Goal: Contribute content: Contribute content

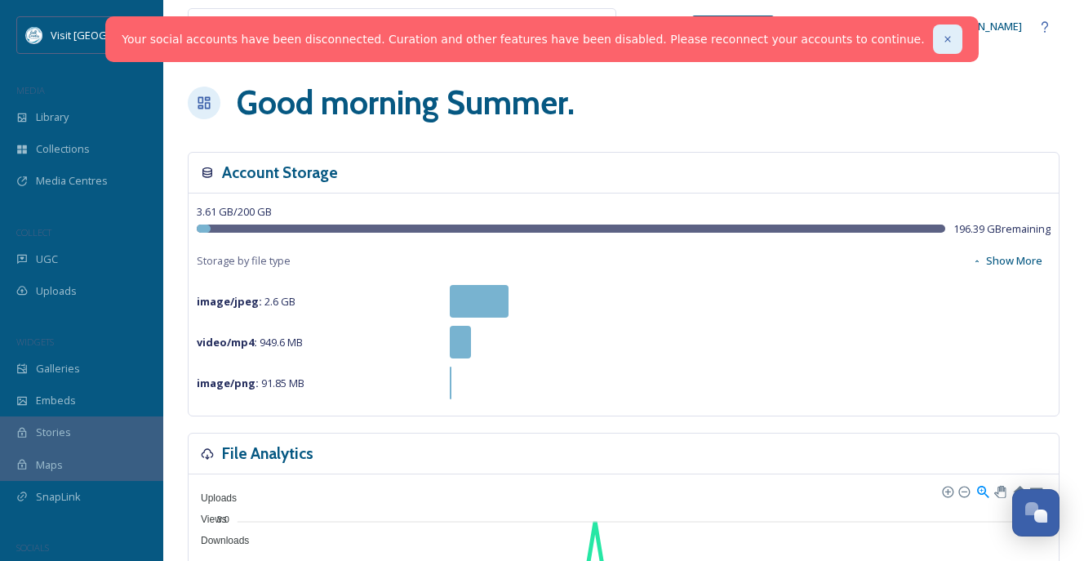
click at [803, 42] on icon at bounding box center [947, 38] width 11 height 11
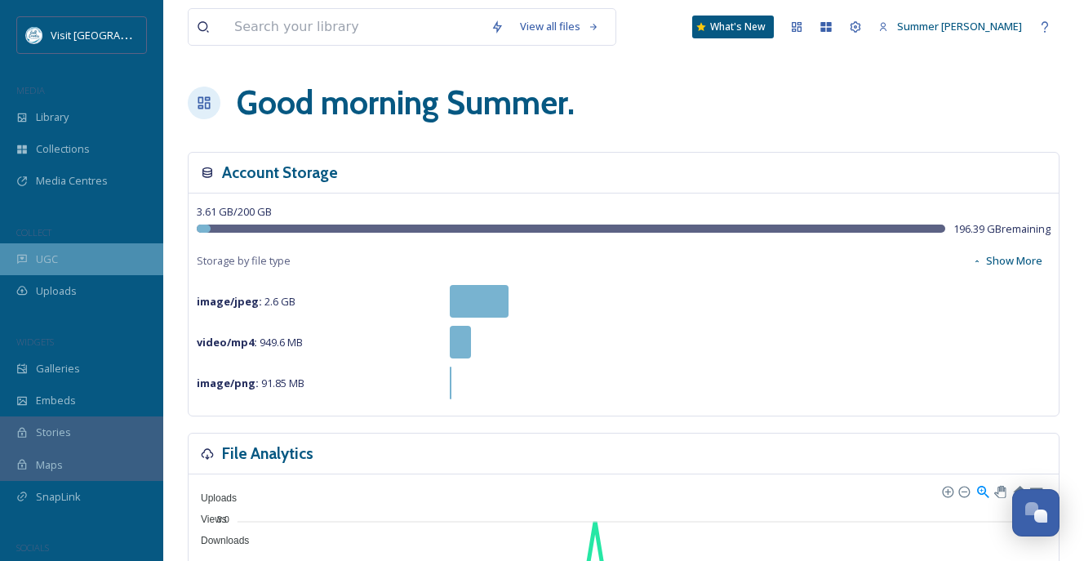
click at [57, 256] on span "UGC" at bounding box center [47, 259] width 22 height 16
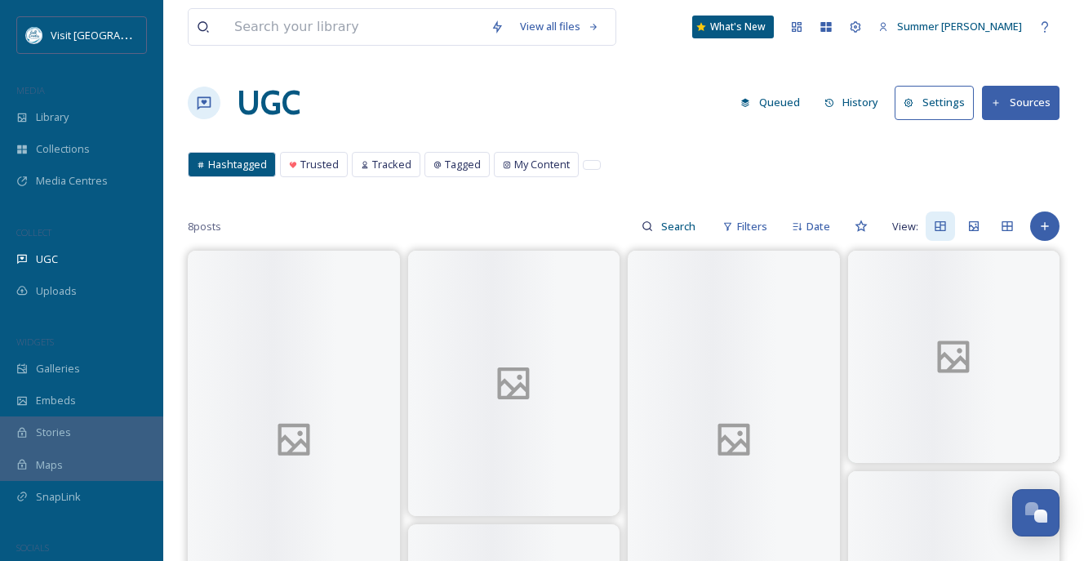
click at [803, 105] on button "Settings" at bounding box center [934, 102] width 79 height 33
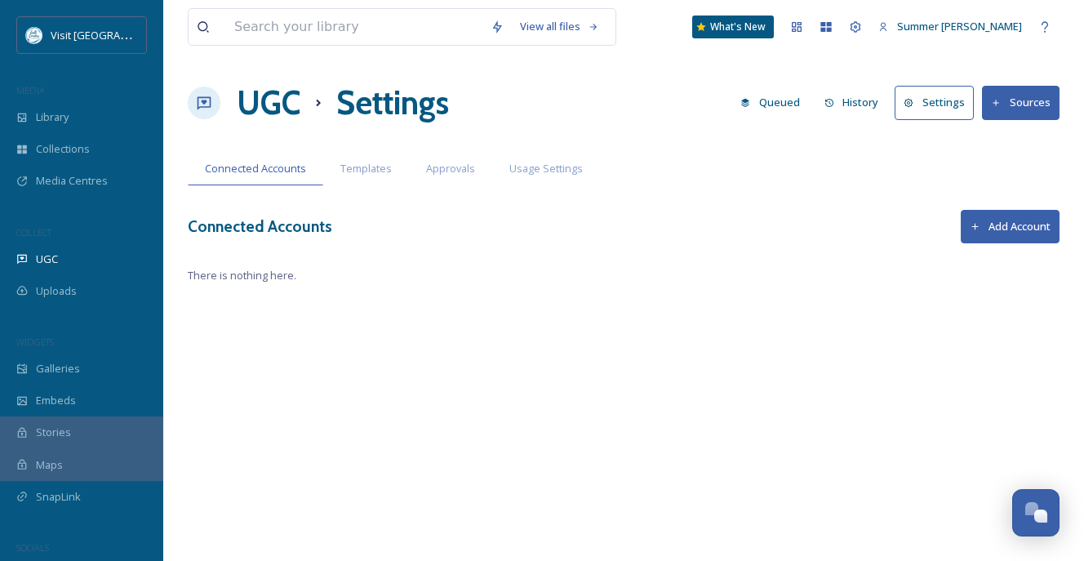
click at [803, 225] on button "Add Account" at bounding box center [1010, 226] width 99 height 33
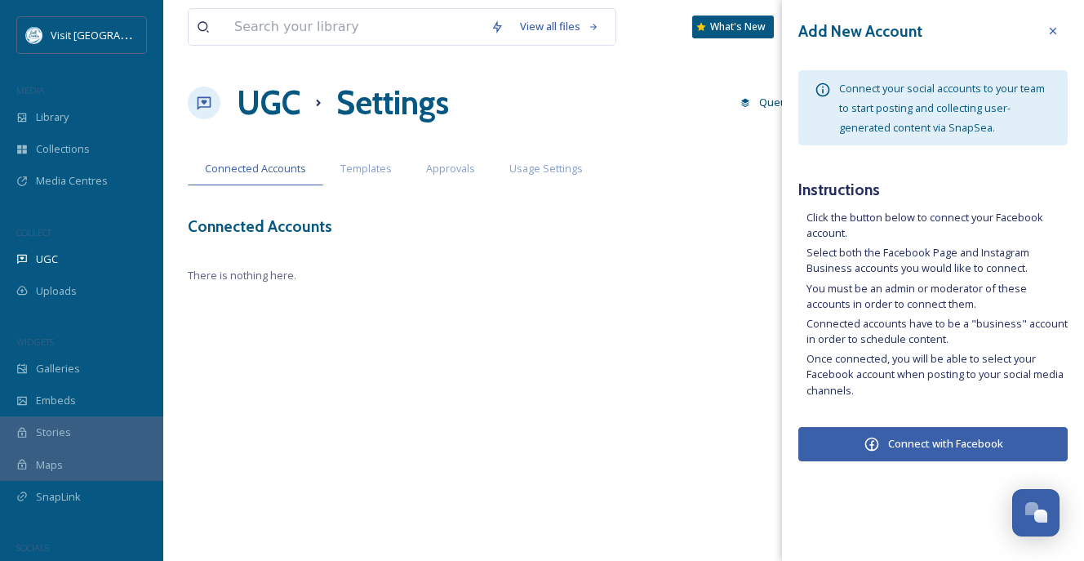
click at [803, 439] on icon at bounding box center [872, 445] width 14 height 14
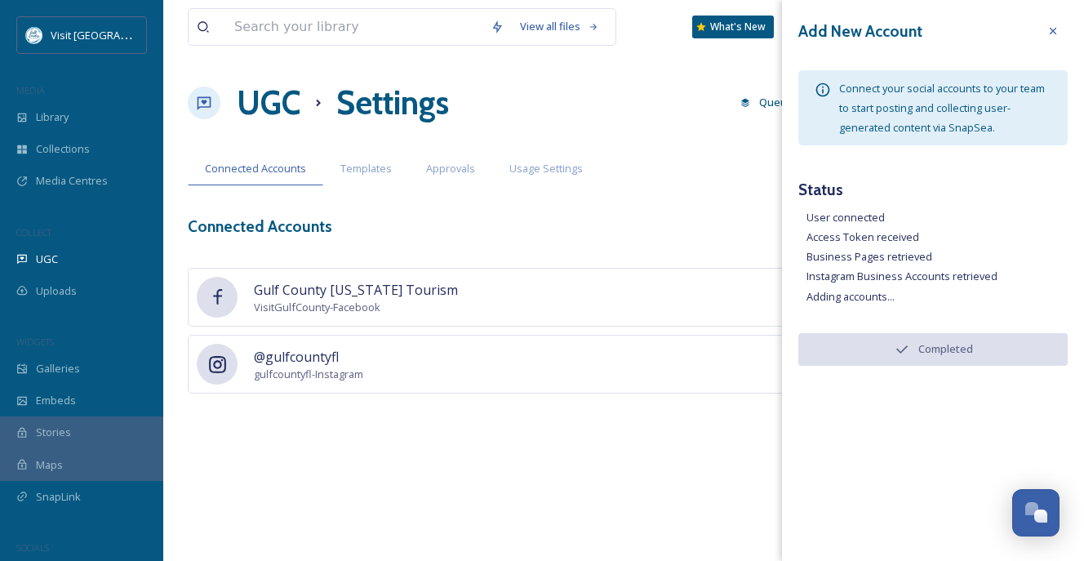
click at [270, 93] on h1 "UGC" at bounding box center [269, 102] width 64 height 49
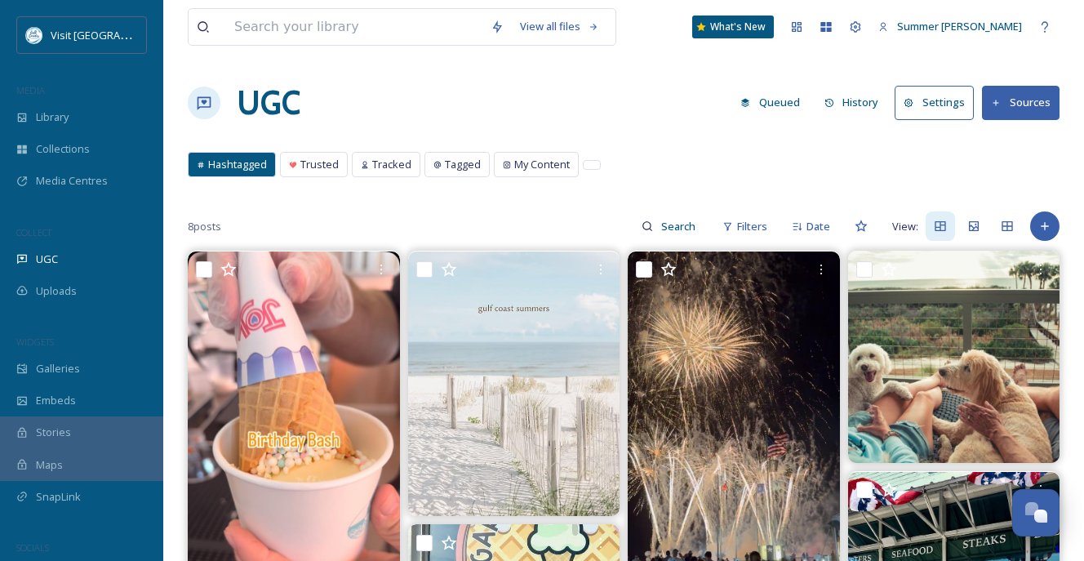
click at [803, 105] on button "Sources" at bounding box center [1021, 102] width 78 height 33
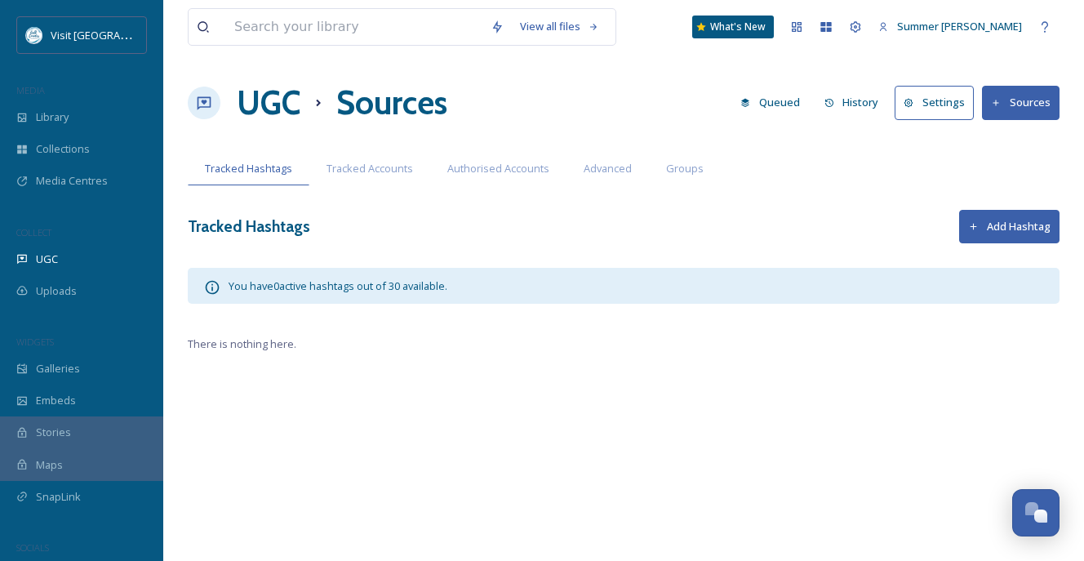
click at [256, 93] on h1 "UGC" at bounding box center [269, 102] width 64 height 49
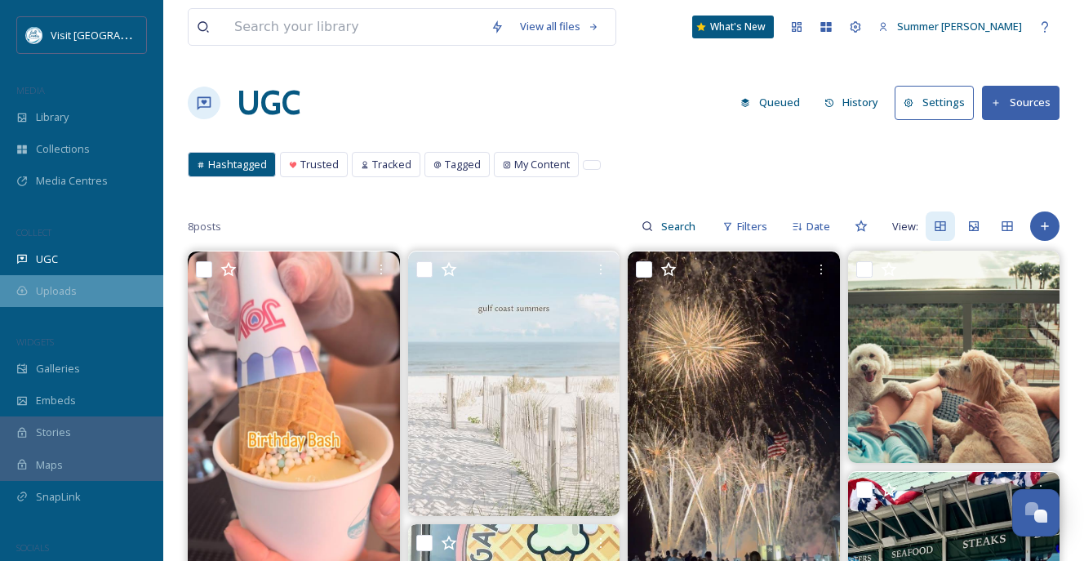
click at [44, 285] on span "Uploads" at bounding box center [56, 291] width 41 height 16
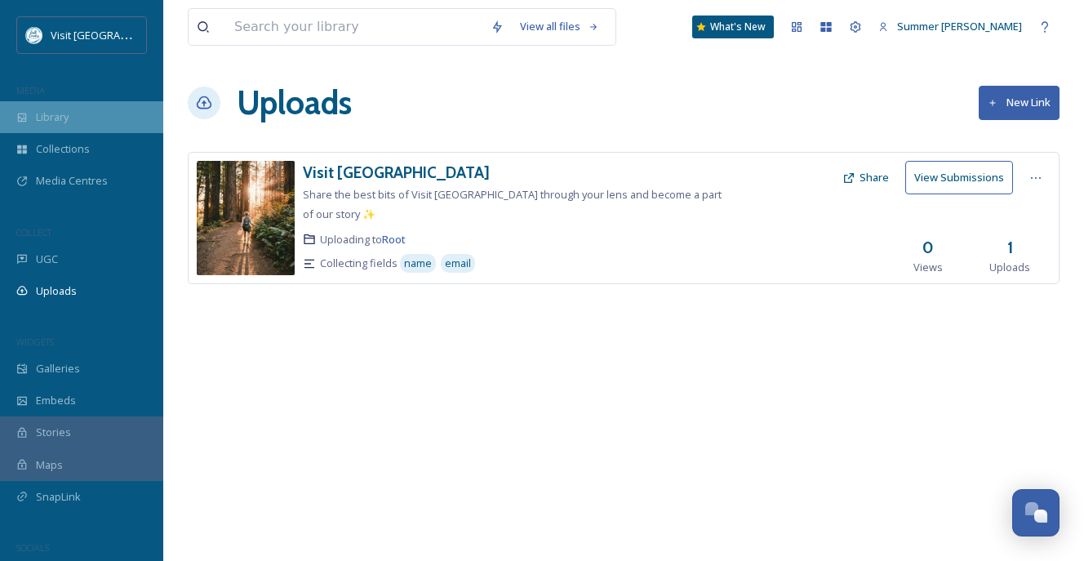
click at [59, 123] on span "Library" at bounding box center [52, 117] width 33 height 16
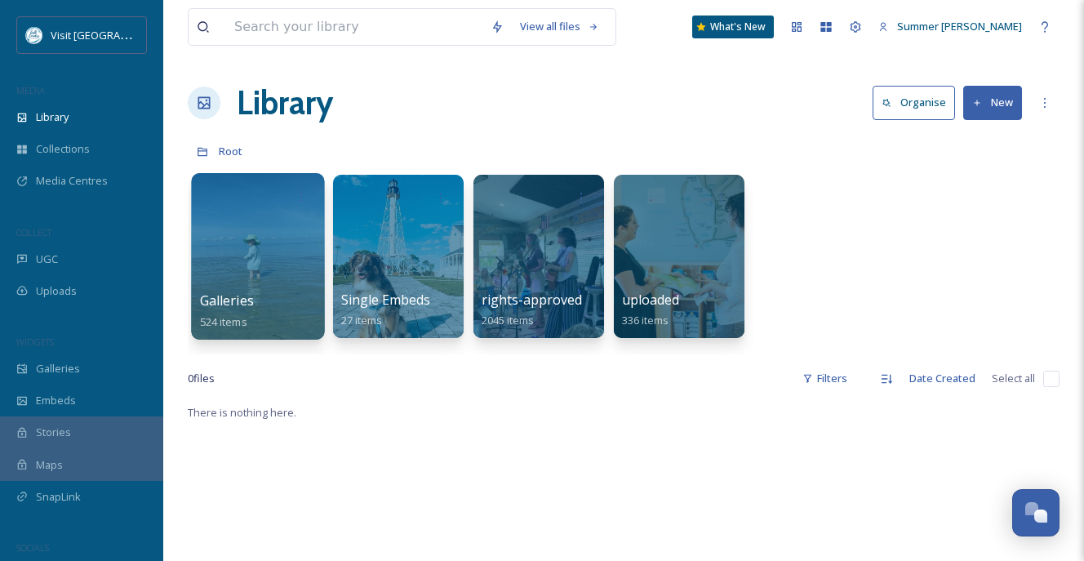
click at [279, 219] on div at bounding box center [257, 256] width 133 height 167
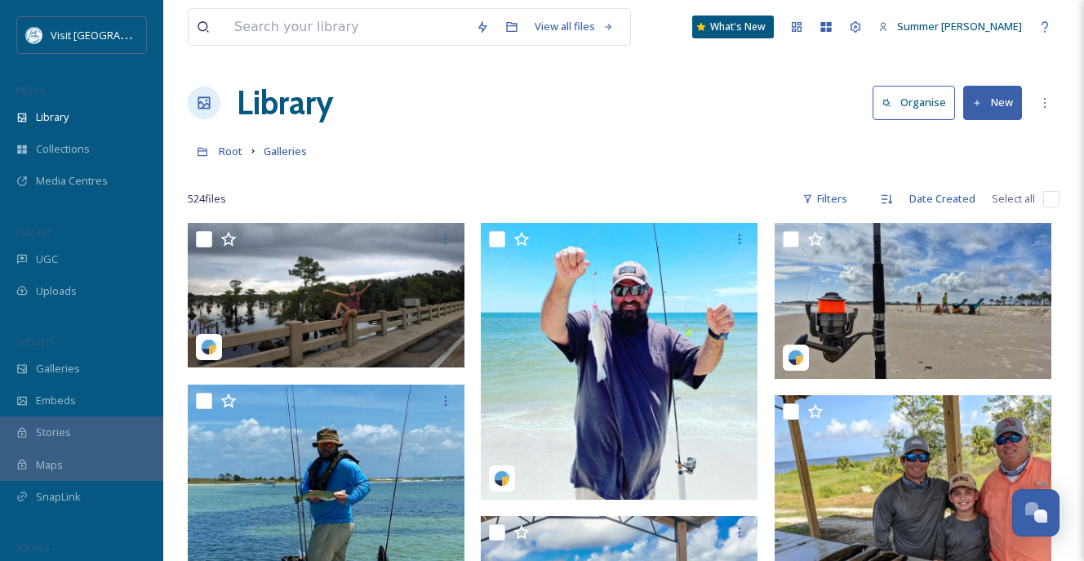
click at [269, 104] on h1 "Library" at bounding box center [285, 102] width 96 height 49
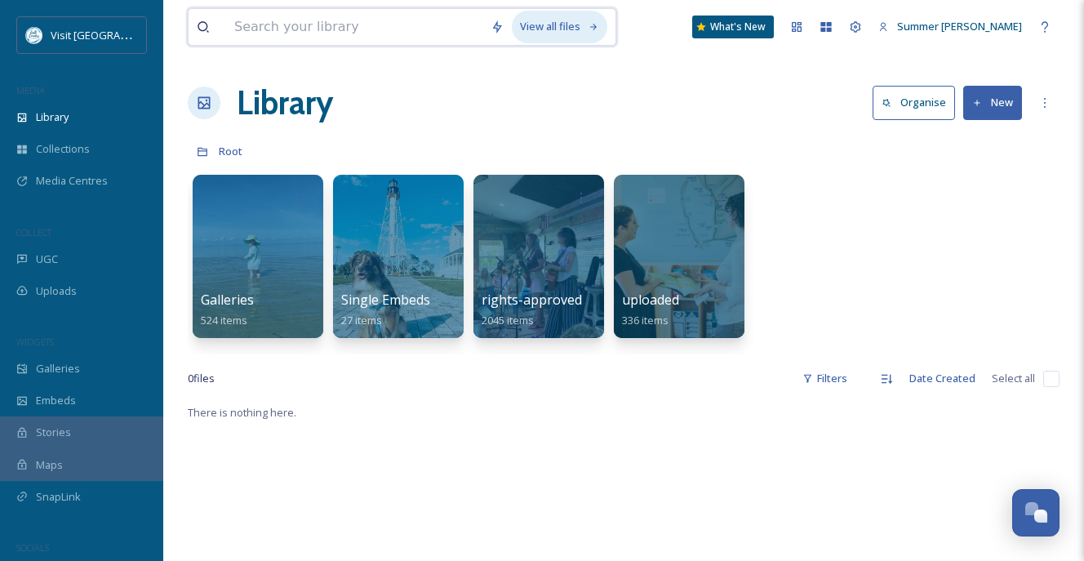
click at [591, 27] on div "View all files" at bounding box center [560, 27] width 96 height 32
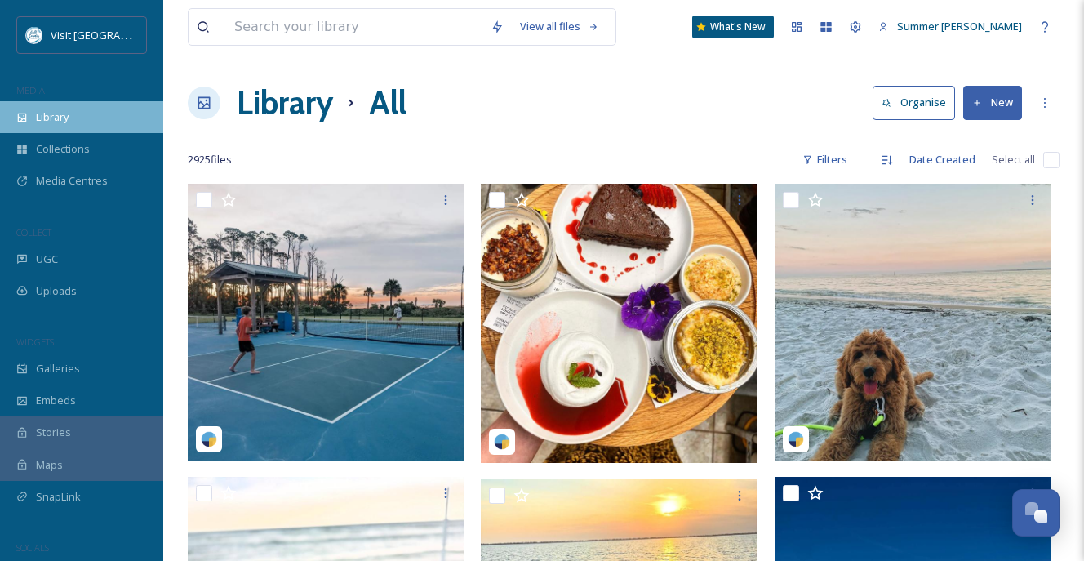
click at [46, 113] on span "Library" at bounding box center [52, 117] width 33 height 16
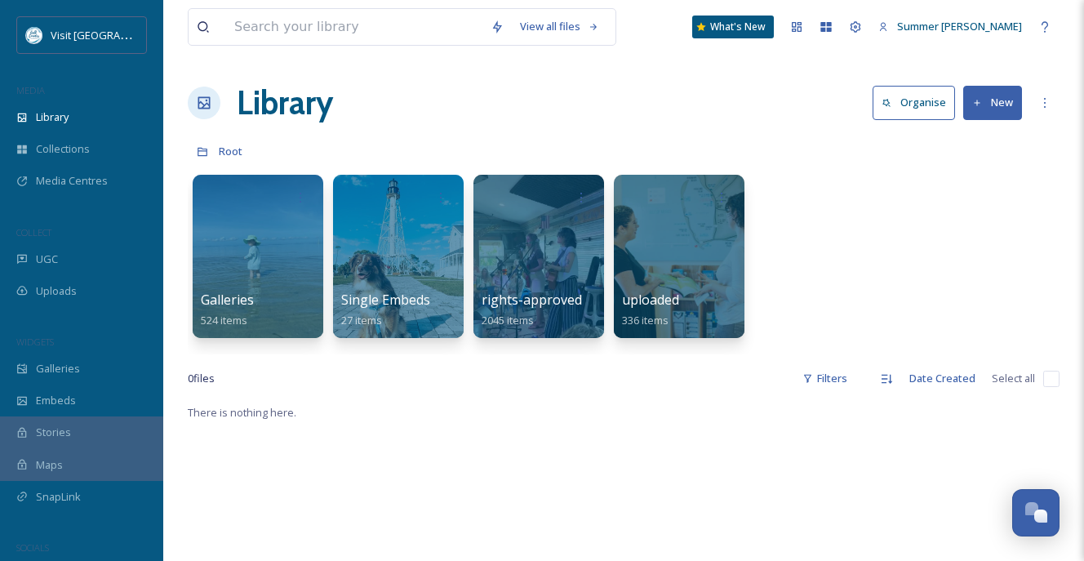
click at [803, 98] on button "Organise" at bounding box center [914, 102] width 82 height 33
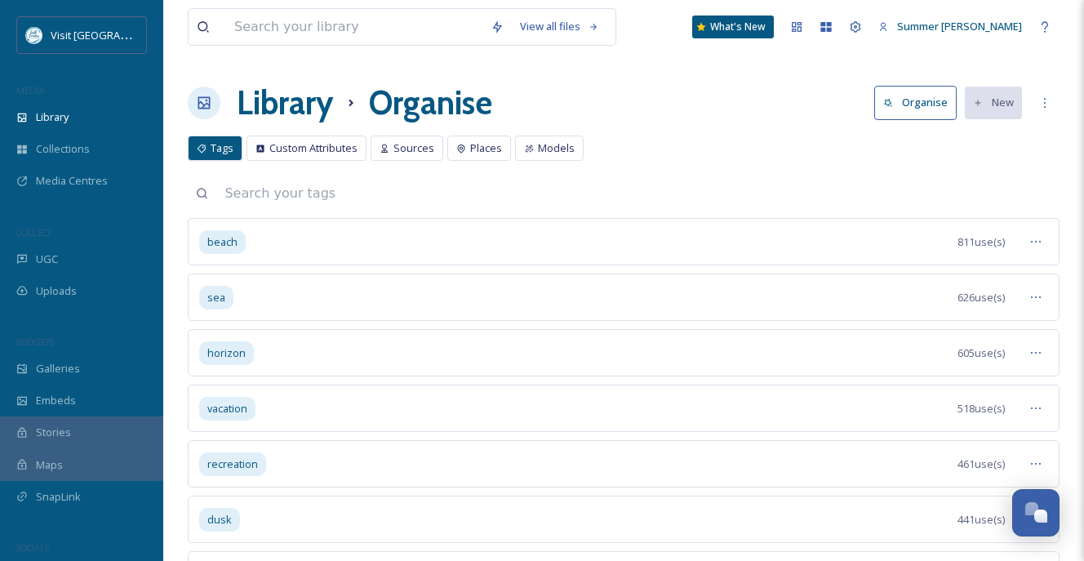
click at [265, 96] on h1 "Library" at bounding box center [285, 102] width 96 height 49
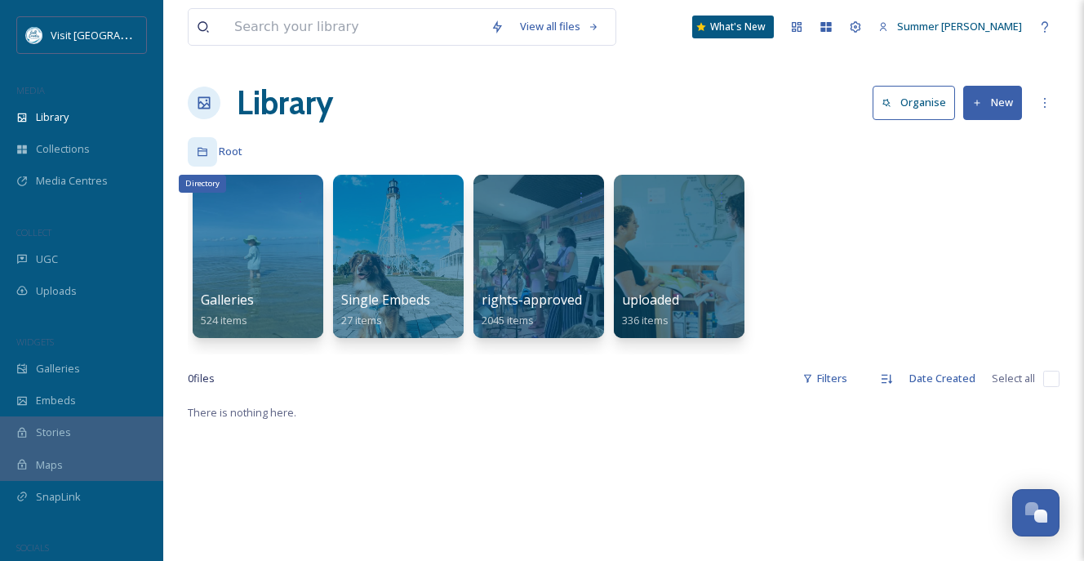
click at [199, 146] on icon at bounding box center [202, 151] width 11 height 11
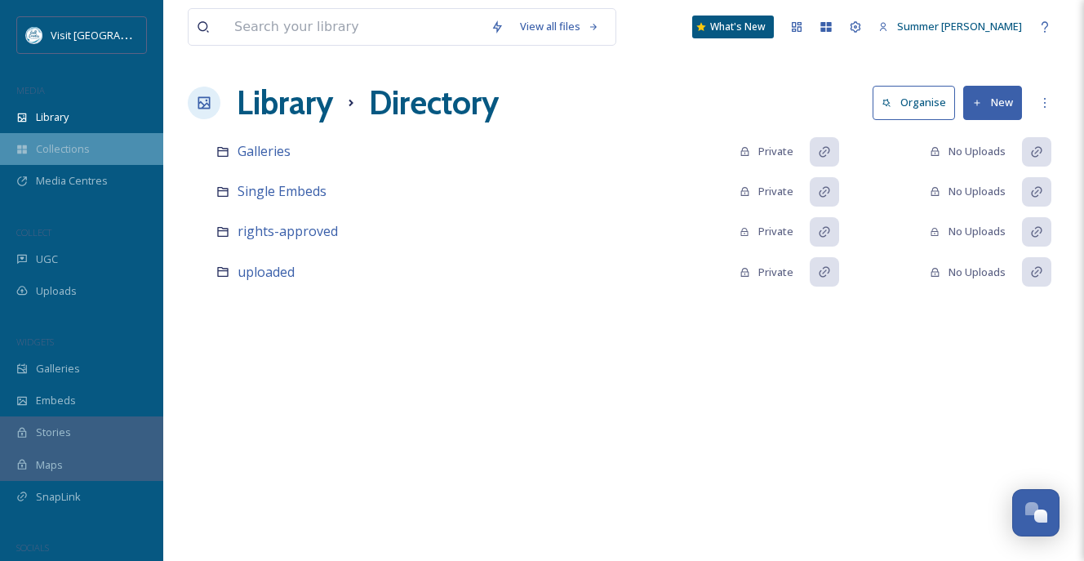
click at [42, 151] on span "Collections" at bounding box center [63, 149] width 54 height 16
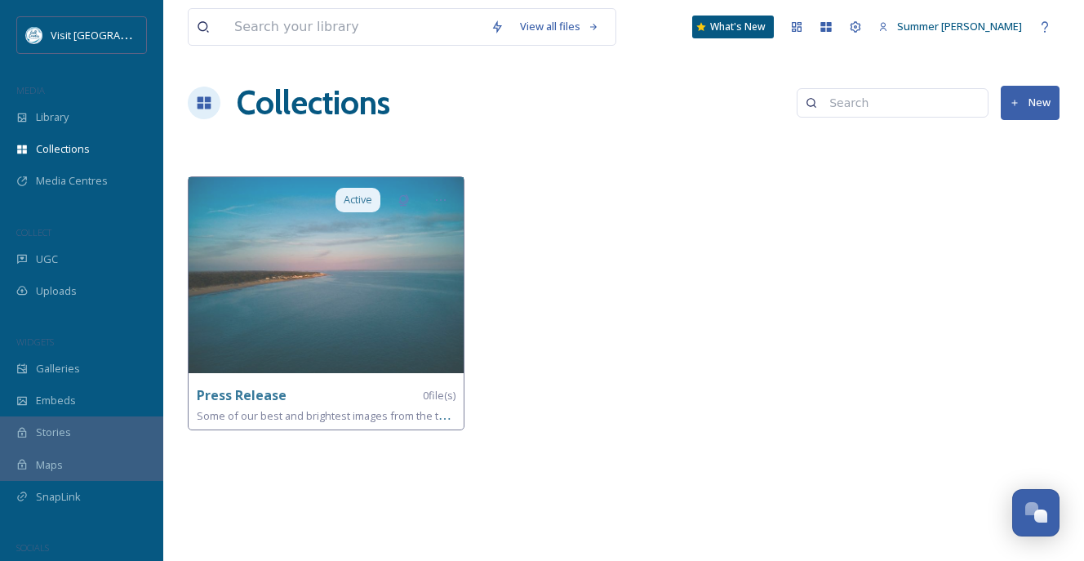
click at [697, 374] on div at bounding box center [623, 307] width 285 height 262
click at [38, 188] on div "Media Centres" at bounding box center [81, 181] width 163 height 32
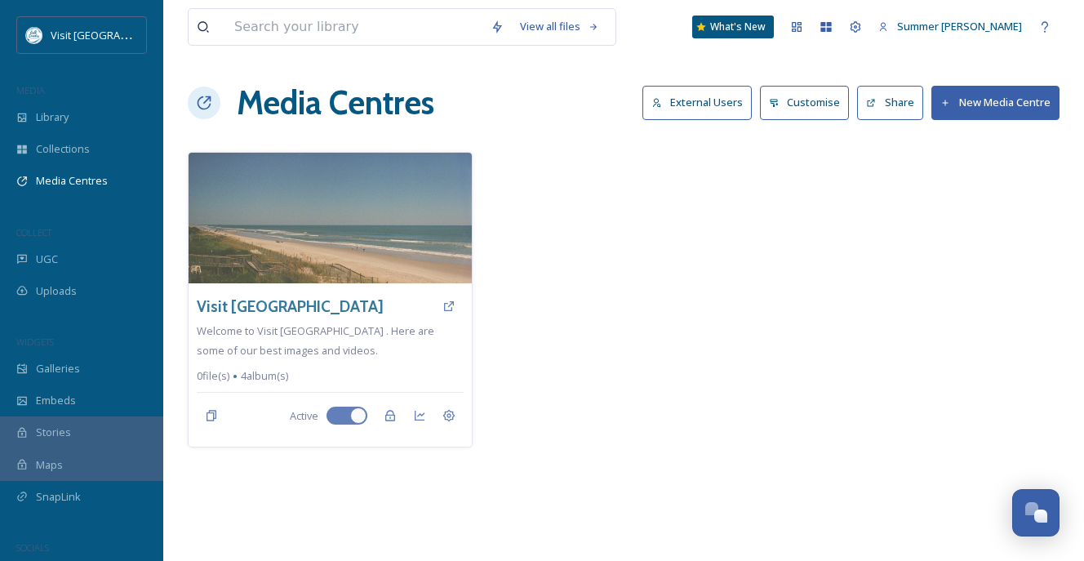
click at [803, 100] on button "New Media Centre" at bounding box center [995, 102] width 128 height 33
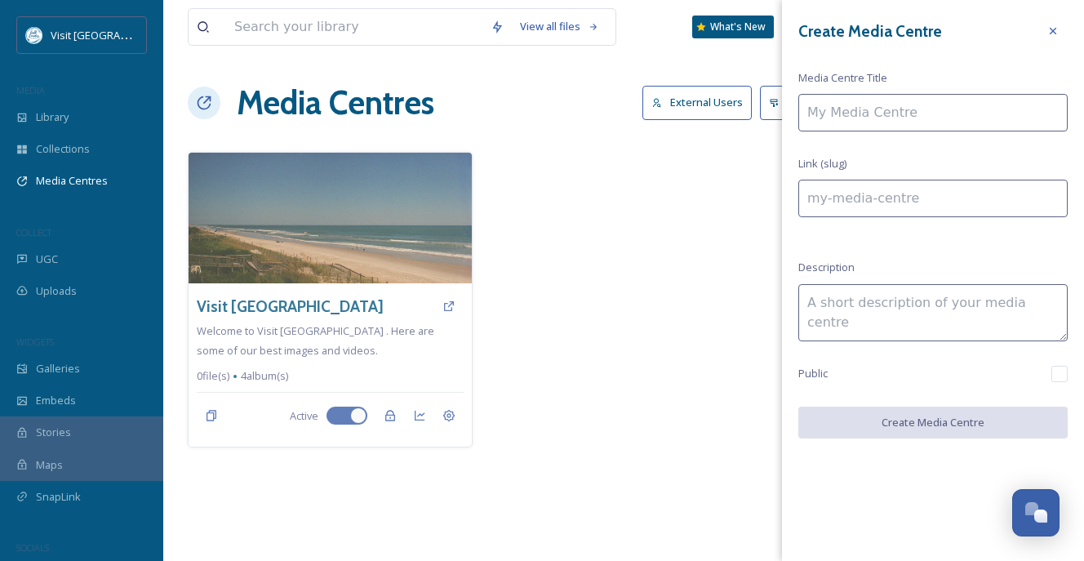
click at [803, 100] on input at bounding box center [932, 113] width 269 height 38
type input "C"
type input "c"
type input "Ch"
type input "ch"
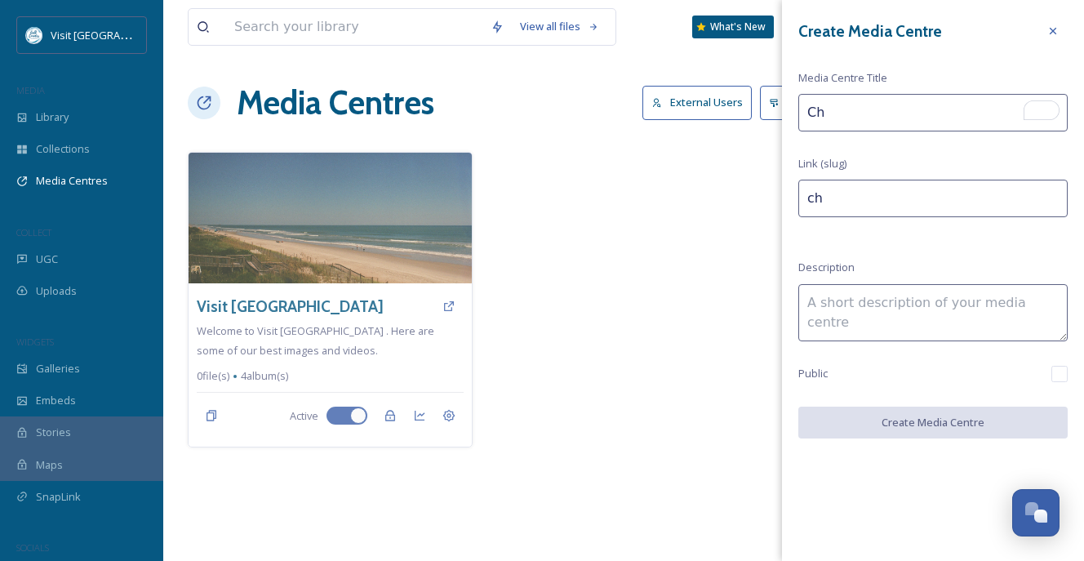
type input "Cha"
type input "cha"
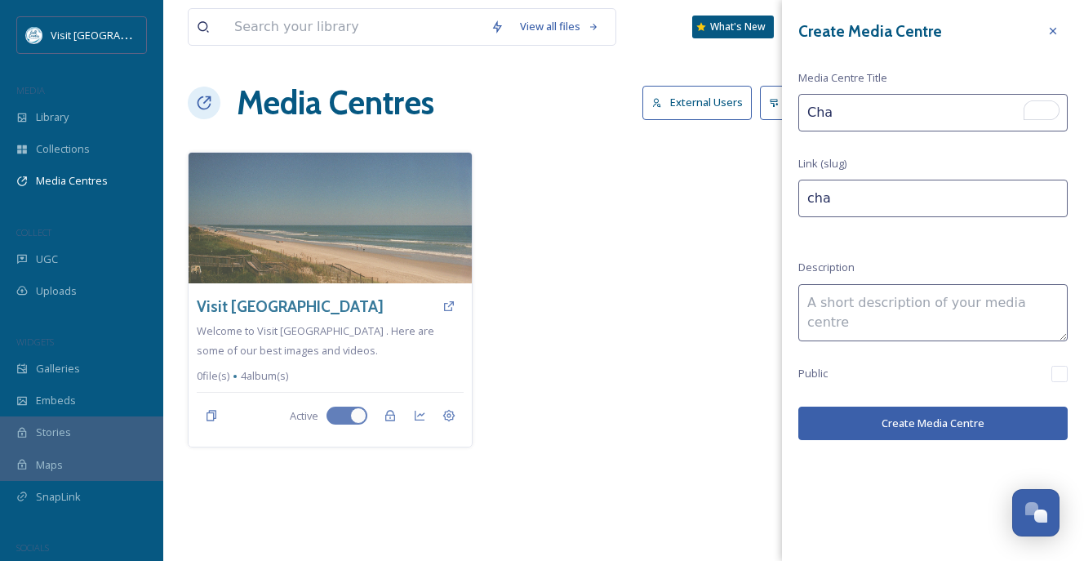
type input "Cham"
type input "cham"
type input "Champ"
type input "champ"
type input "Champi"
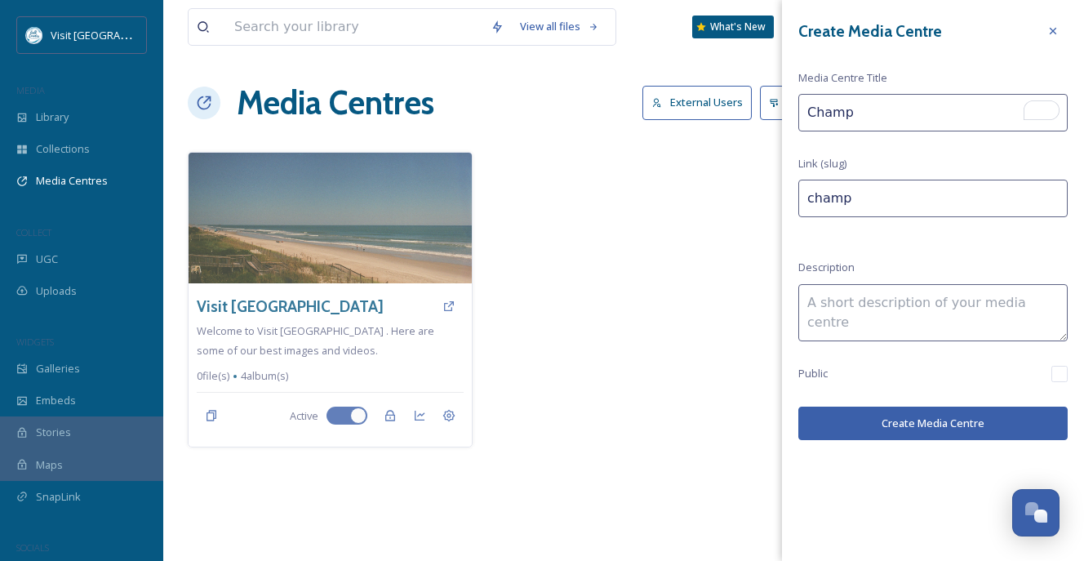
type input "champi"
type input "Champio"
type input "champio"
type input "Champion"
type input "champion"
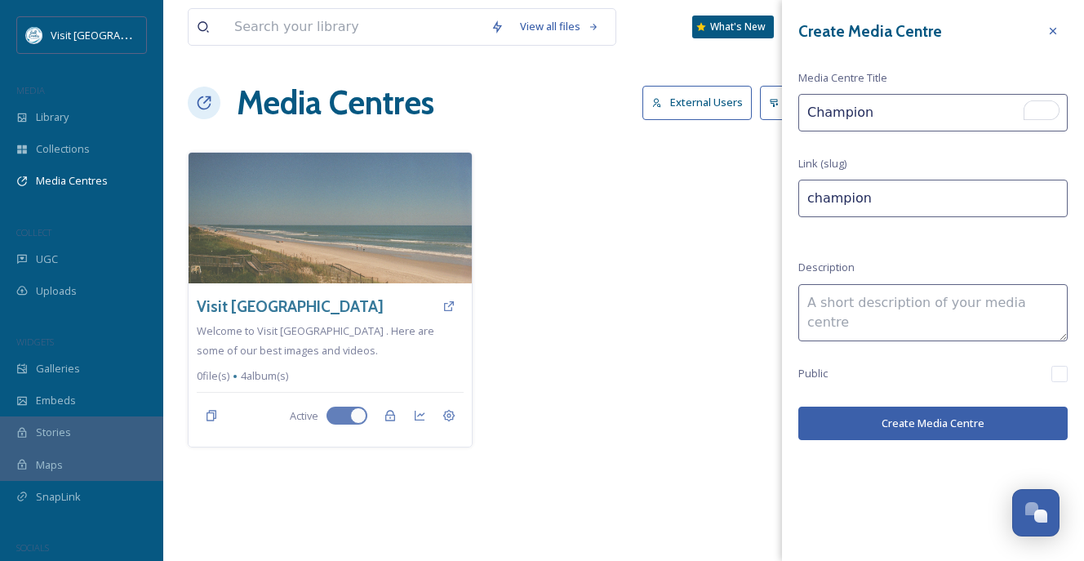
type input "Champions"
type input "champions"
type input "Champions"
type input "champions-"
type input "Champions o"
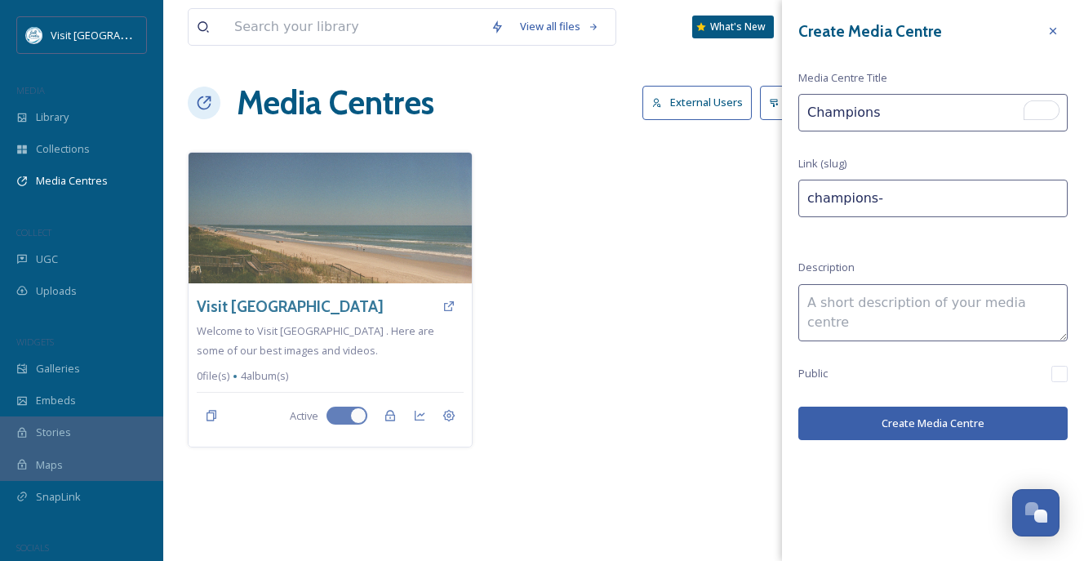
type input "champions-o"
type input "Champions of"
type input "champions-of"
type input "Champions of"
type input "champions-of-"
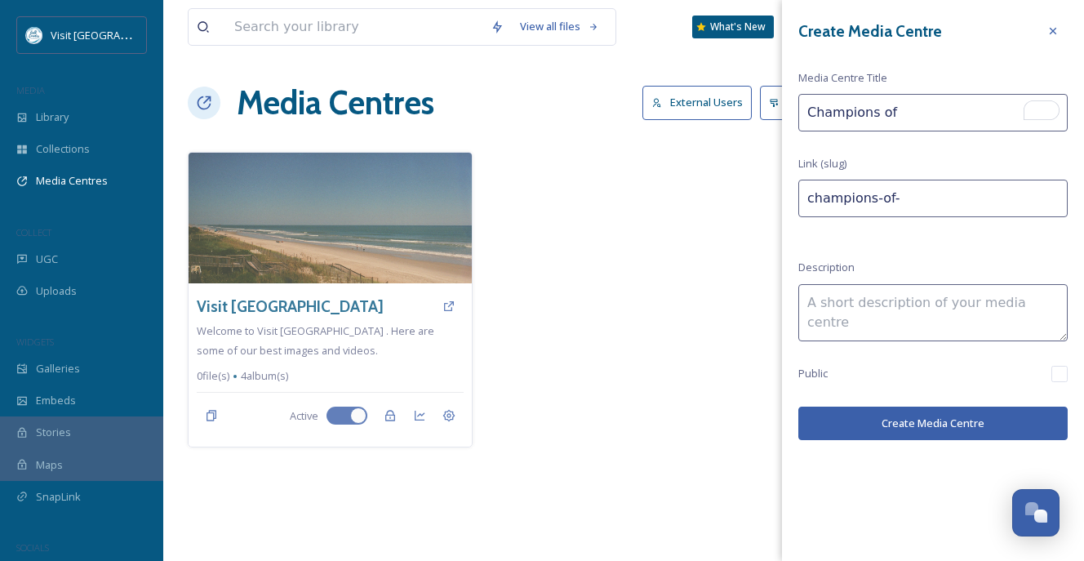
type input "Champions of T"
type input "champions-of-t"
type input "Champions of TO"
type input "champions-of-to"
type input "Champions of TOu"
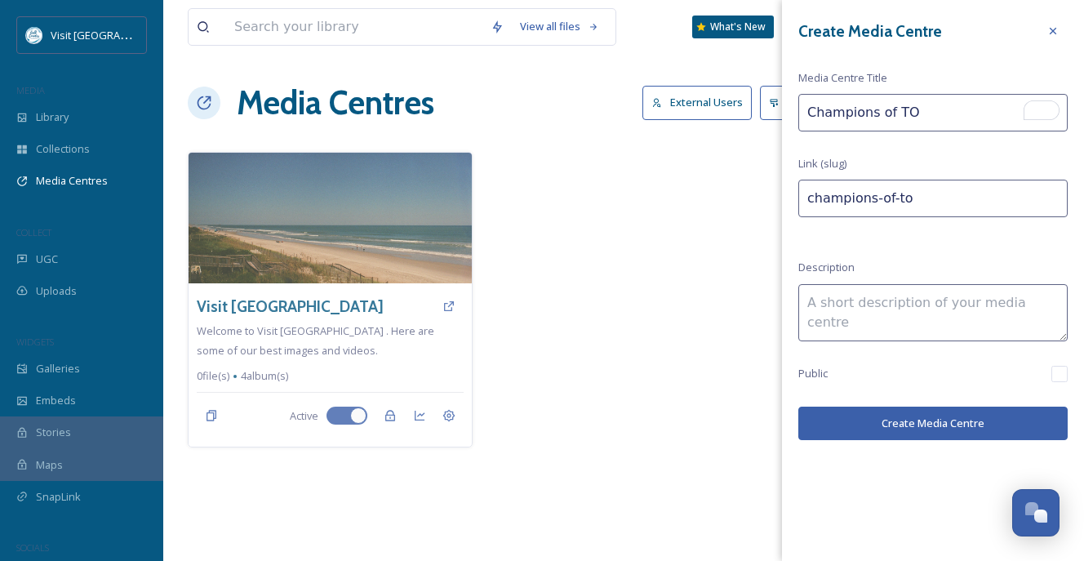
type input "champions-of-tou"
type input "Champions of TOur"
type input "champions-of-tour"
type input "Champions of TOuri"
type input "champions-of-touri"
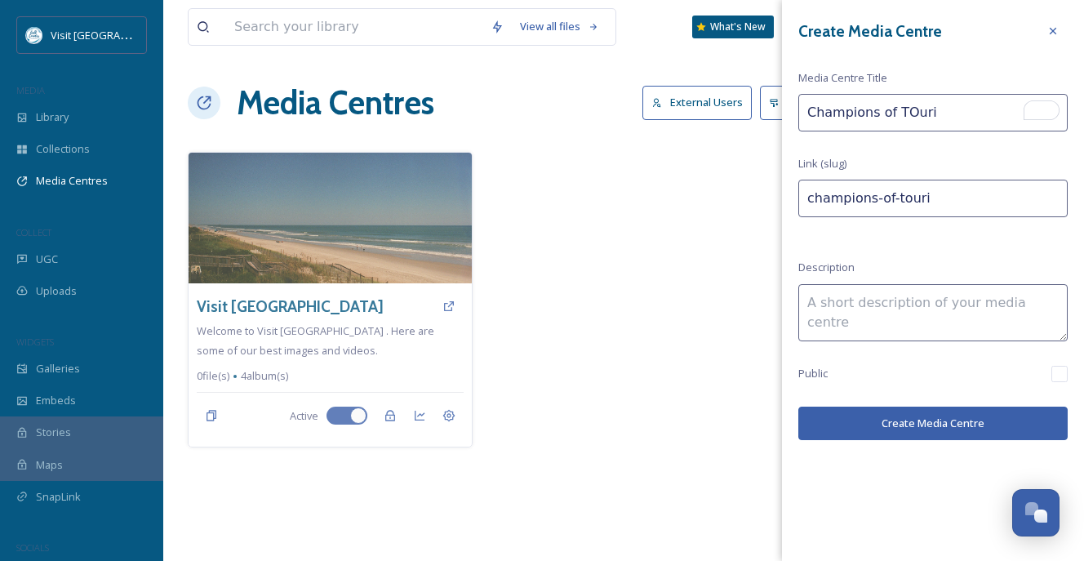
type input "Champions of TOuris"
type input "champions-of-touris"
type input "Champions of TOuri"
type input "champions-of-touri"
type input "Champions of TOur"
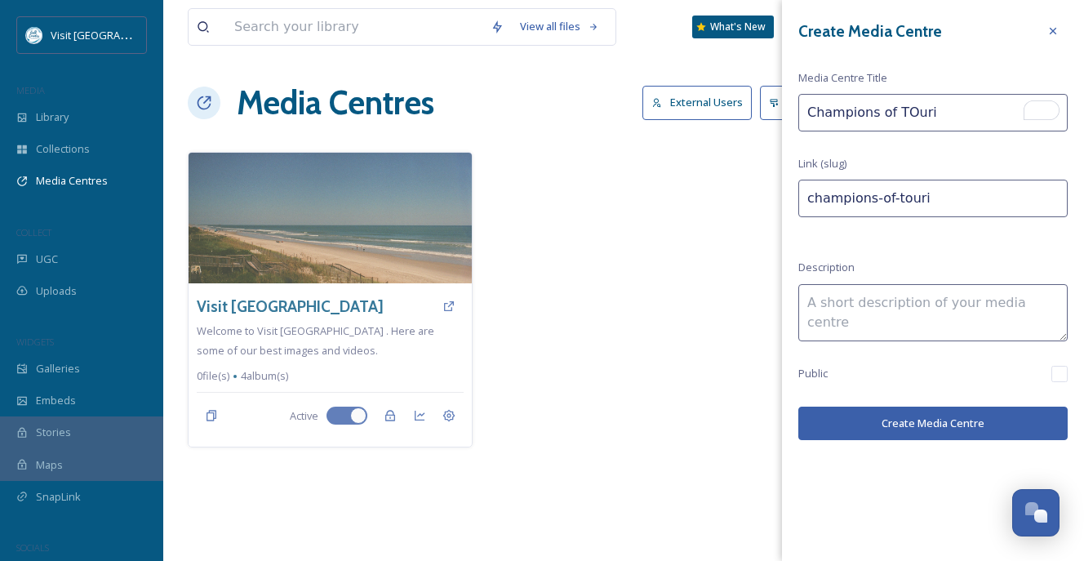
type input "champions-of-tour"
type input "Champions of TOu"
type input "champions-of-tou"
type input "Champions of TO"
type input "champions-of-to"
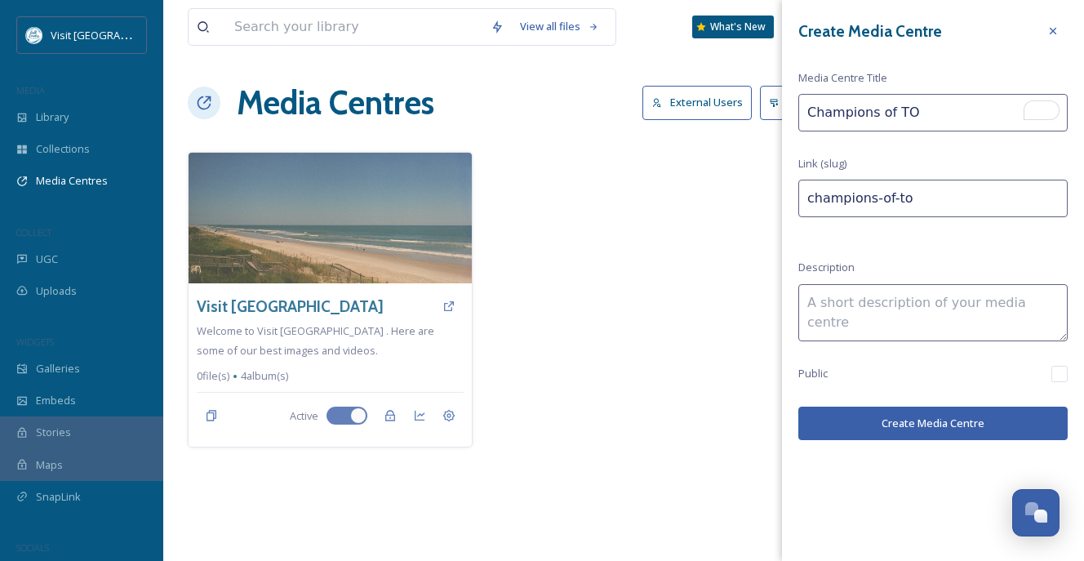
type input "Champions of T"
type input "champions-of-t"
type input "Champions of To"
type input "champions-of-to"
type input "Champions of Tou"
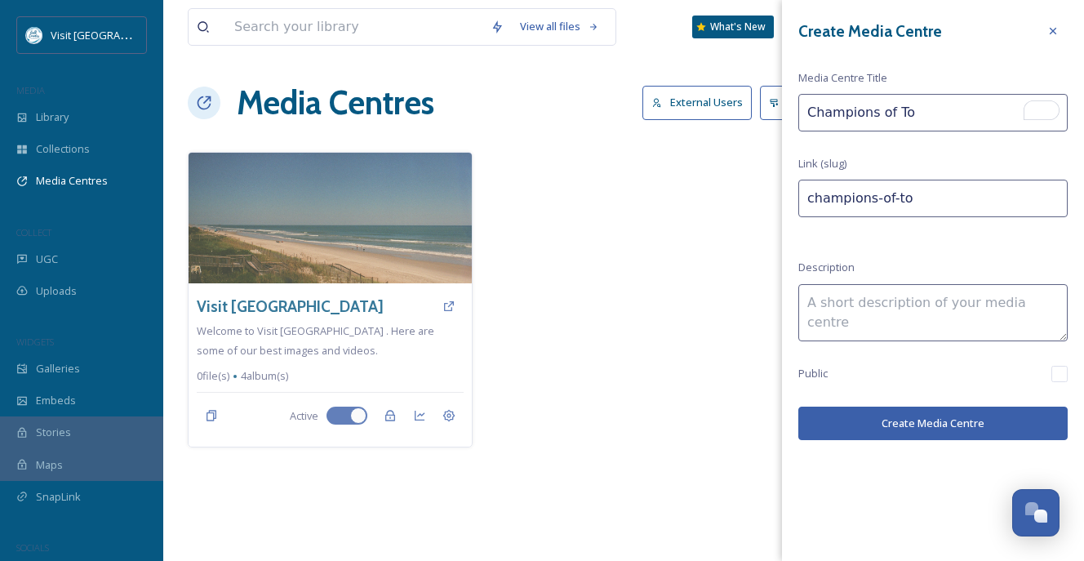
type input "champions-of-tou"
type input "Champions of Tour"
type input "champions-of-tour"
type input "Champions of Touri"
type input "champions-of-touri"
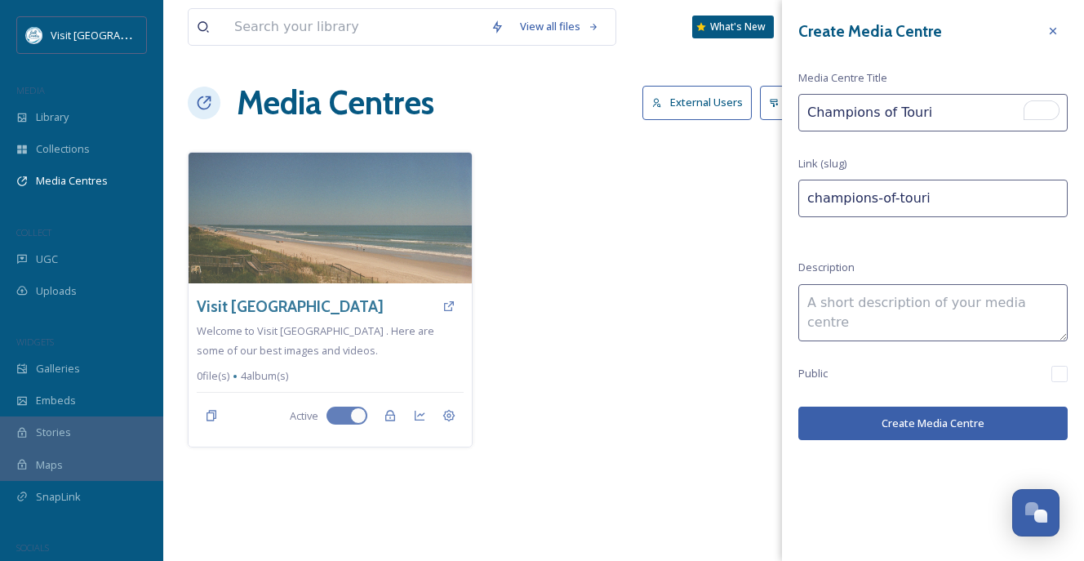
type input "Champions of [PERSON_NAME]"
type input "champions-of-touris"
type input "Champions of Tourism"
type input "champions-of-tourism"
type input "Champions of Tourism"
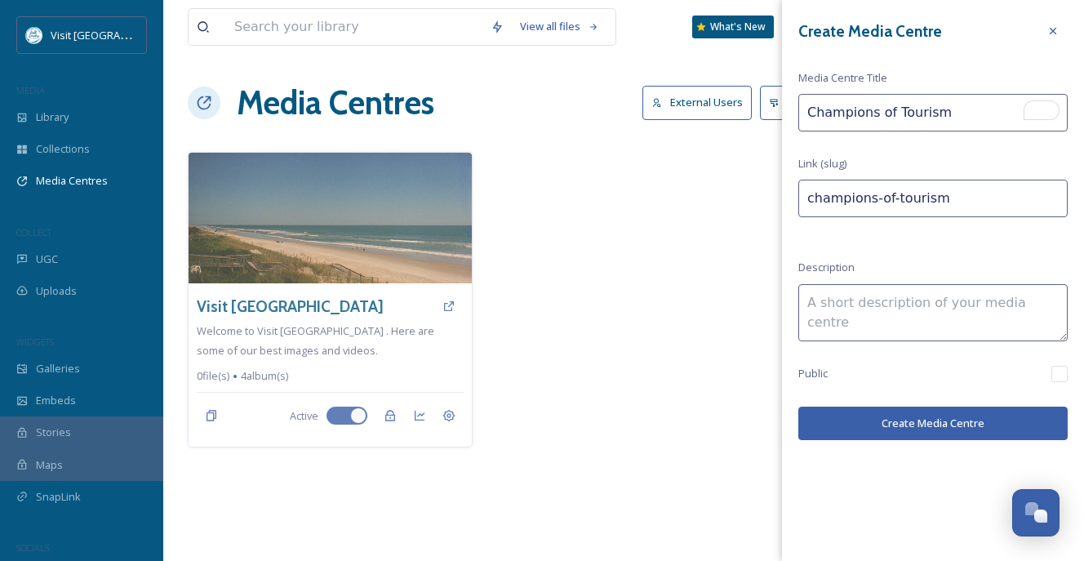
type input "champions-of-tourism-"
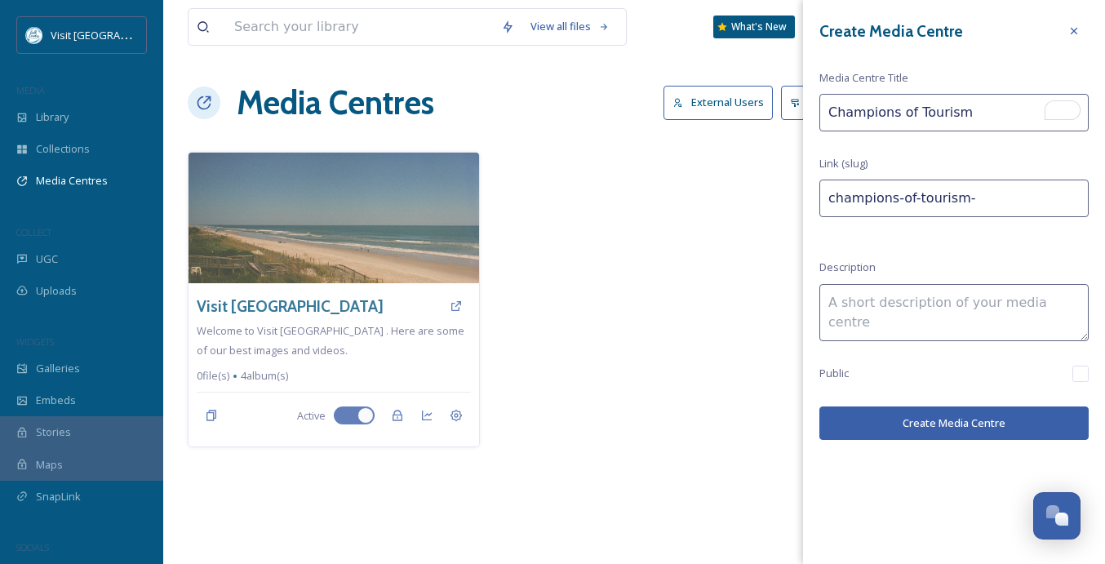
type input "Champions of Tourism A"
type input "champions-of-tourism-a"
type input "Champions of Tourism Ad"
type input "champions-of-tourism-ad"
type input "Champions of Tourism Ads"
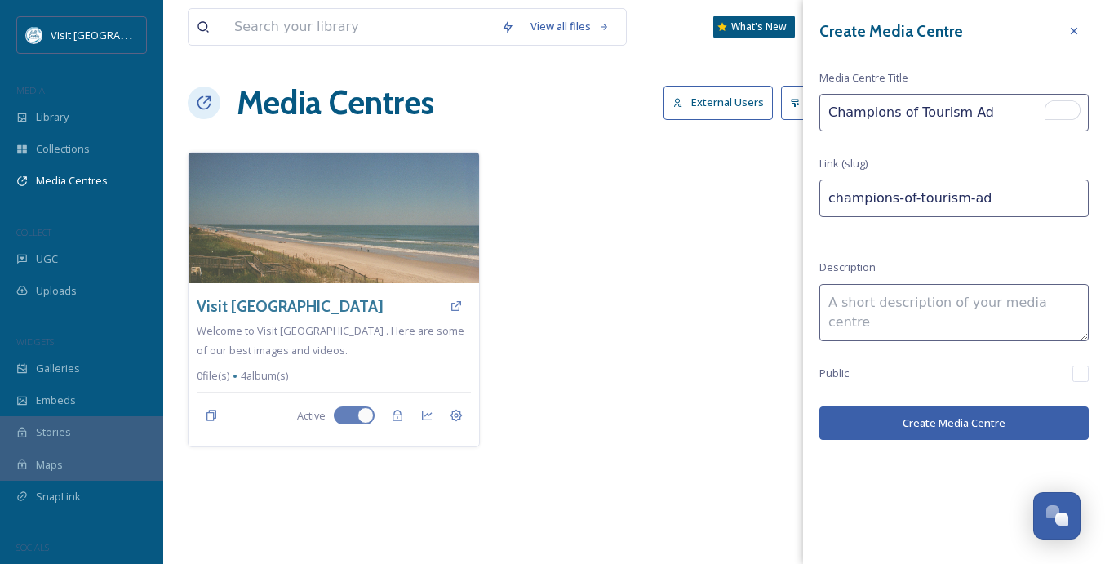
type input "champions-of-tourism-ads"
type input "Champions of Tourism Ads"
click at [803, 312] on textarea at bounding box center [954, 312] width 269 height 57
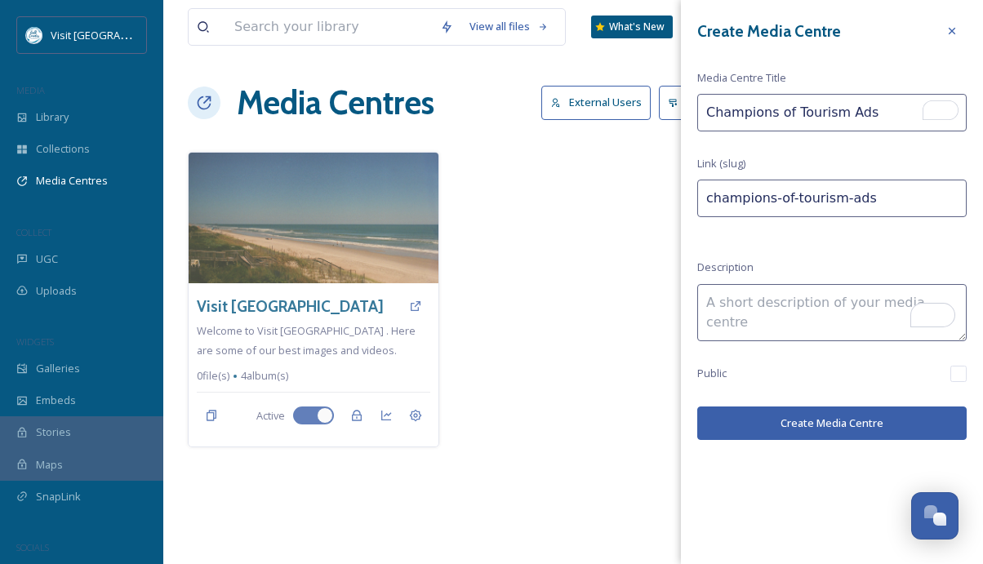
click at [752, 309] on textarea "To enrich screen reader interactions, please activate Accessibility in Grammarl…" at bounding box center [831, 312] width 269 height 57
paste textarea "Promote Your Nomination! Use the graphics and tools below to encourage your aud…"
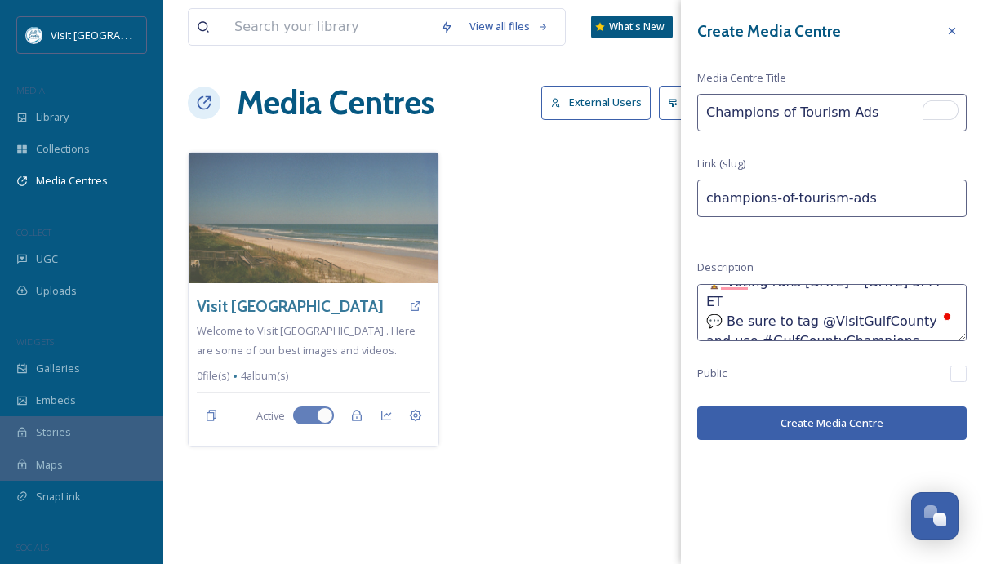
click at [785, 285] on textarea "Promote Your Nomination! Use the graphics and tools below to encourage your aud…" at bounding box center [831, 312] width 269 height 57
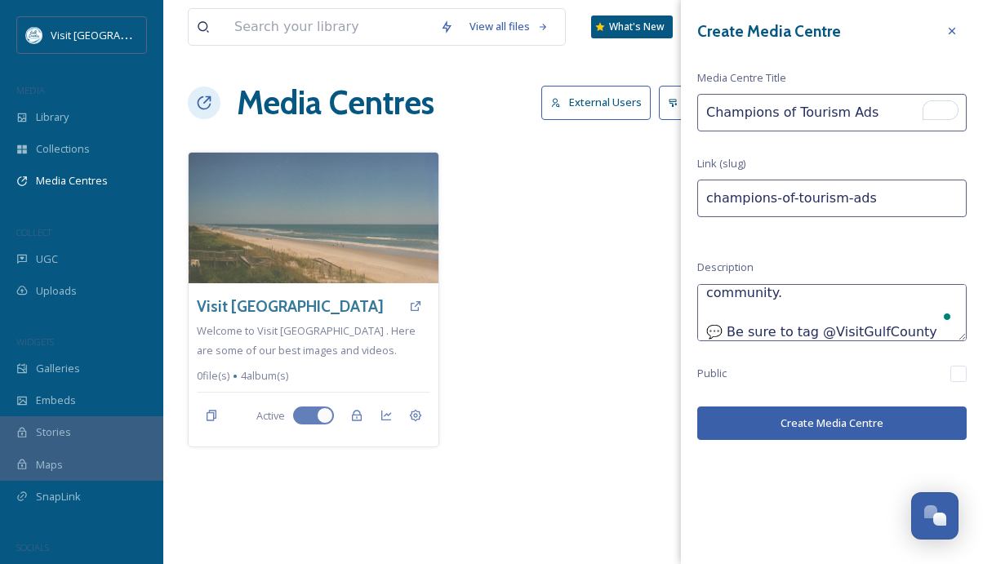
click at [803, 313] on textarea "Promote Your Nomination! Use the graphics and tools below to encourage your aud…" at bounding box center [831, 312] width 269 height 57
click at [803, 326] on textarea "Promote Your Nomination! Use the graphics and tools below to encourage your aud…" at bounding box center [831, 312] width 269 height 57
click at [782, 317] on textarea "Promote Your Nomination! Use the graphics and tools below to encourage your aud…" at bounding box center [831, 312] width 269 height 57
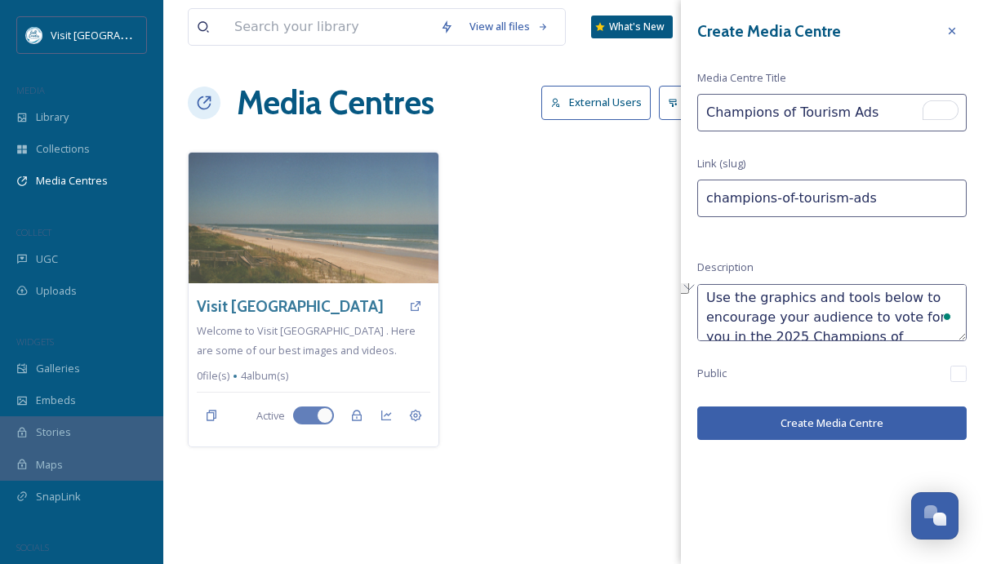
drag, startPoint x: 862, startPoint y: 298, endPoint x: 810, endPoint y: 296, distance: 52.3
click at [803, 296] on textarea "Use the graphics and tools below to encourage your audience to vote for you in …" at bounding box center [831, 312] width 269 height 57
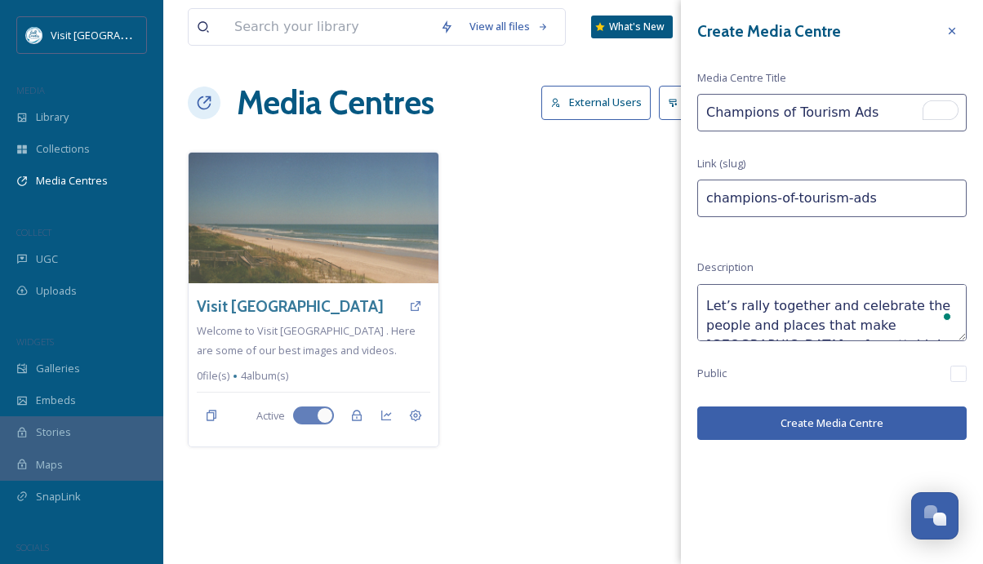
drag, startPoint x: 804, startPoint y: 324, endPoint x: 713, endPoint y: 307, distance: 93.0
click at [713, 306] on textarea "Use the graphics below to encourage your audience to vote for you in the 2025 C…" at bounding box center [831, 312] width 269 height 57
drag, startPoint x: 848, startPoint y: 323, endPoint x: 908, endPoint y: 301, distance: 63.5
click at [803, 301] on textarea "Use the graphics below to encourage your audience to vote for you in the 2025 C…" at bounding box center [831, 312] width 269 height 57
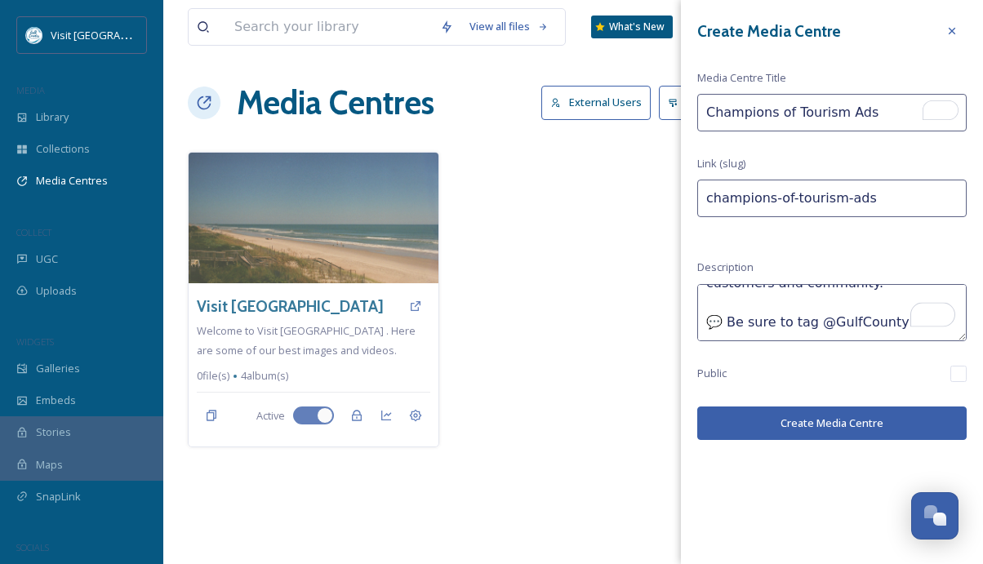
type textarea "Use the graphics below to encourage your audience to vote for you in the 2025 C…"
click at [803, 421] on button "Create Media Centre" at bounding box center [831, 423] width 269 height 33
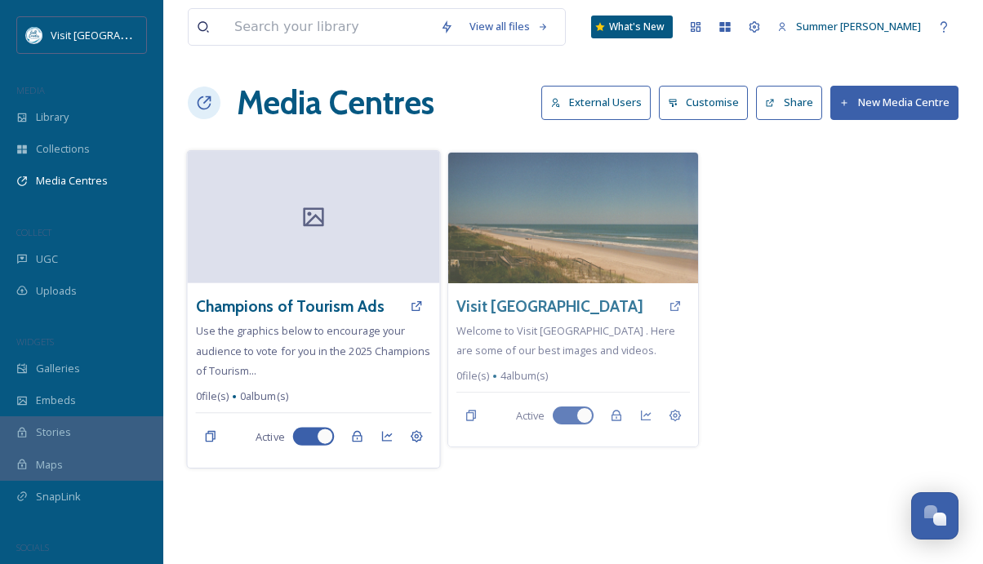
click at [280, 245] on div at bounding box center [313, 217] width 252 height 132
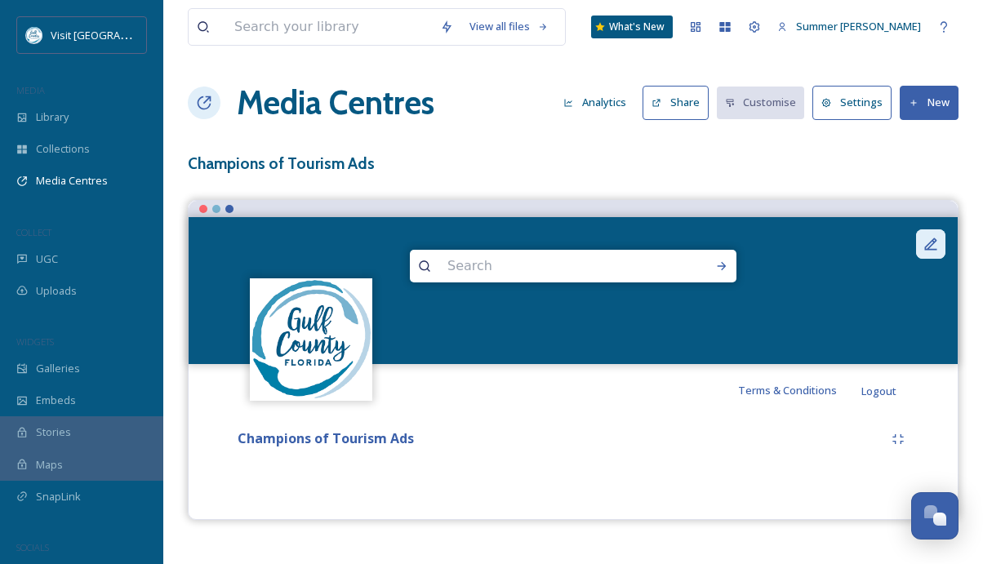
click at [803, 240] on icon at bounding box center [931, 244] width 12 height 12
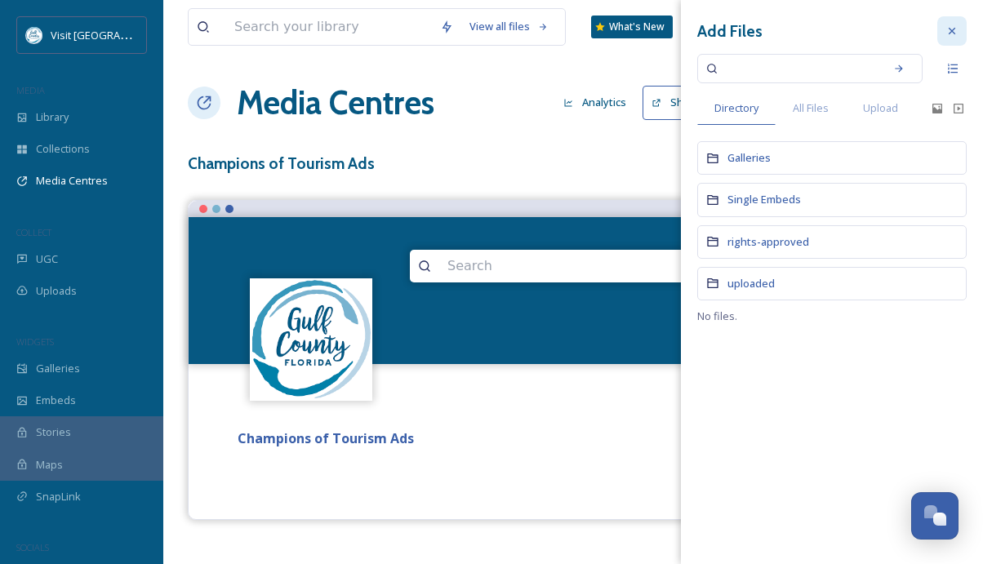
click at [803, 29] on icon at bounding box center [951, 30] width 13 height 13
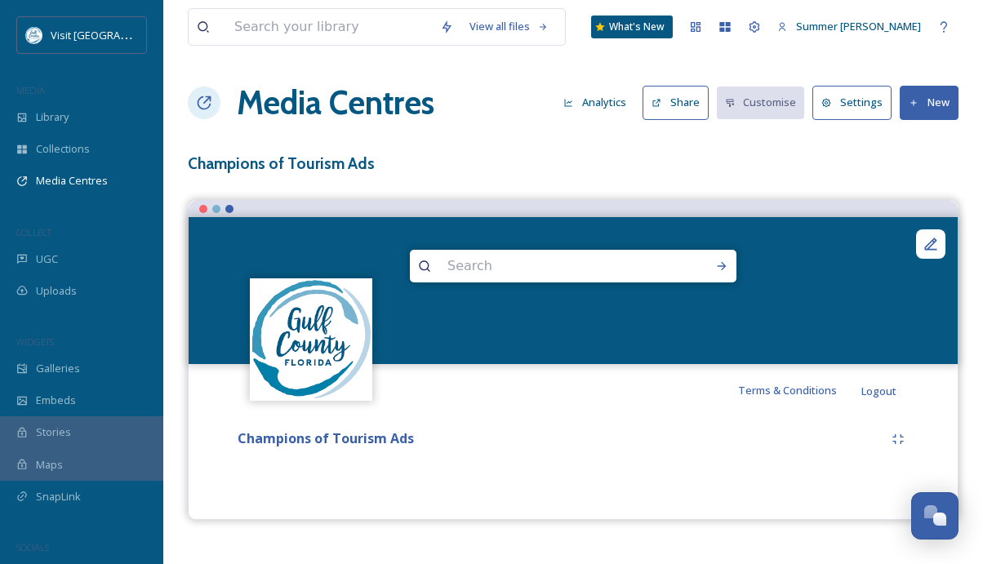
click at [803, 108] on button "New" at bounding box center [929, 102] width 59 height 33
click at [803, 134] on span "Add Files" at bounding box center [918, 141] width 44 height 16
click at [803, 143] on span "Add Files" at bounding box center [918, 141] width 44 height 16
click at [742, 193] on div "View all files What's New Summer [PERSON_NAME] Media Centres Analytics Share Cu…" at bounding box center [573, 282] width 820 height 564
click at [803, 108] on button "New" at bounding box center [929, 102] width 59 height 33
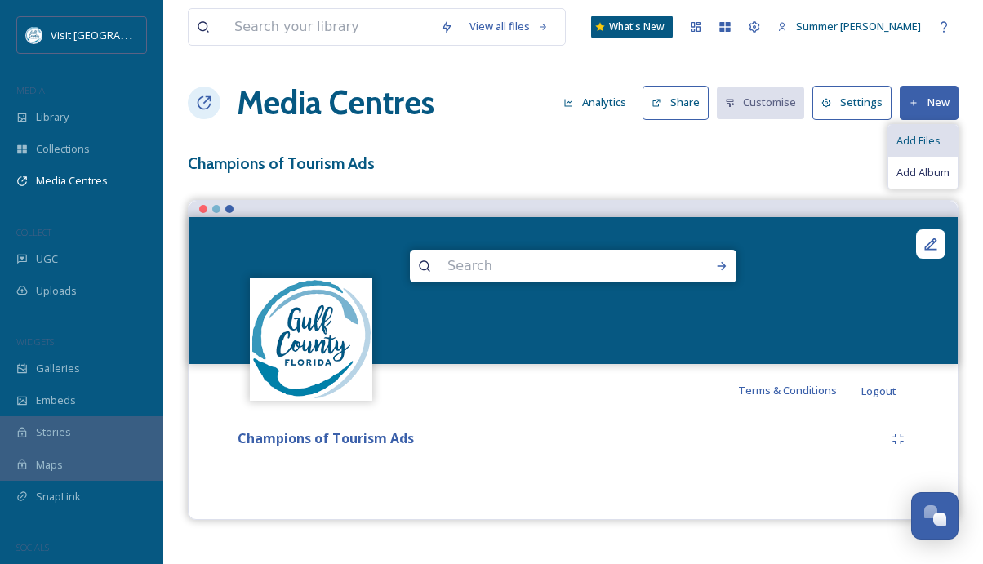
click at [803, 147] on div "Add Files" at bounding box center [922, 141] width 69 height 32
click at [803, 175] on span "Add Album" at bounding box center [922, 173] width 53 height 16
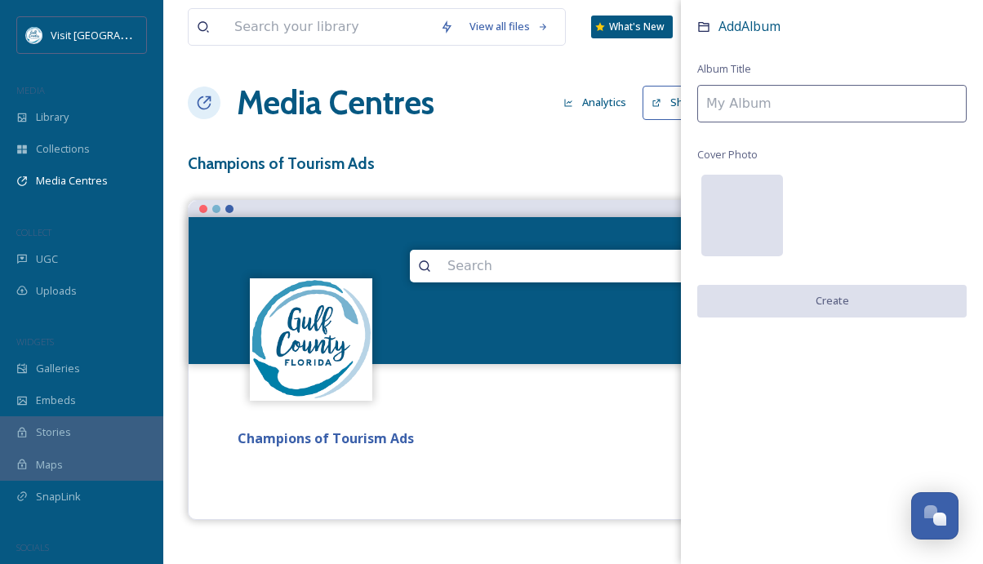
click at [721, 211] on div at bounding box center [742, 216] width 82 height 82
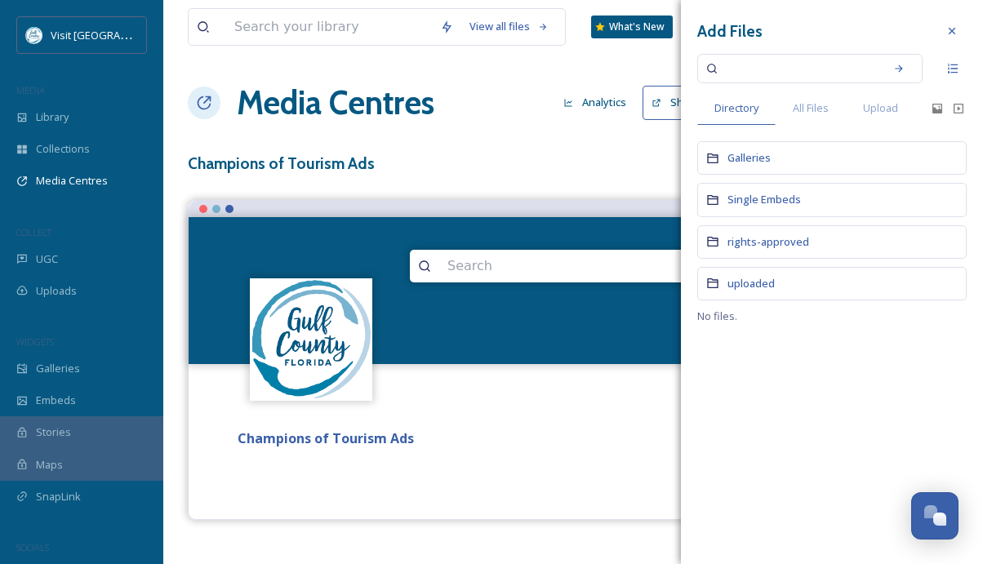
click at [632, 167] on h3 "Champions of Tourism Ads" at bounding box center [573, 164] width 771 height 24
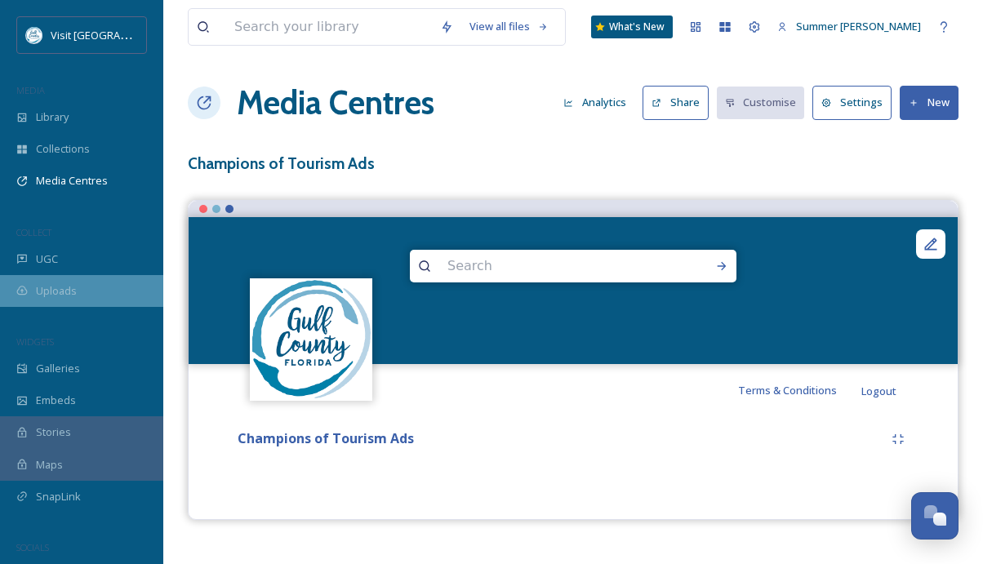
click at [42, 283] on span "Uploads" at bounding box center [56, 291] width 41 height 16
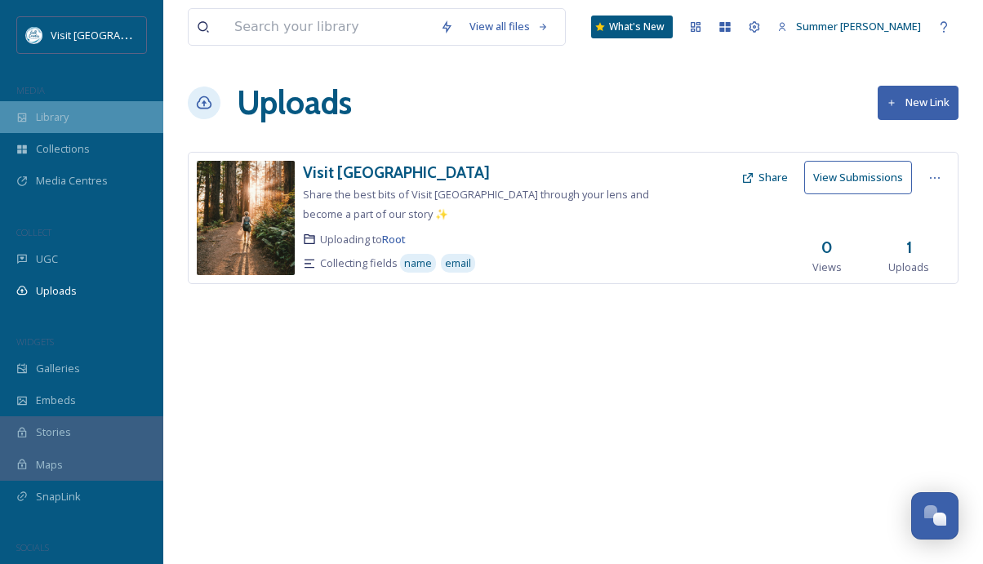
click at [72, 114] on div "Library" at bounding box center [81, 117] width 163 height 32
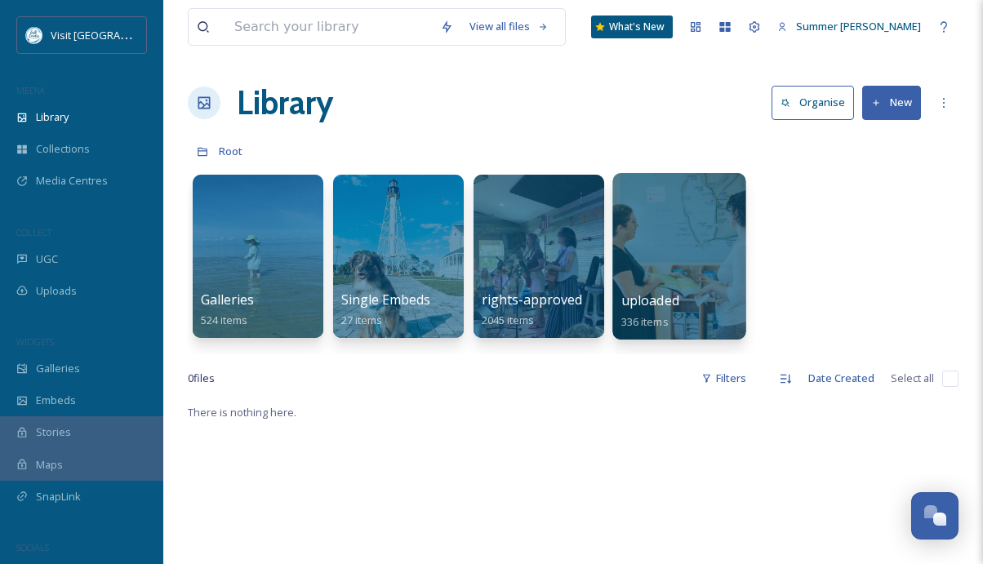
click at [723, 235] on div at bounding box center [678, 256] width 133 height 167
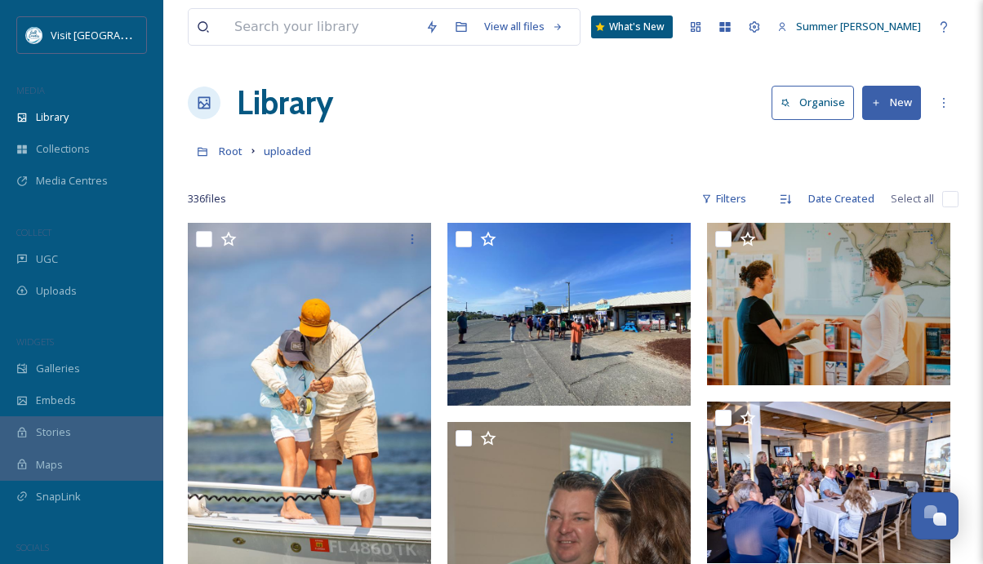
click at [803, 99] on button "New" at bounding box center [891, 102] width 59 height 33
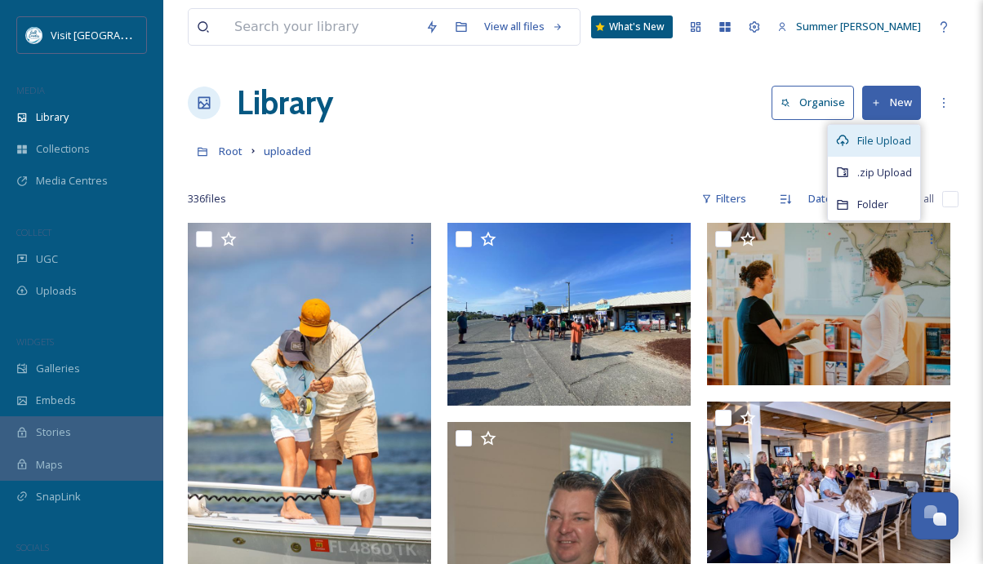
click at [803, 136] on span "File Upload" at bounding box center [884, 141] width 54 height 16
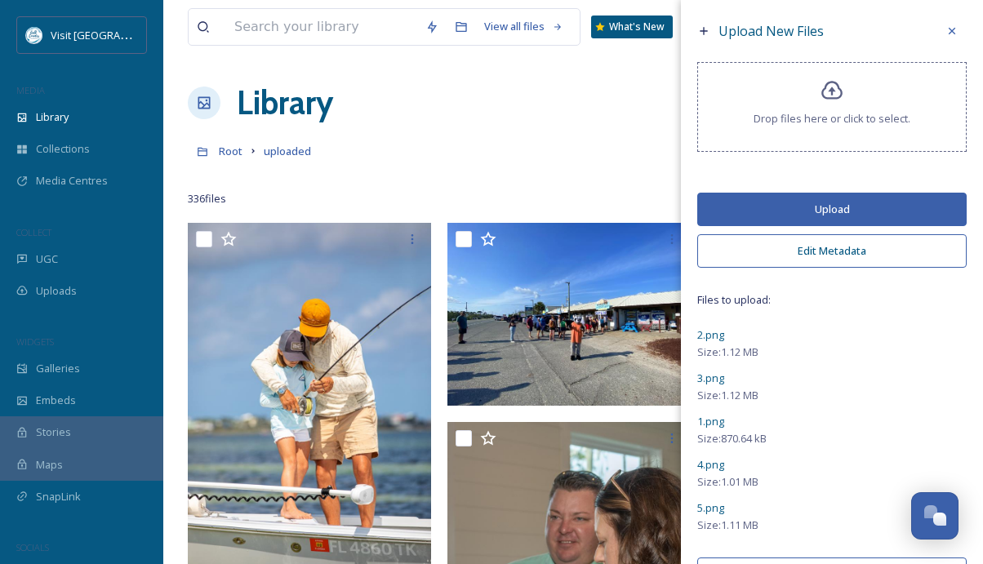
scroll to position [50, 0]
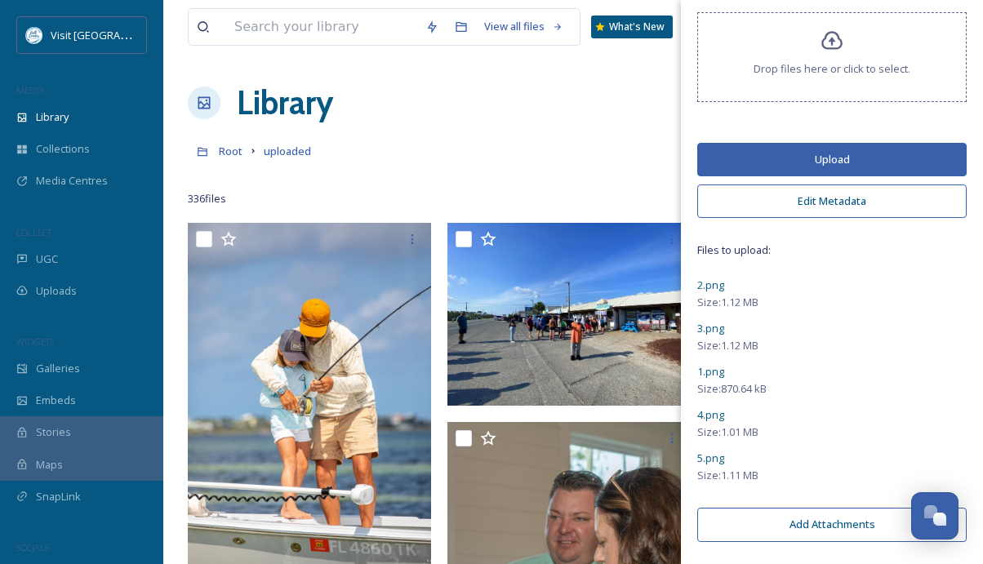
click at [803, 205] on button "Edit Metadata" at bounding box center [831, 201] width 269 height 33
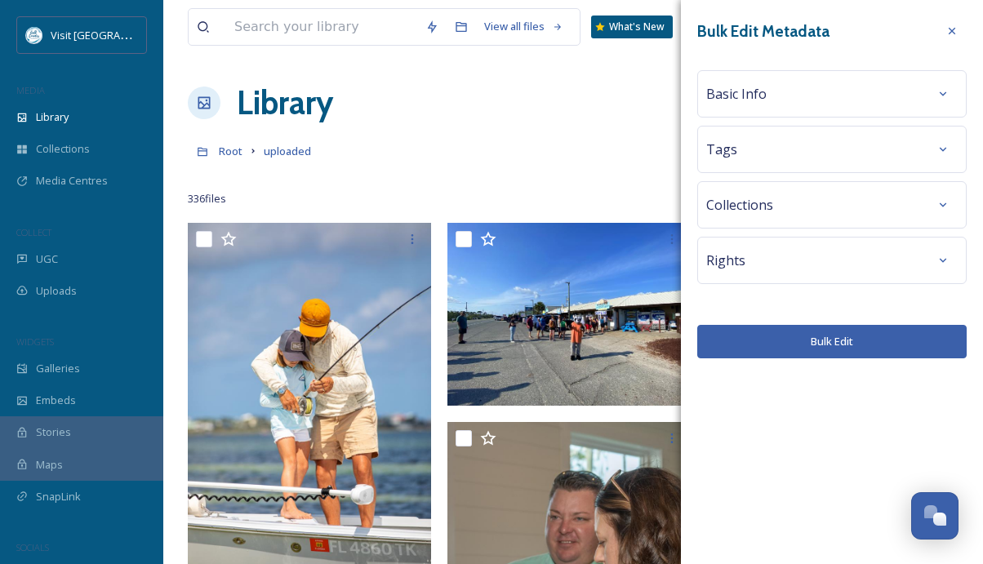
click at [791, 100] on div "Basic Info" at bounding box center [831, 93] width 251 height 29
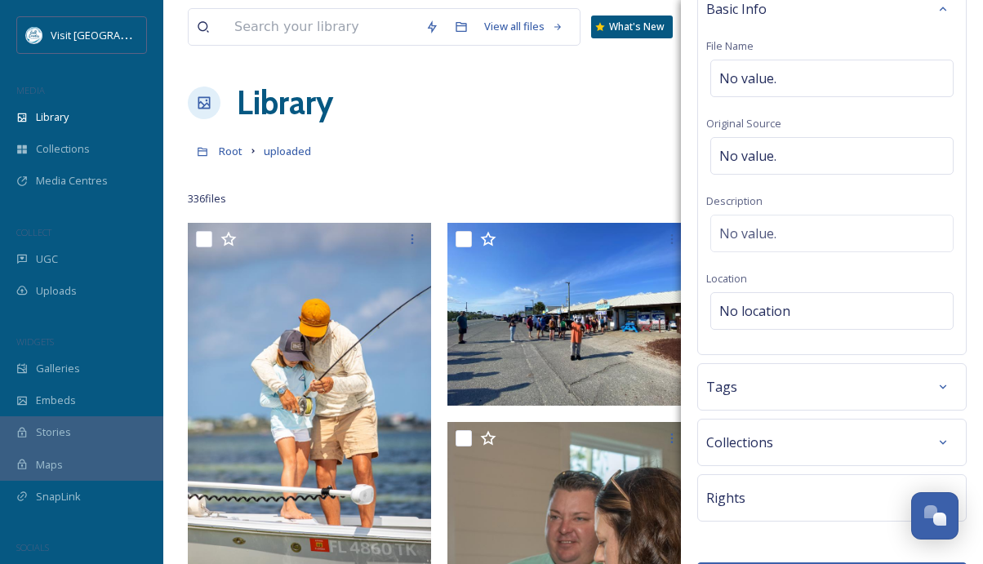
scroll to position [132, 0]
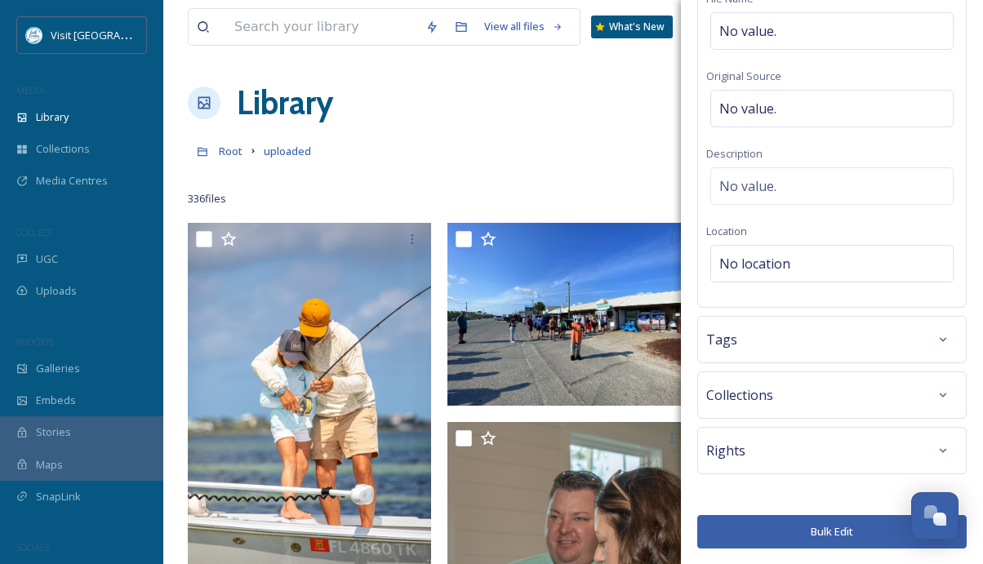
click at [799, 335] on div "Tags" at bounding box center [831, 339] width 251 height 29
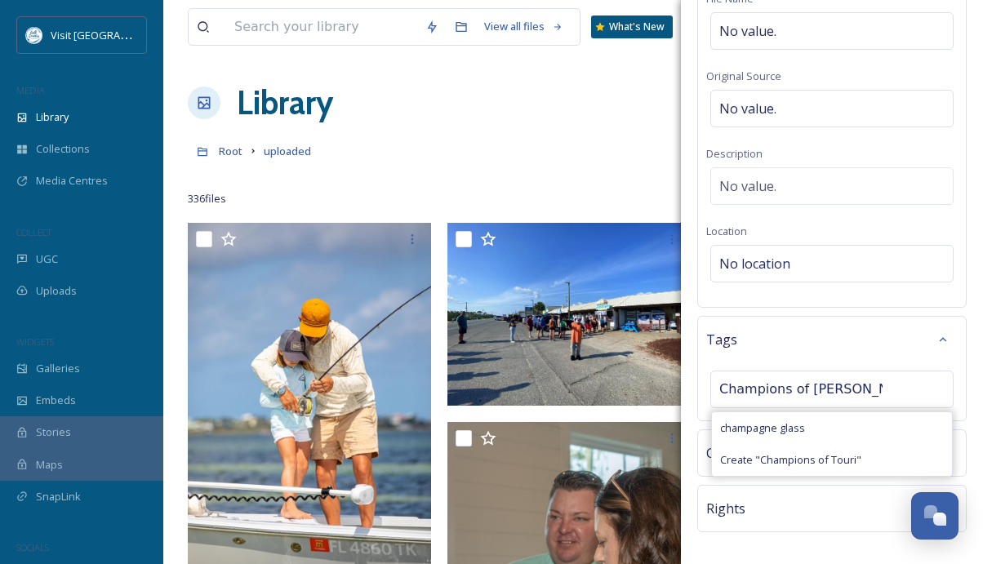
type input "Champions of Tourism"
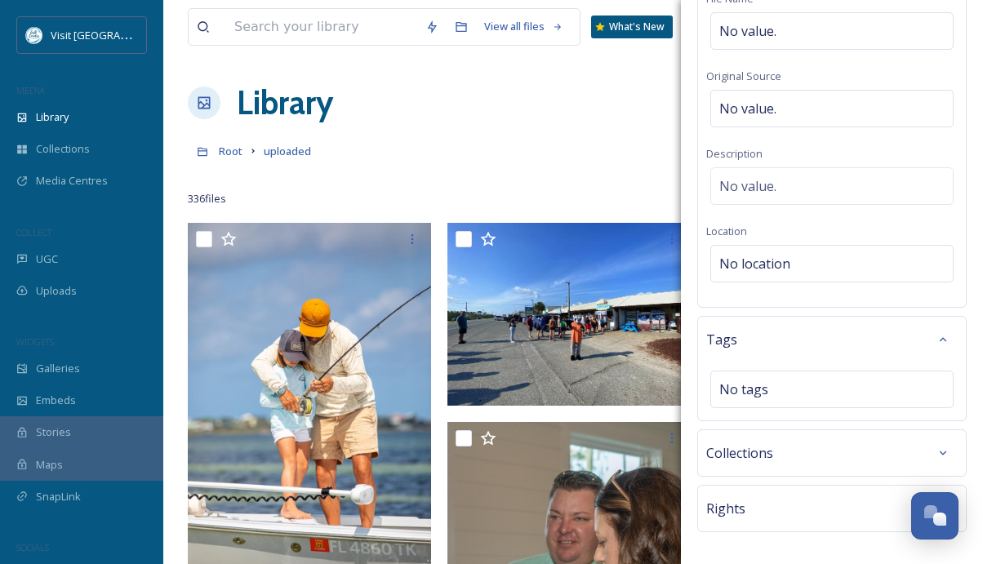
click at [687, 358] on div "Bulk Edit Metadata Basic Info File Name No value. Original Source No value. Des…" at bounding box center [832, 245] width 302 height 755
click at [782, 398] on div "No tags" at bounding box center [831, 390] width 243 height 38
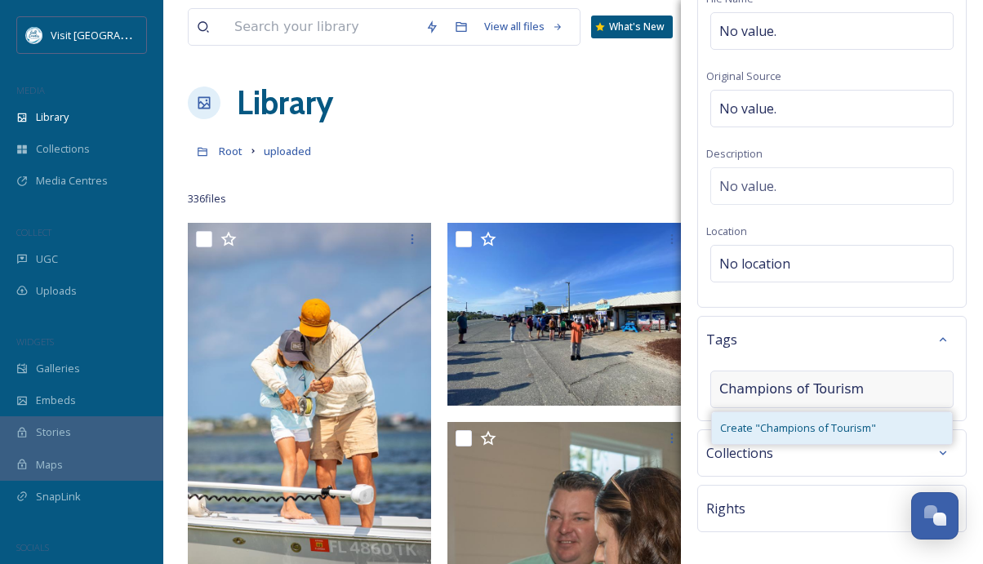
click at [790, 425] on span "Create " Champions of Tourism "" at bounding box center [798, 428] width 156 height 16
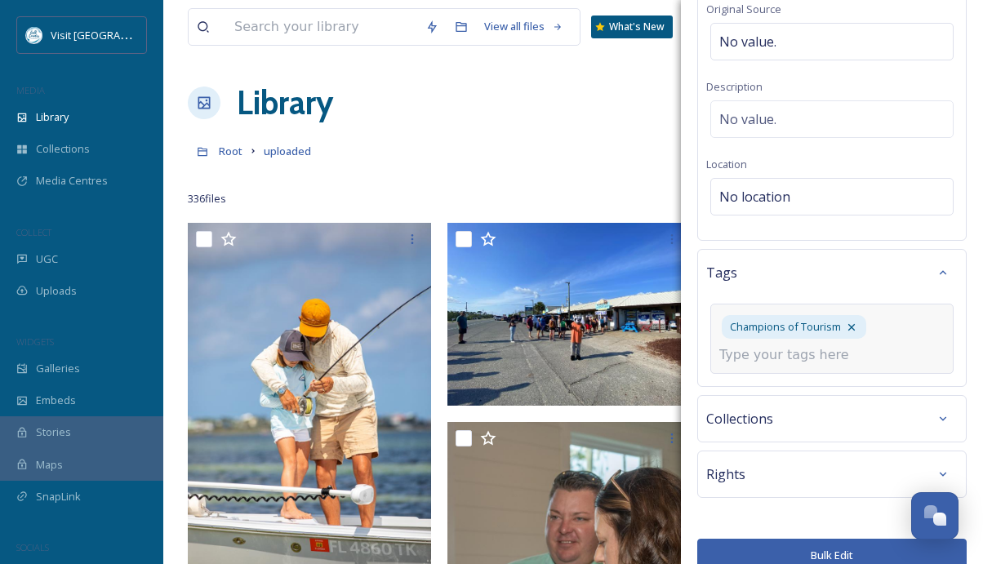
click at [803, 404] on div "Collections" at bounding box center [831, 418] width 251 height 29
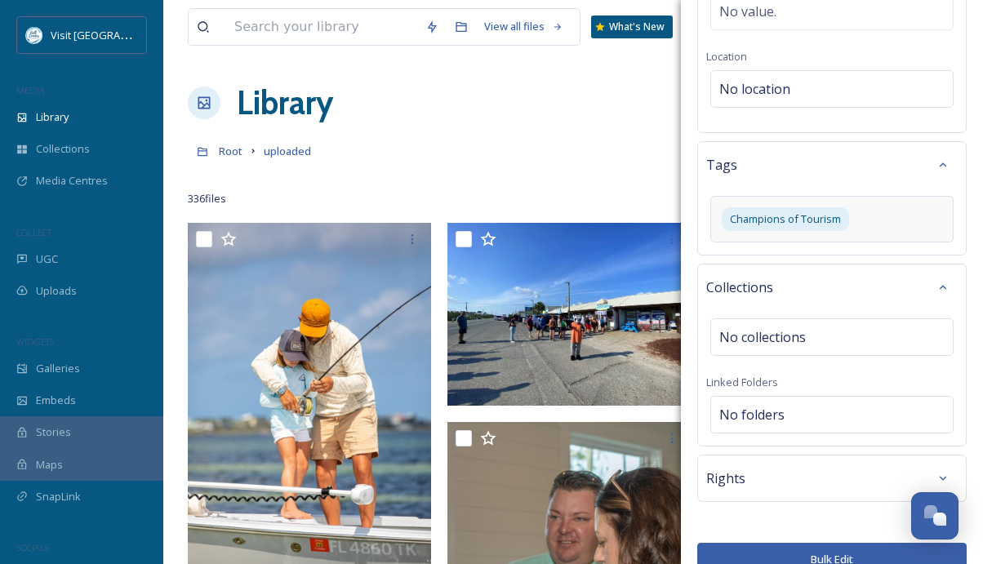
scroll to position [335, 0]
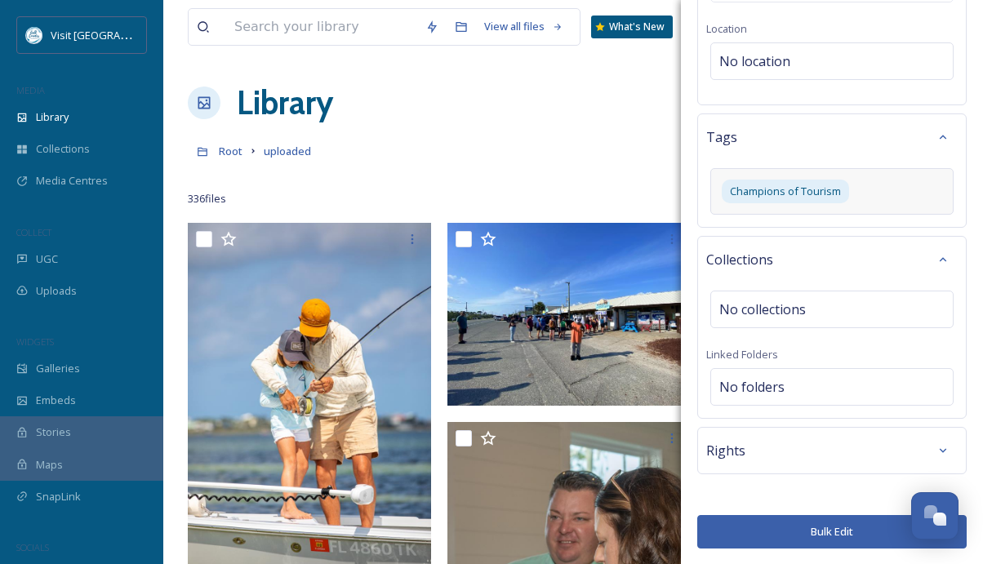
click at [803, 264] on div "Collections" at bounding box center [831, 259] width 251 height 29
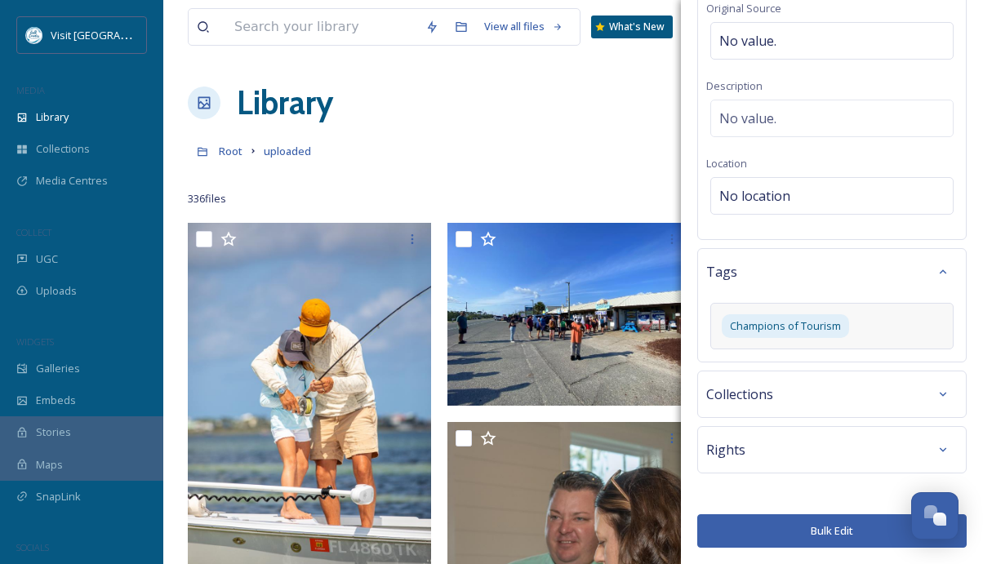
scroll to position [199, 0]
click at [803, 447] on icon at bounding box center [942, 450] width 13 height 13
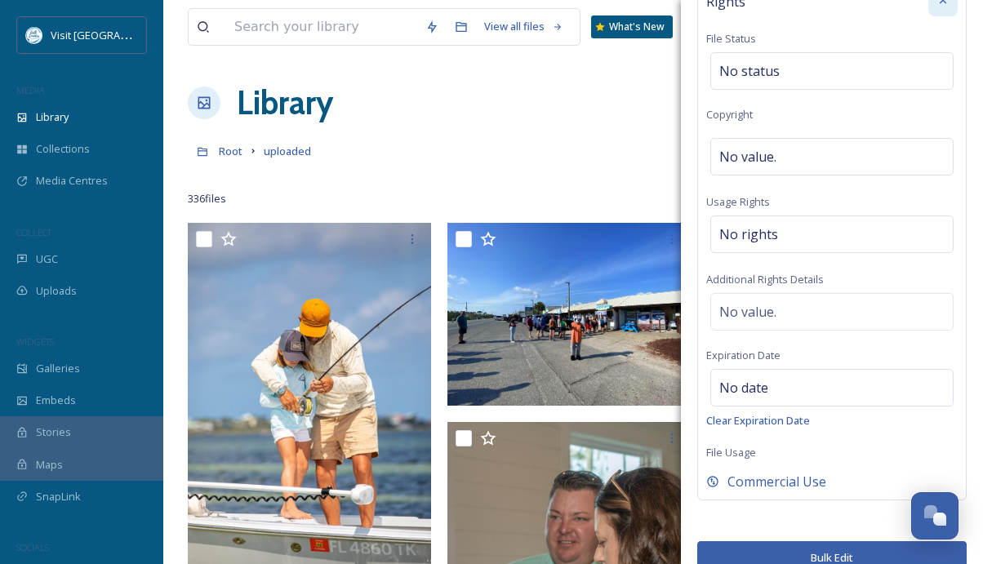
scroll to position [649, 0]
click at [756, 229] on span "No rights" at bounding box center [748, 234] width 59 height 20
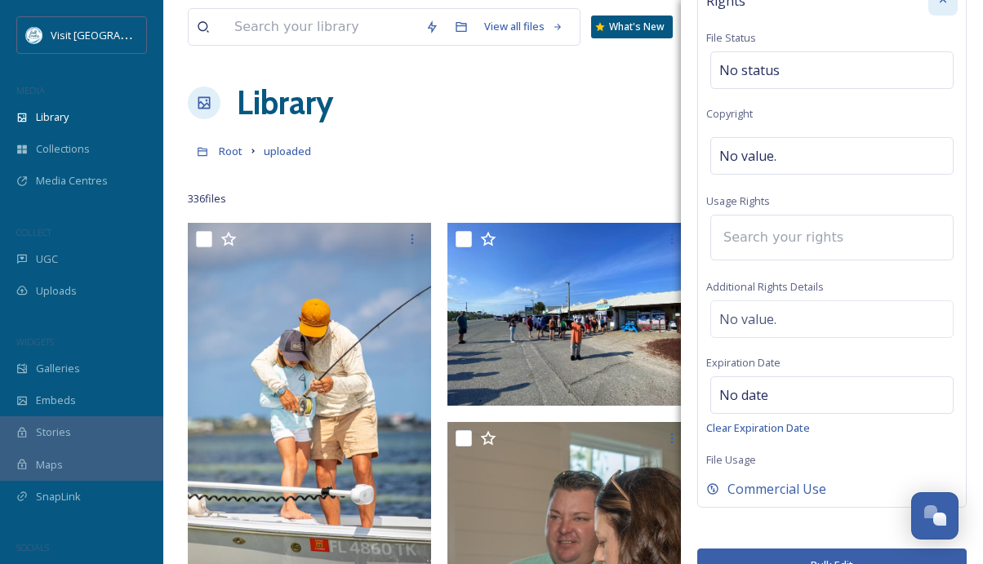
click at [781, 238] on input at bounding box center [805, 238] width 180 height 36
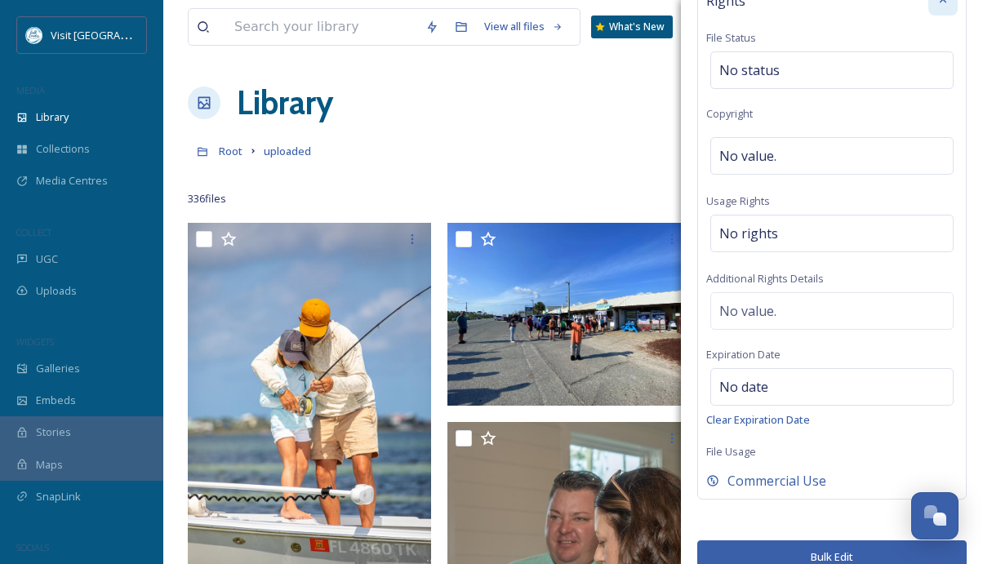
click at [741, 189] on div "Rights File Status No status Copyright No value. Usage Rights No rights Additio…" at bounding box center [831, 238] width 269 height 522
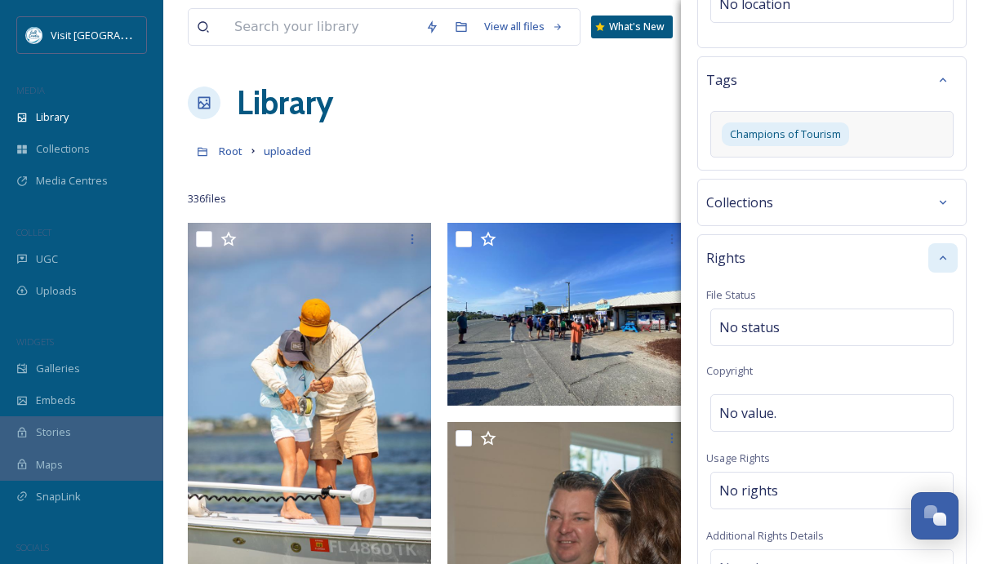
scroll to position [369, 0]
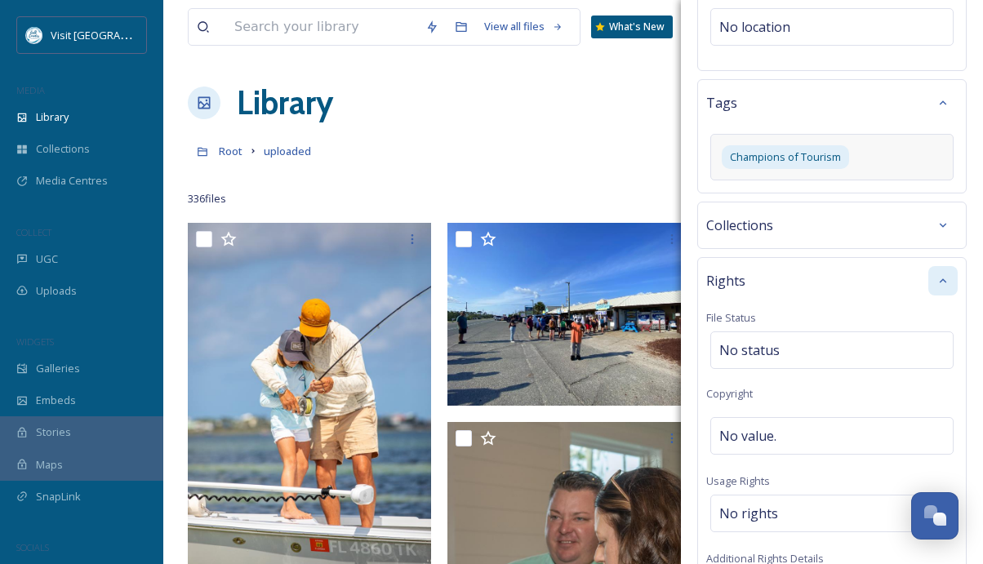
click at [803, 277] on div at bounding box center [942, 280] width 29 height 29
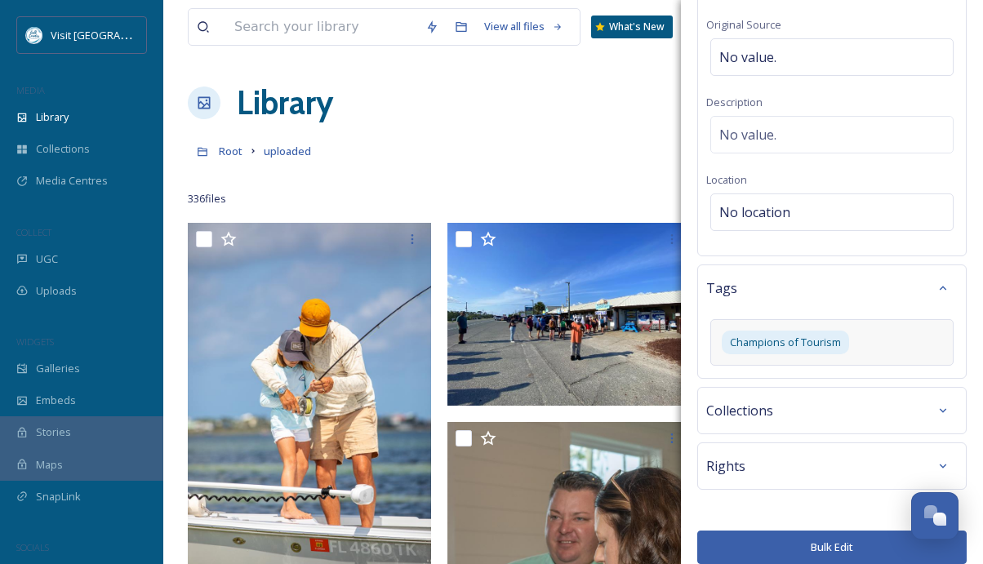
scroll to position [199, 0]
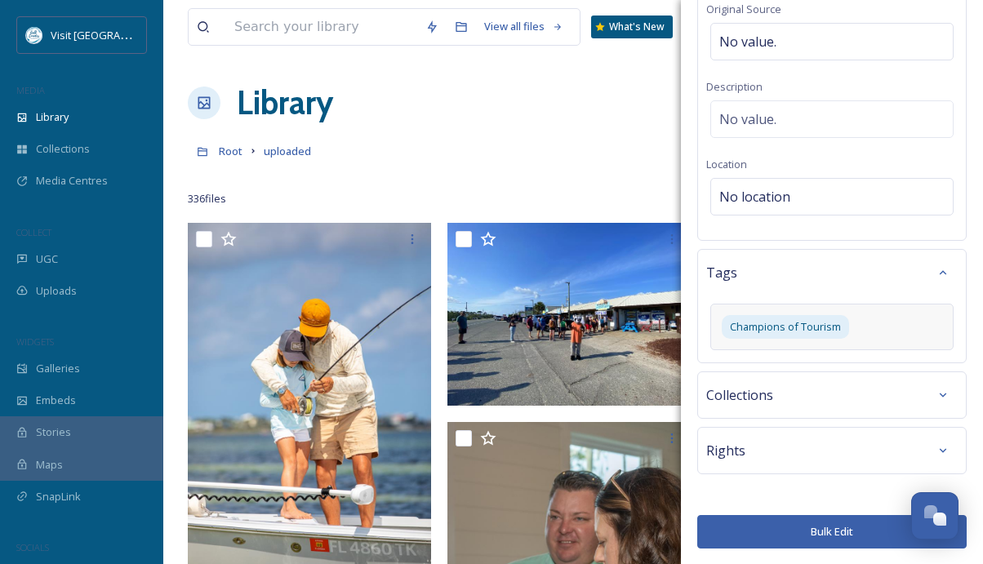
click at [803, 531] on button "Bulk Edit" at bounding box center [831, 531] width 269 height 33
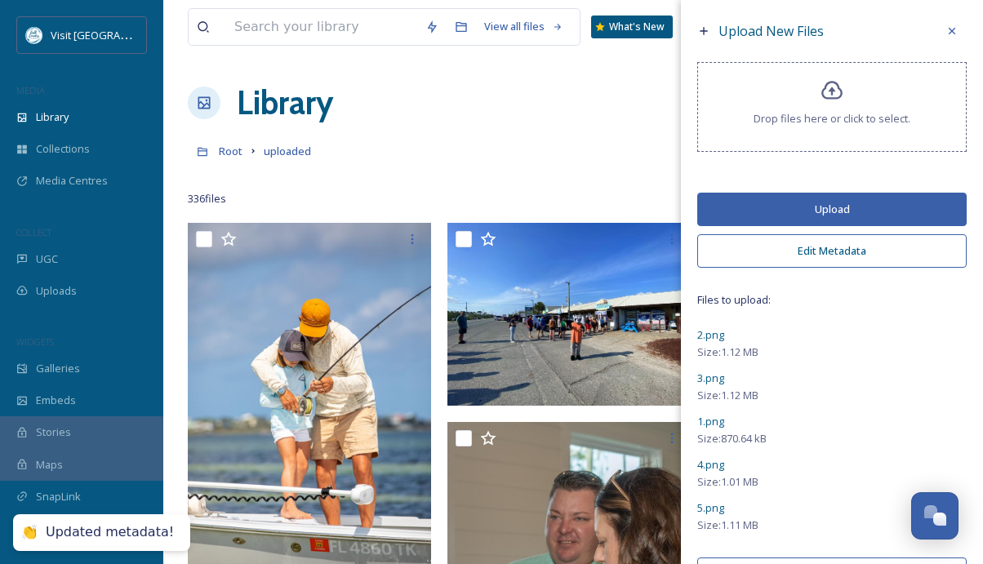
click at [792, 211] on button "Upload" at bounding box center [831, 209] width 269 height 33
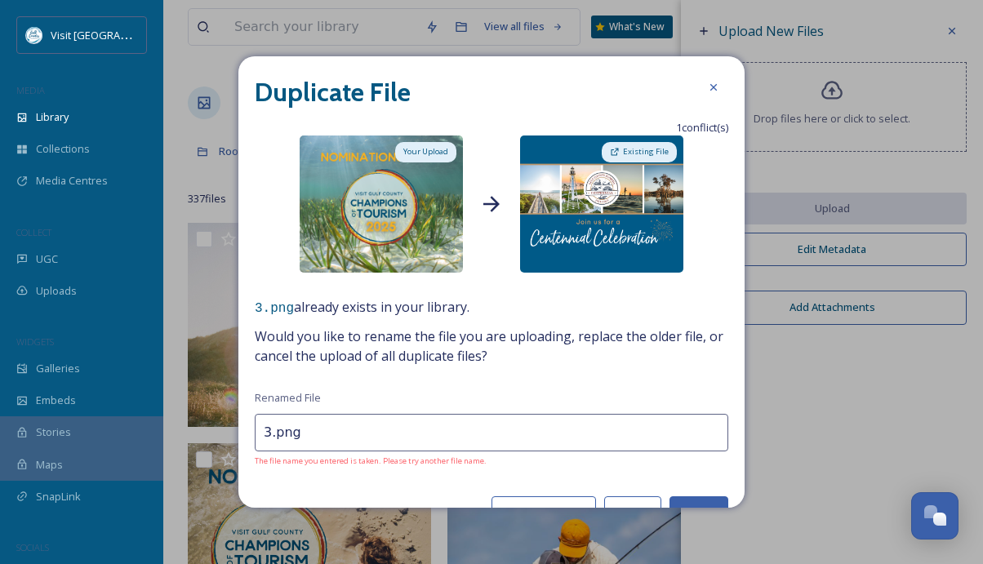
scroll to position [35, 0]
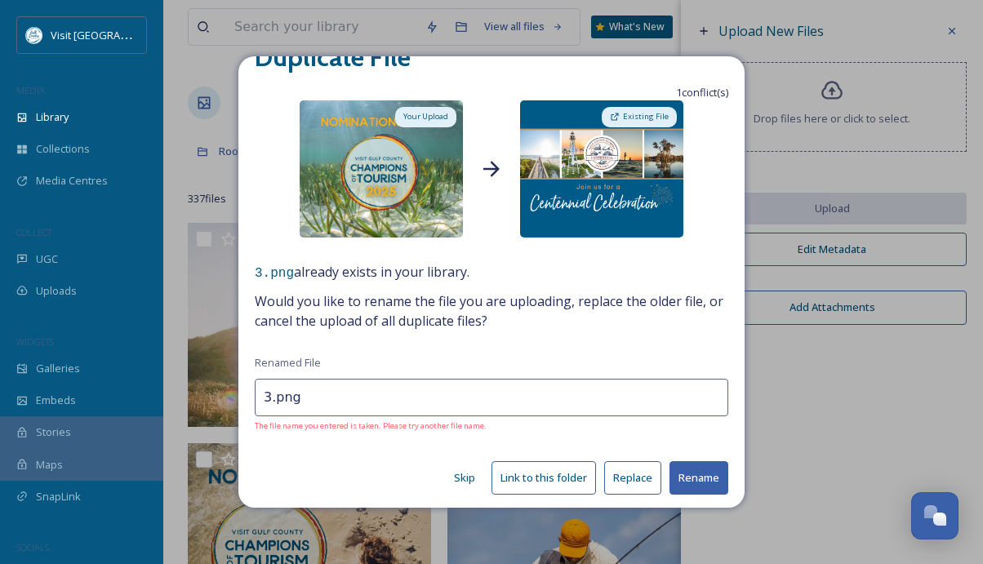
click at [268, 395] on input "3.png" at bounding box center [492, 398] width 474 height 38
type input "Nominations.png"
click at [705, 474] on button "Rename" at bounding box center [698, 477] width 59 height 33
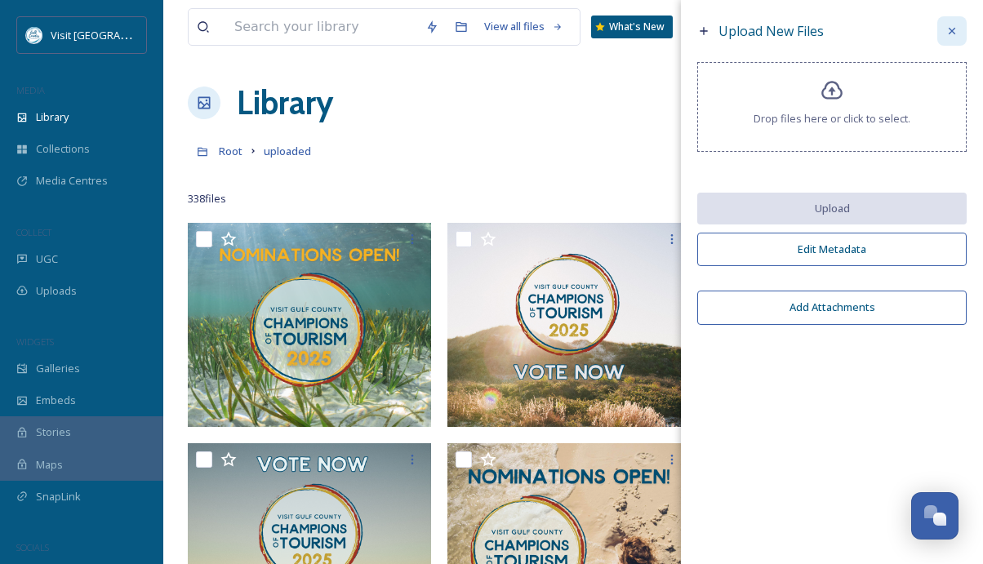
click at [953, 24] on icon at bounding box center [951, 30] width 13 height 13
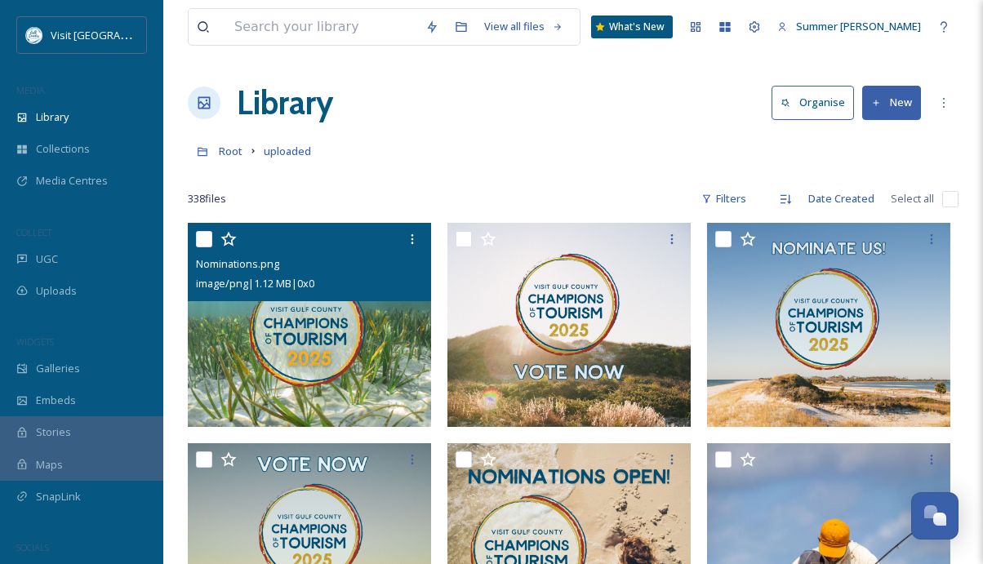
click at [206, 242] on input "checkbox" at bounding box center [204, 239] width 16 height 16
checkbox input "true"
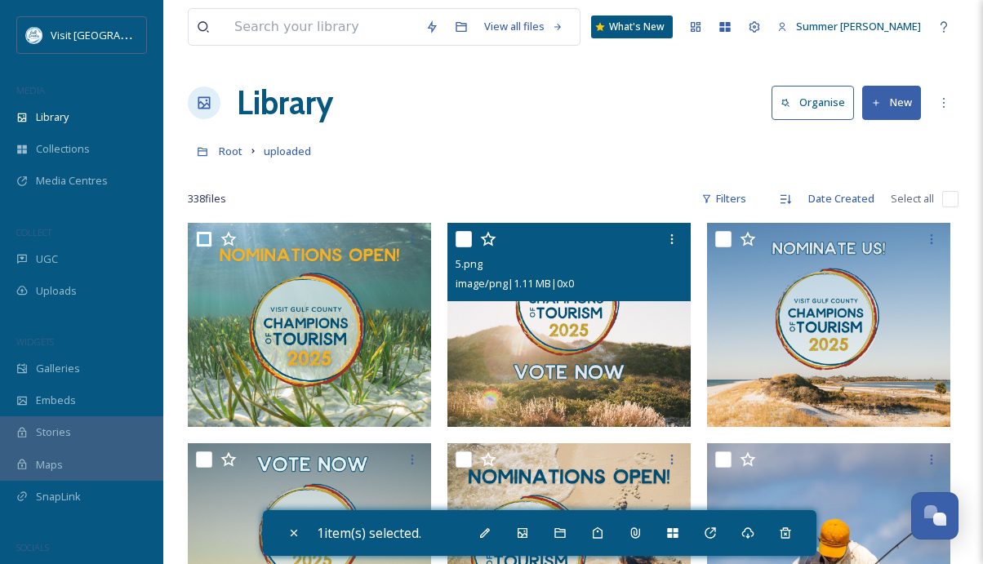
click at [461, 241] on input "checkbox" at bounding box center [464, 239] width 16 height 16
checkbox input "true"
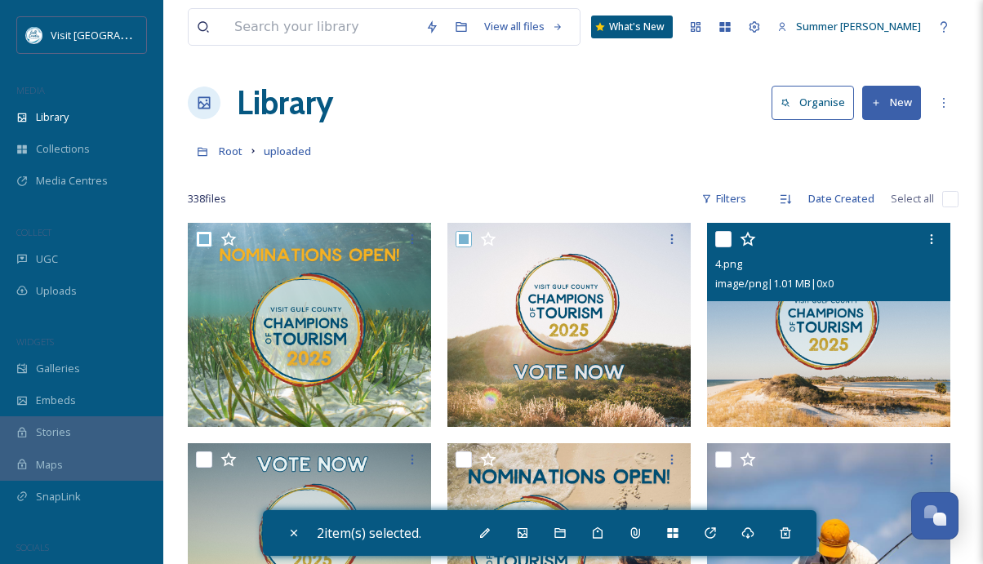
click at [731, 235] on div at bounding box center [830, 239] width 231 height 29
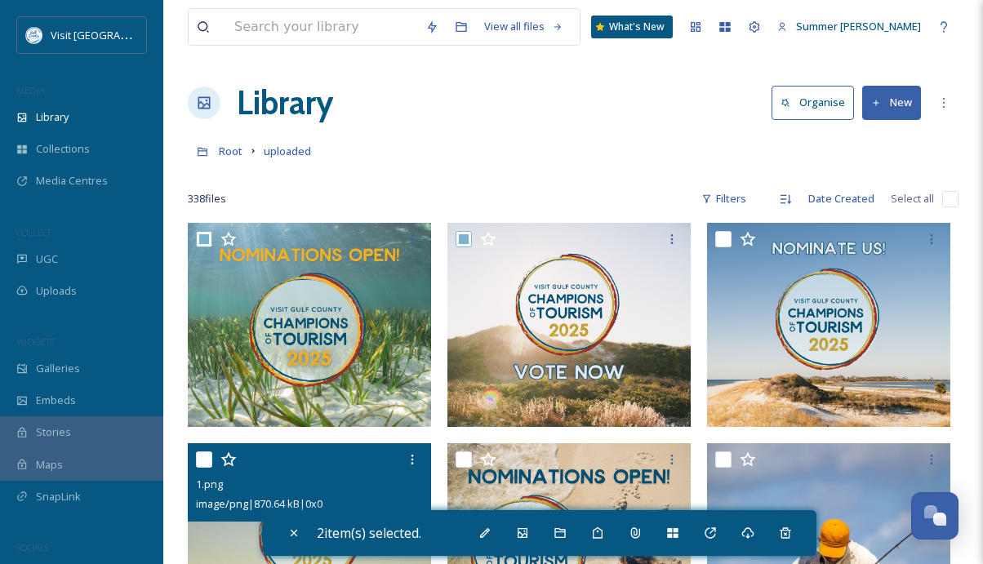
click at [205, 462] on input "checkbox" at bounding box center [204, 459] width 16 height 16
checkbox input "true"
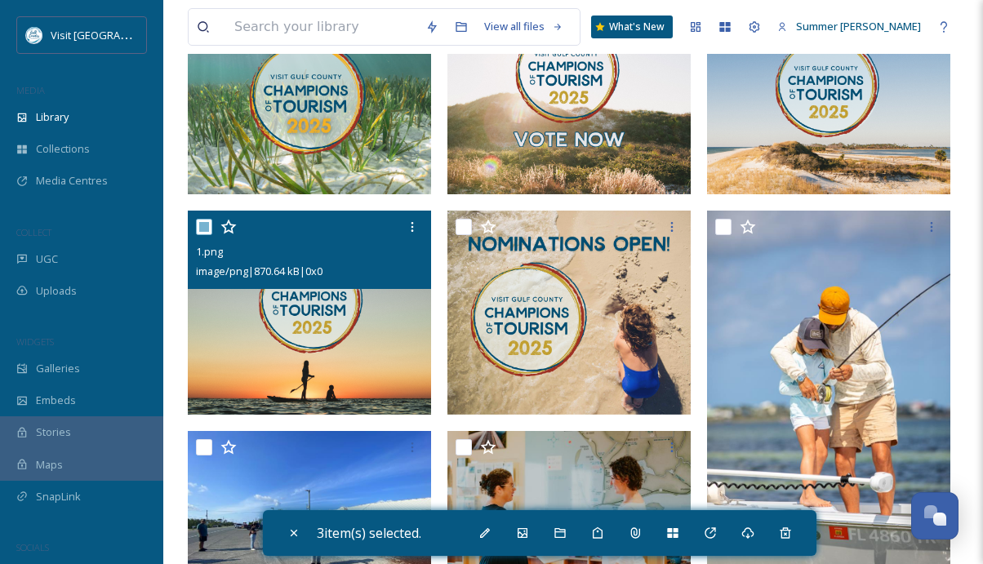
scroll to position [251, 0]
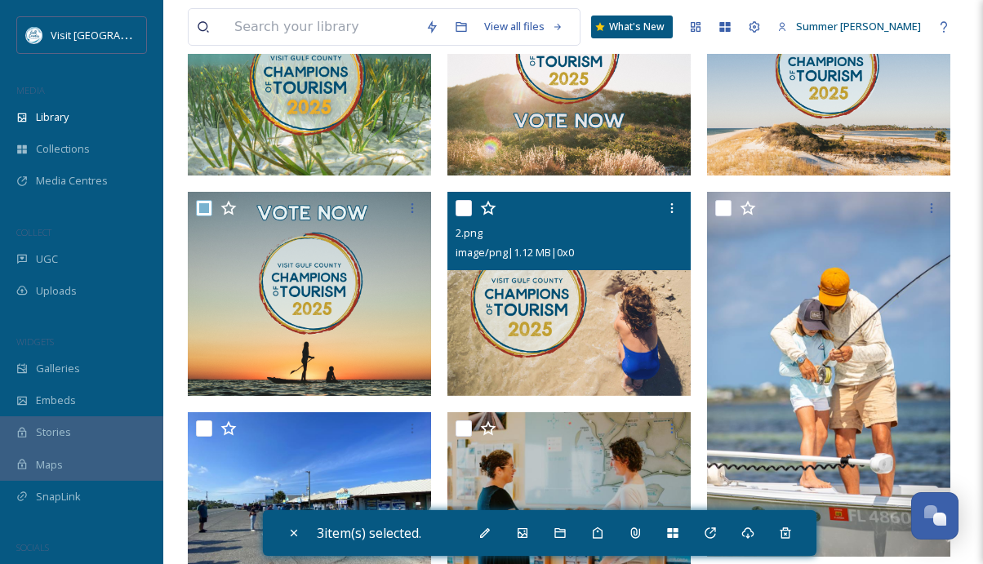
click at [460, 212] on input "checkbox" at bounding box center [464, 208] width 16 height 16
checkbox input "true"
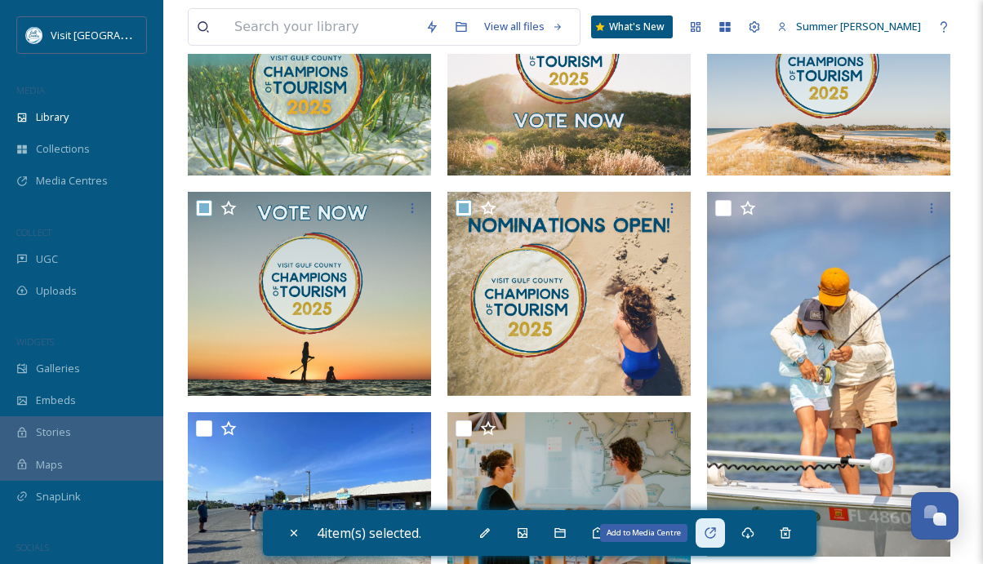
click at [717, 532] on icon at bounding box center [710, 533] width 13 height 13
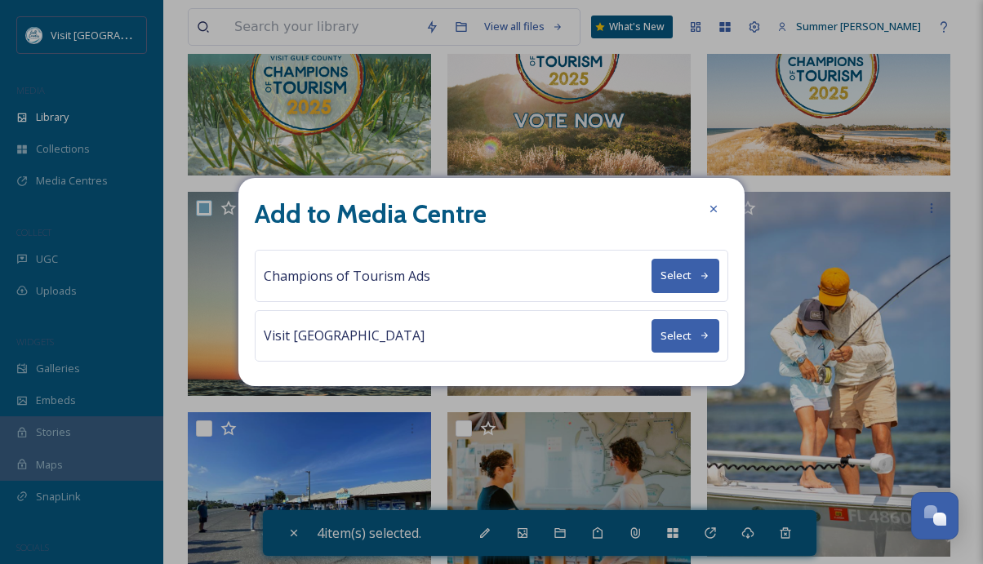
click at [675, 273] on button "Select" at bounding box center [685, 275] width 68 height 33
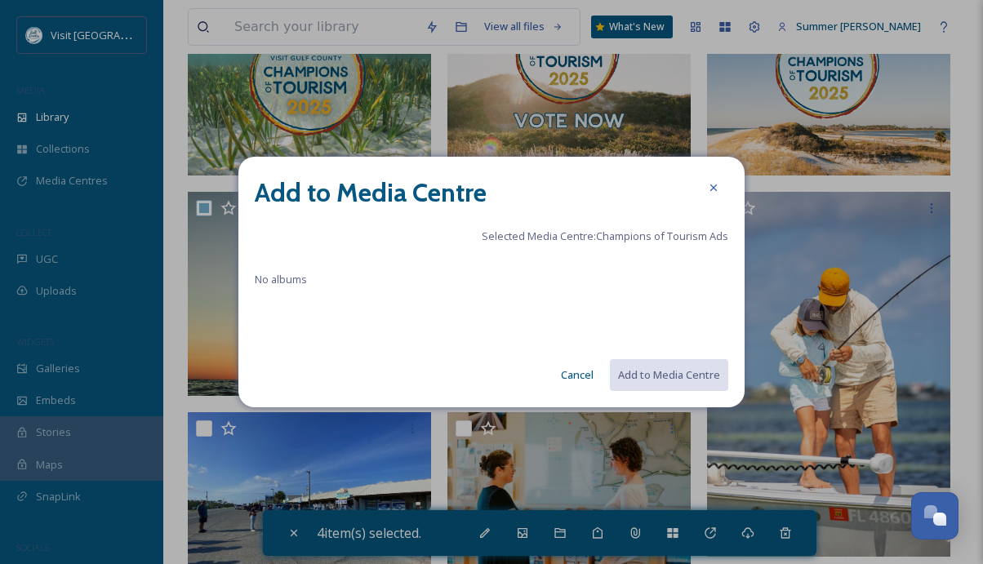
click at [528, 233] on span "Selected Media Centre: Champions of Tourism Ads" at bounding box center [605, 237] width 247 height 16
click at [710, 187] on icon at bounding box center [713, 187] width 13 height 13
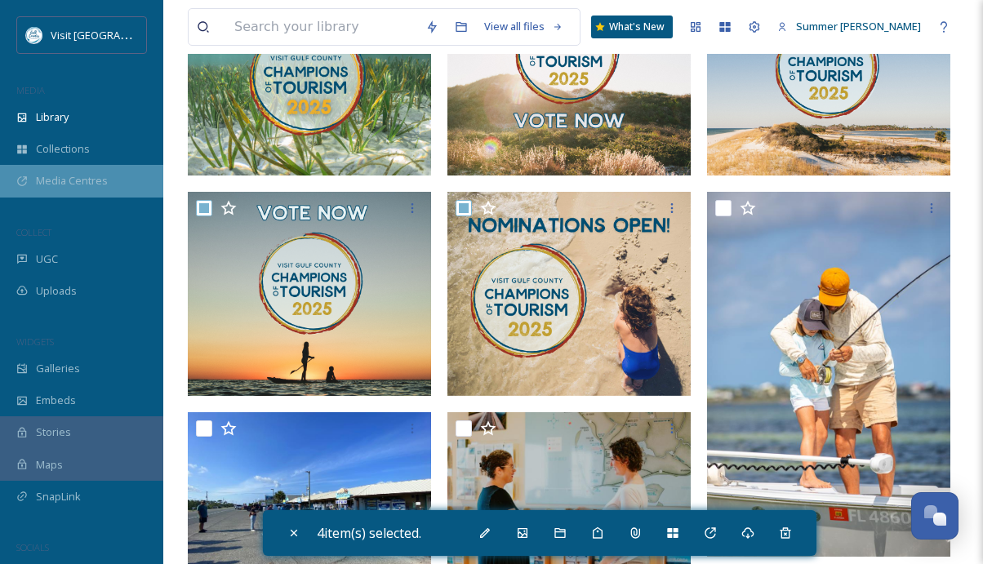
click at [61, 177] on span "Media Centres" at bounding box center [72, 181] width 72 height 16
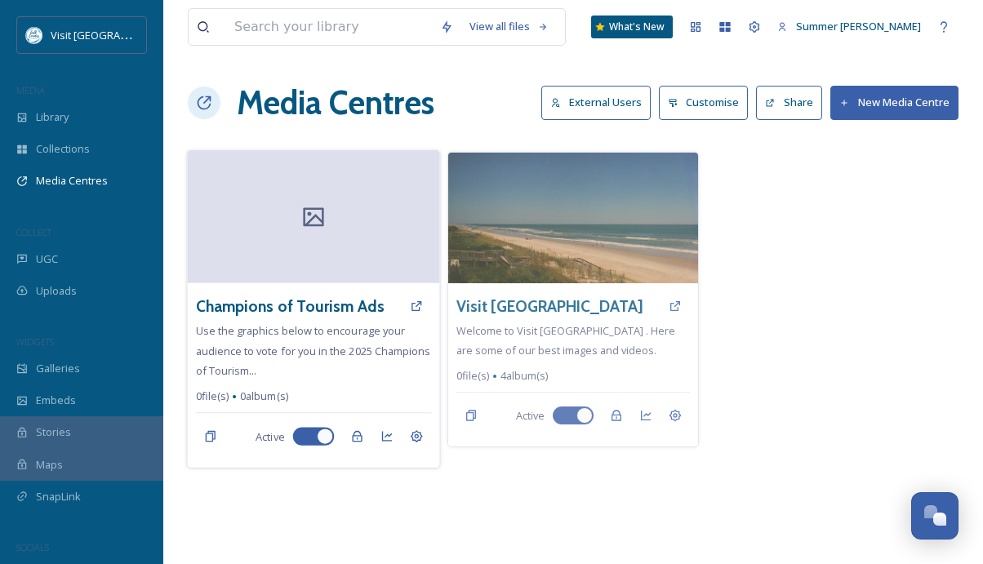
click at [242, 265] on div at bounding box center [313, 217] width 252 height 132
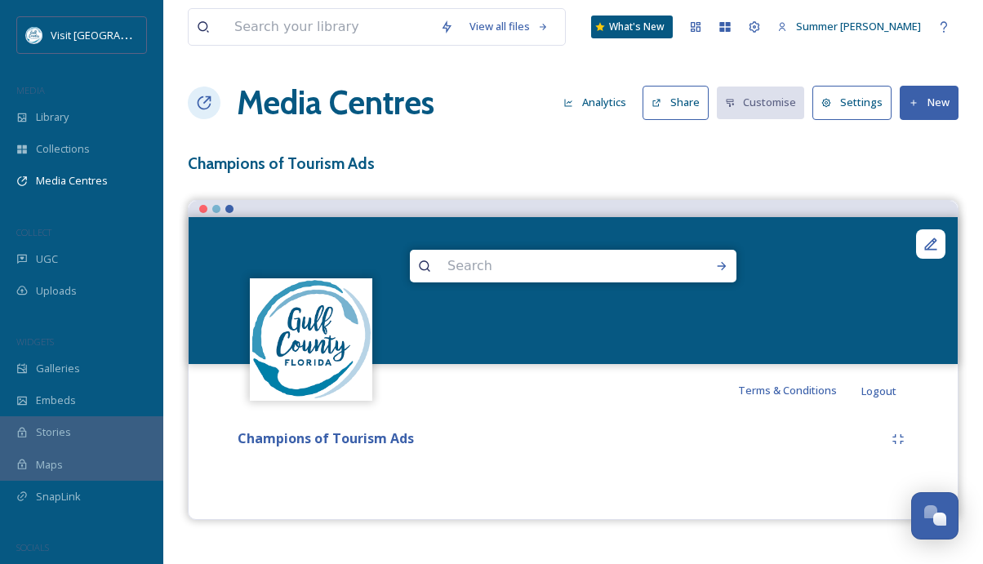
click at [927, 109] on button "New" at bounding box center [929, 102] width 59 height 33
click at [923, 166] on span "Add Album" at bounding box center [922, 173] width 53 height 16
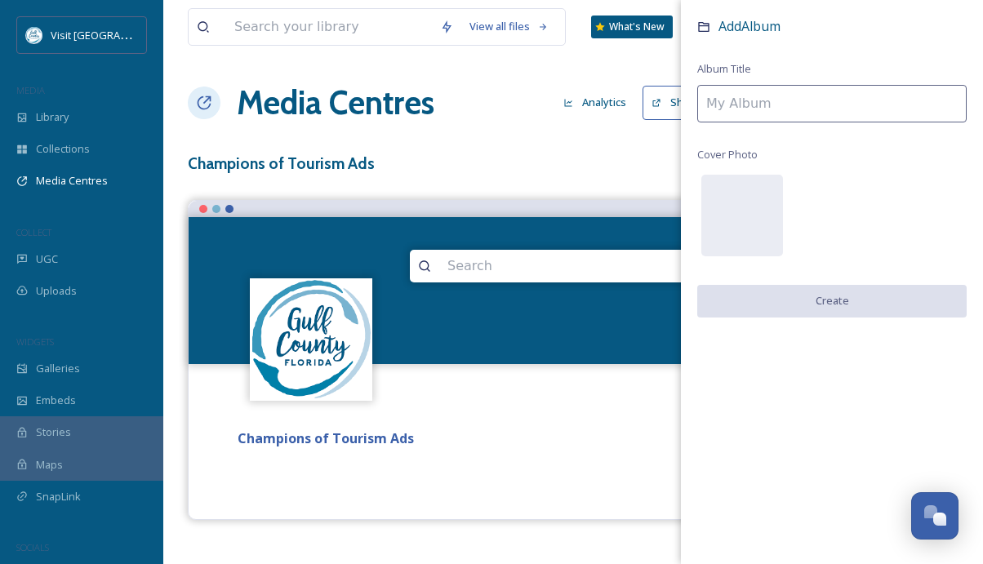
click at [794, 97] on input at bounding box center [831, 104] width 269 height 38
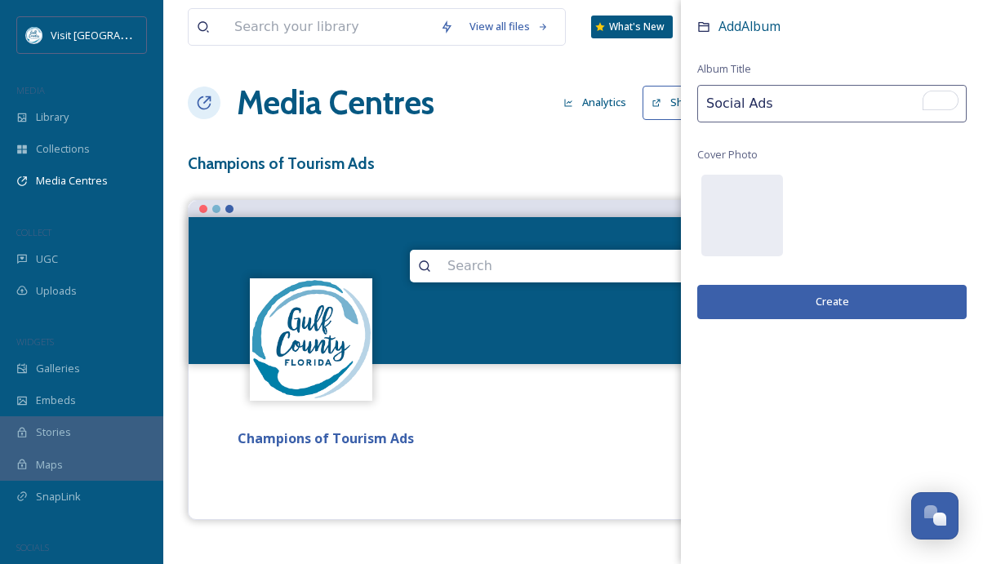
type input "Social Ads"
click at [800, 300] on button "Create" at bounding box center [831, 301] width 269 height 33
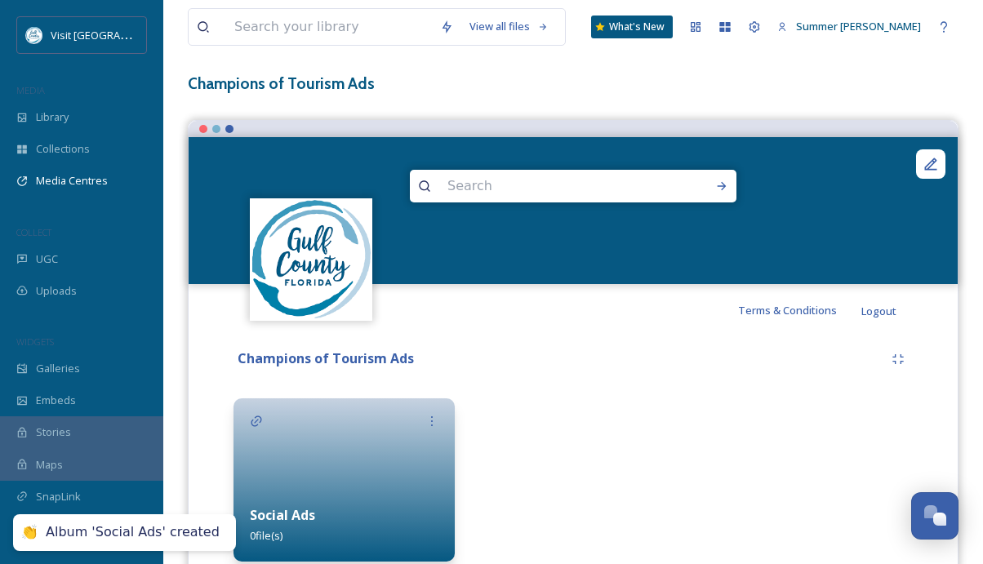
scroll to position [131, 0]
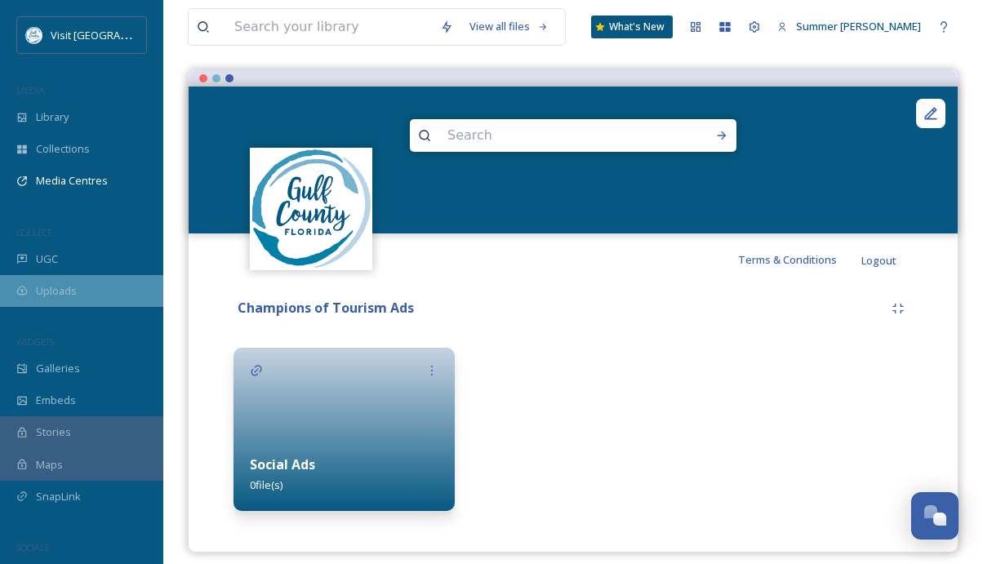
click at [51, 288] on span "Uploads" at bounding box center [56, 291] width 41 height 16
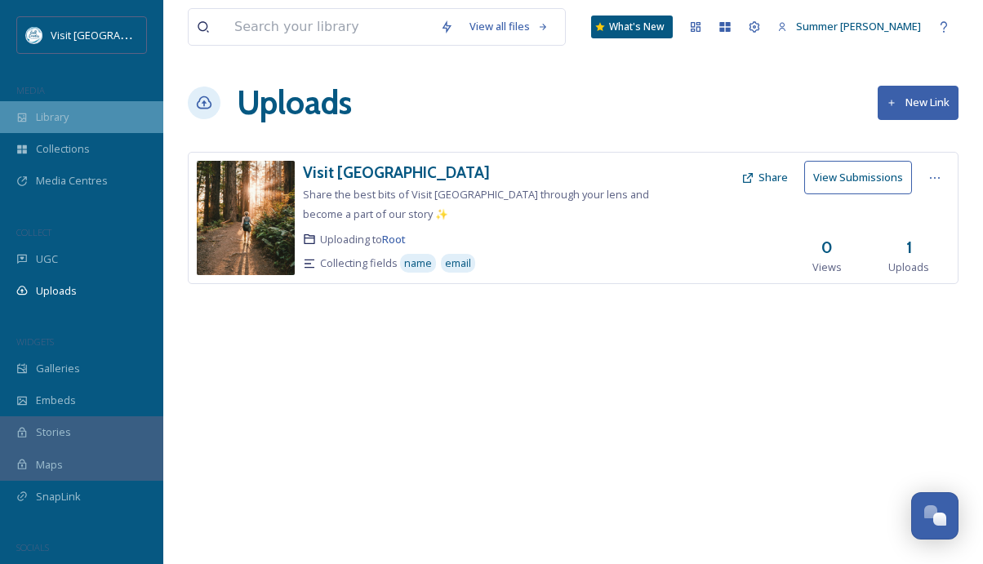
click at [42, 112] on span "Library" at bounding box center [52, 117] width 33 height 16
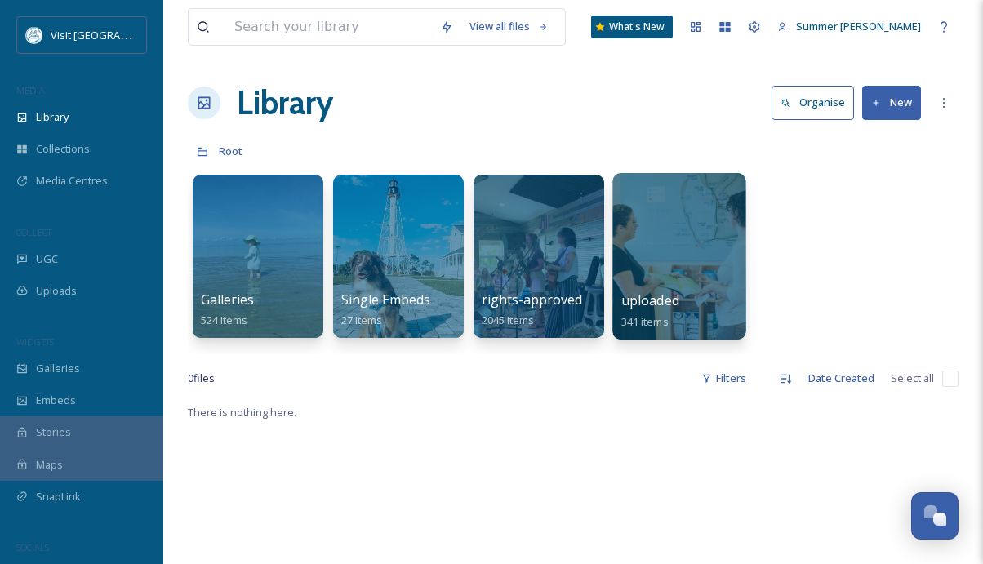
click at [723, 253] on div at bounding box center [678, 256] width 133 height 167
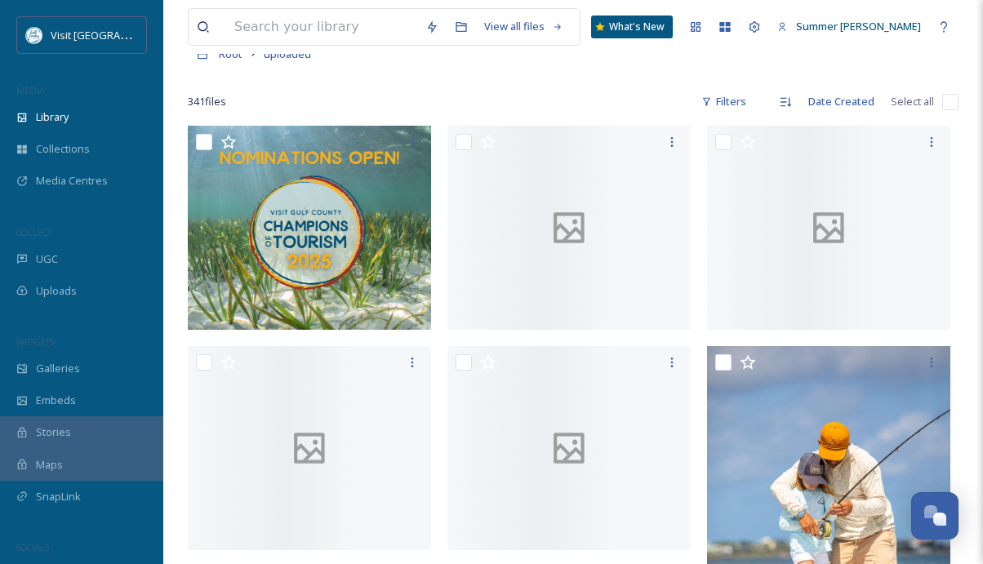
scroll to position [101, 0]
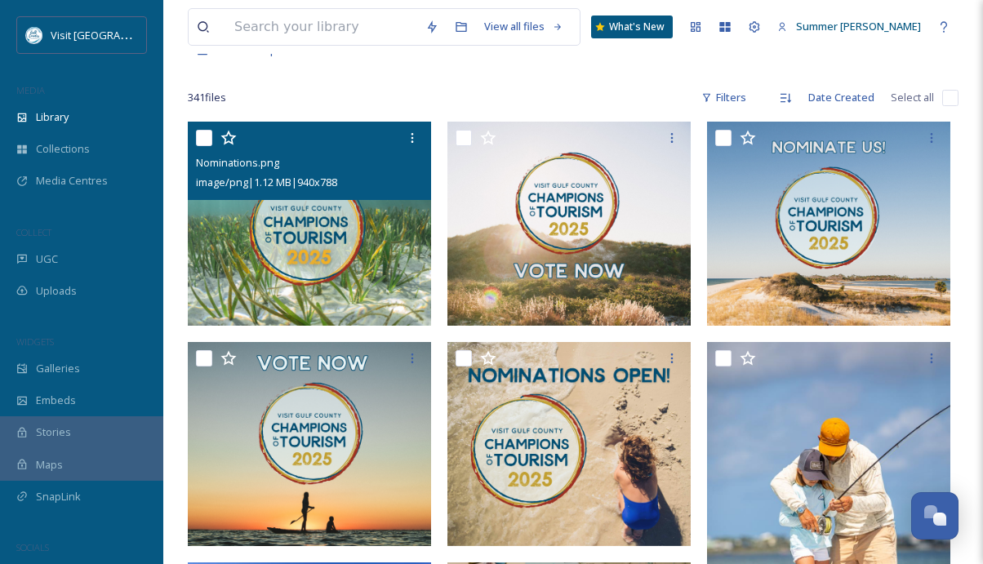
click at [204, 137] on input "checkbox" at bounding box center [204, 138] width 16 height 16
checkbox input "true"
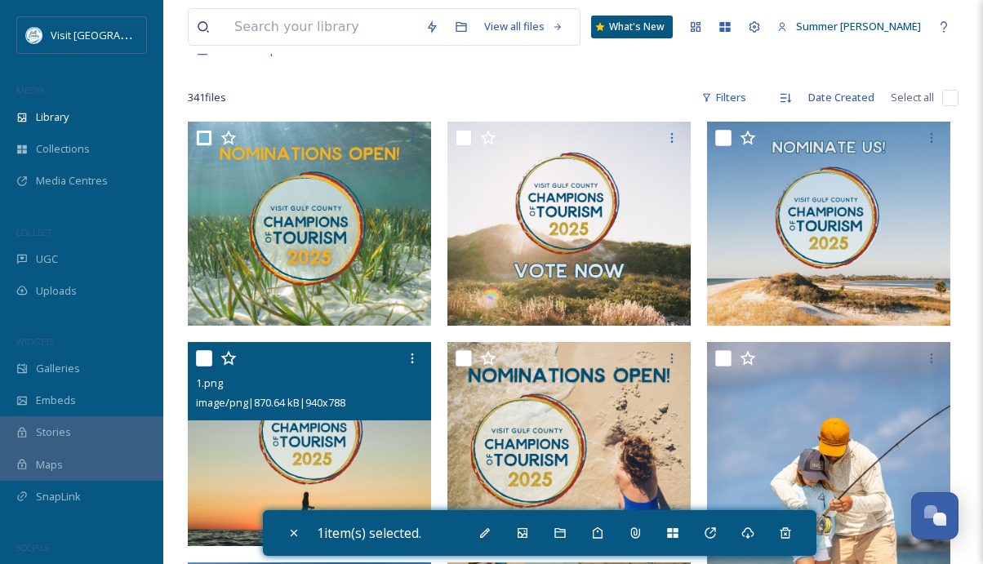
click at [205, 360] on input "checkbox" at bounding box center [204, 358] width 16 height 16
checkbox input "true"
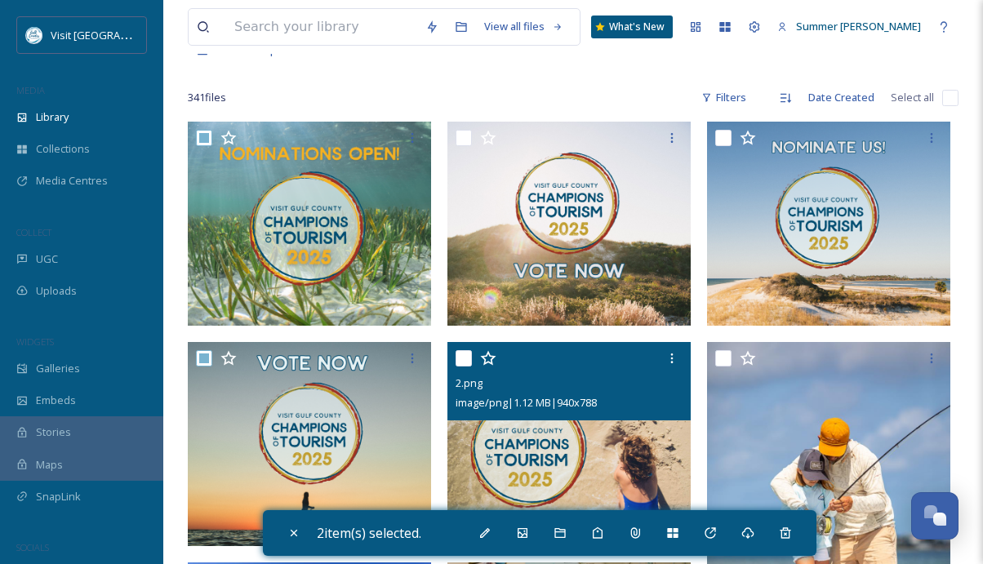
click at [460, 359] on input "checkbox" at bounding box center [464, 358] width 16 height 16
checkbox input "true"
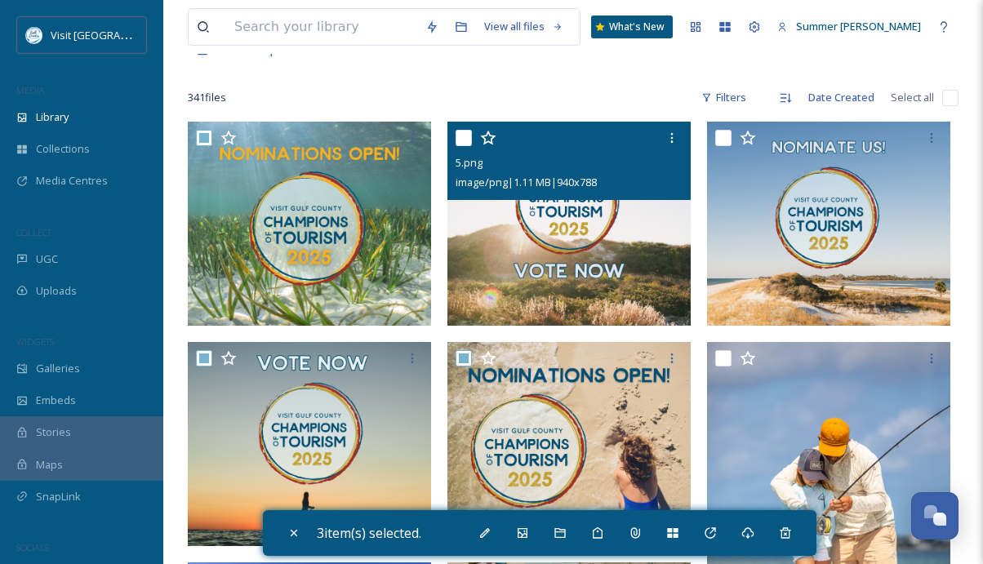
click at [464, 134] on input "checkbox" at bounding box center [464, 138] width 16 height 16
checkbox input "true"
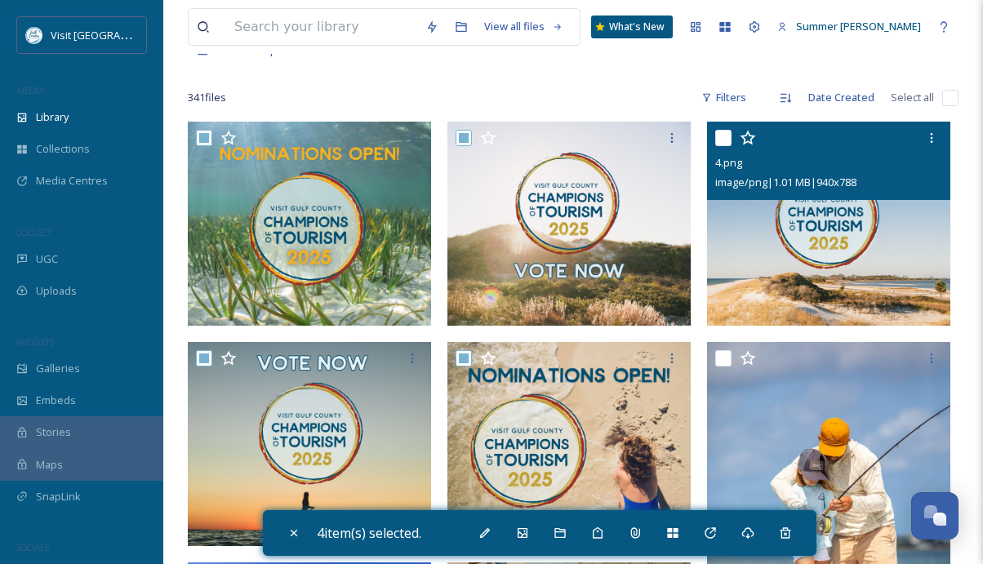
click at [723, 140] on input "checkbox" at bounding box center [723, 138] width 16 height 16
checkbox input "true"
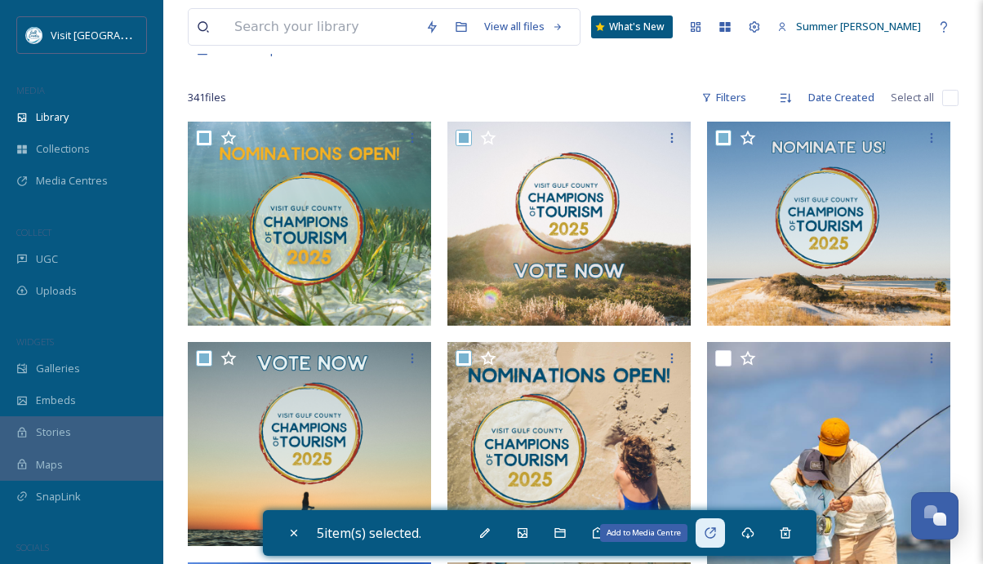
click at [717, 534] on icon at bounding box center [710, 533] width 13 height 13
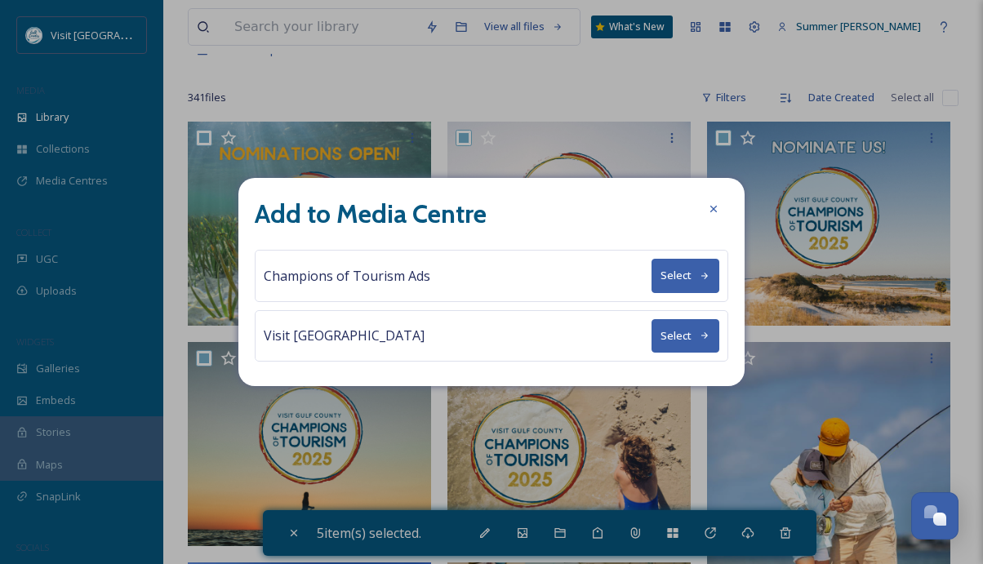
click at [683, 279] on button "Select" at bounding box center [685, 275] width 68 height 33
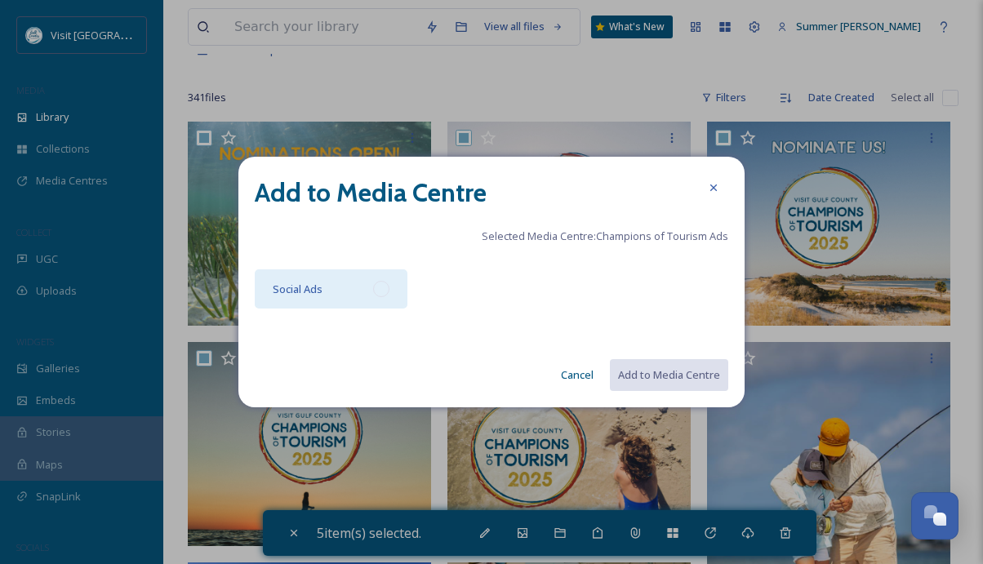
click at [322, 282] on div "Social Ads" at bounding box center [331, 288] width 153 height 39
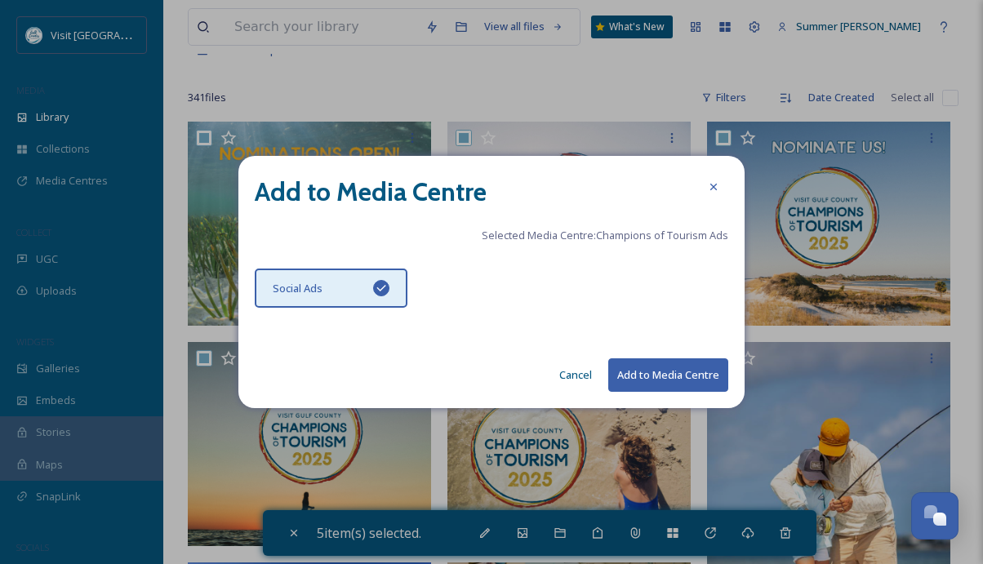
click at [692, 372] on button "Add to Media Centre" at bounding box center [668, 374] width 120 height 33
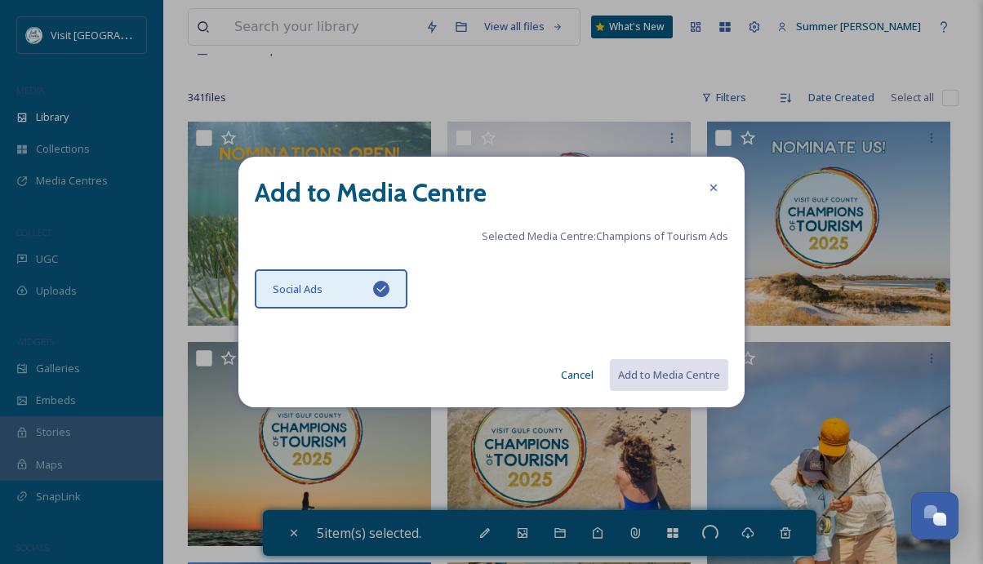
checkbox input "false"
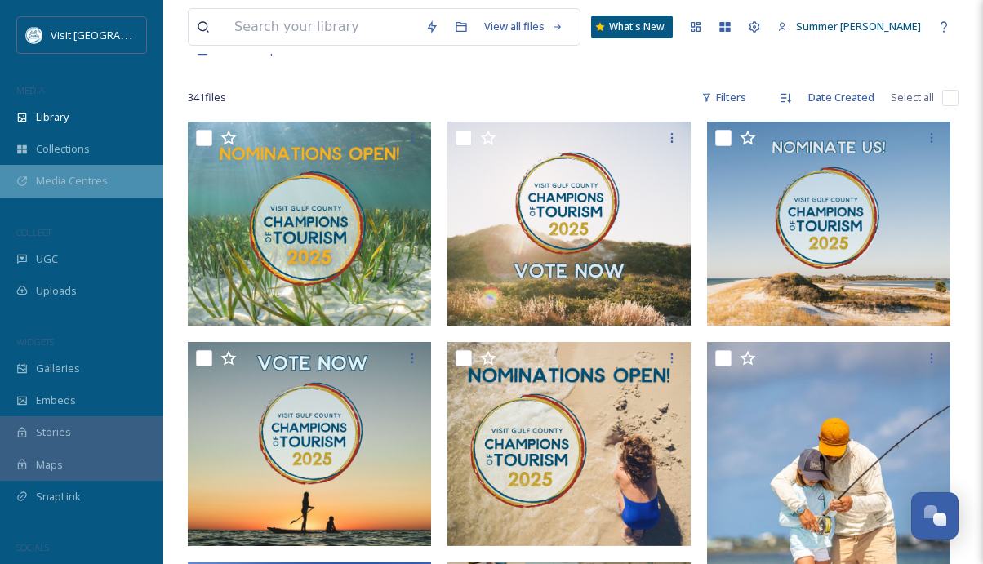
click at [34, 185] on div "Media Centres" at bounding box center [81, 181] width 163 height 32
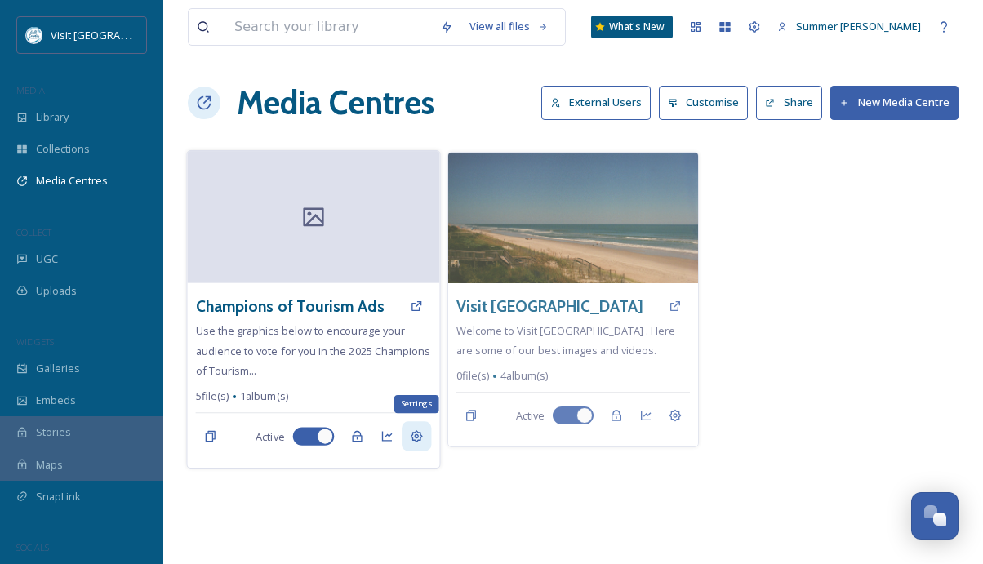
click at [421, 436] on icon at bounding box center [417, 436] width 12 height 12
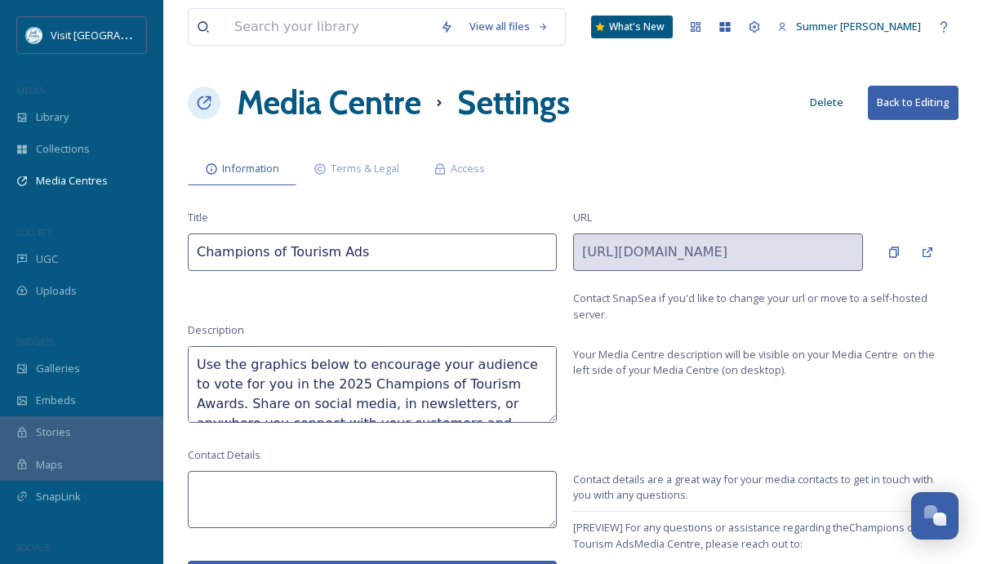
click at [911, 98] on button "Back to Editing" at bounding box center [913, 102] width 91 height 33
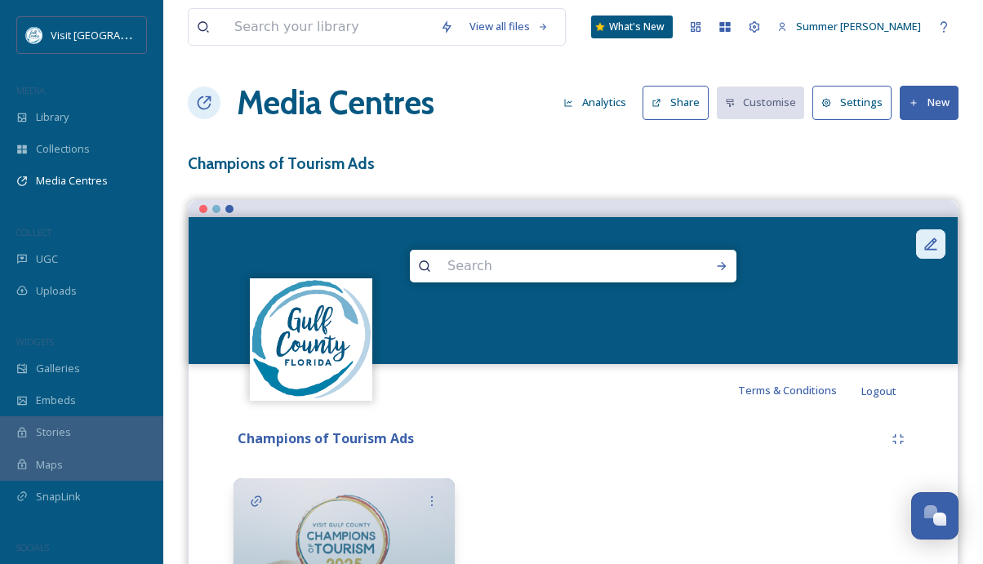
click at [929, 236] on icon at bounding box center [931, 244] width 16 height 16
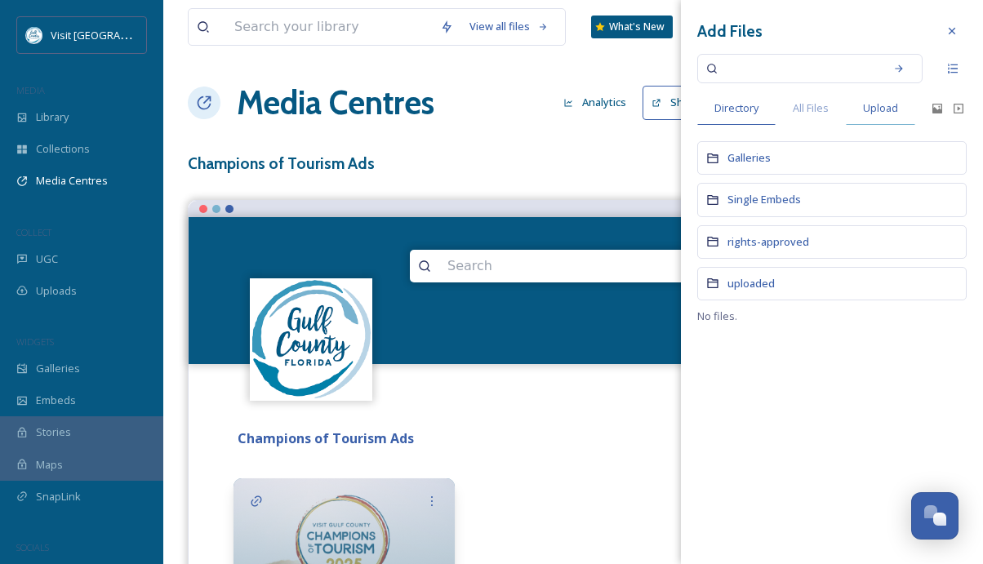
click at [870, 106] on span "Upload" at bounding box center [880, 108] width 35 height 16
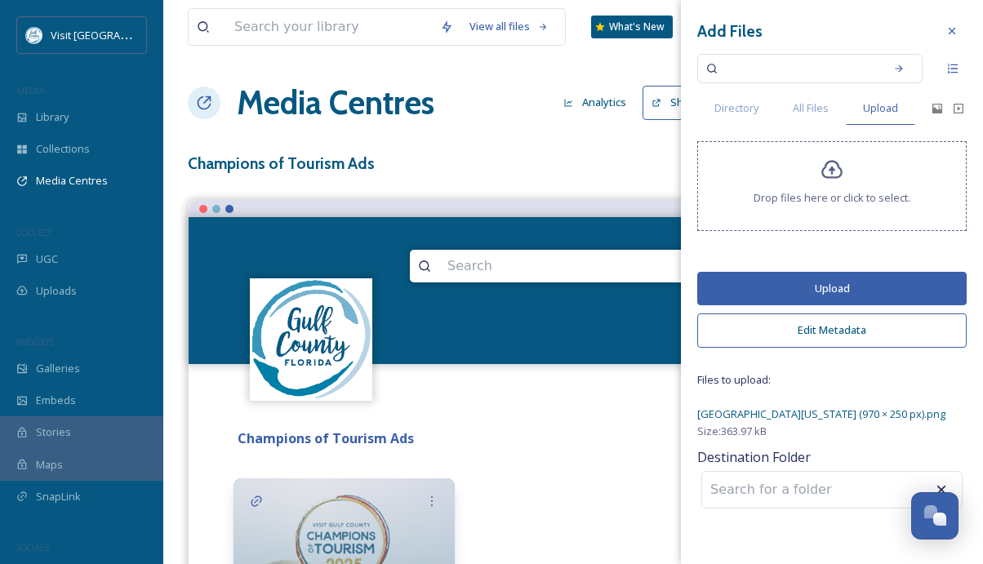
click at [804, 294] on button "Upload" at bounding box center [831, 288] width 269 height 33
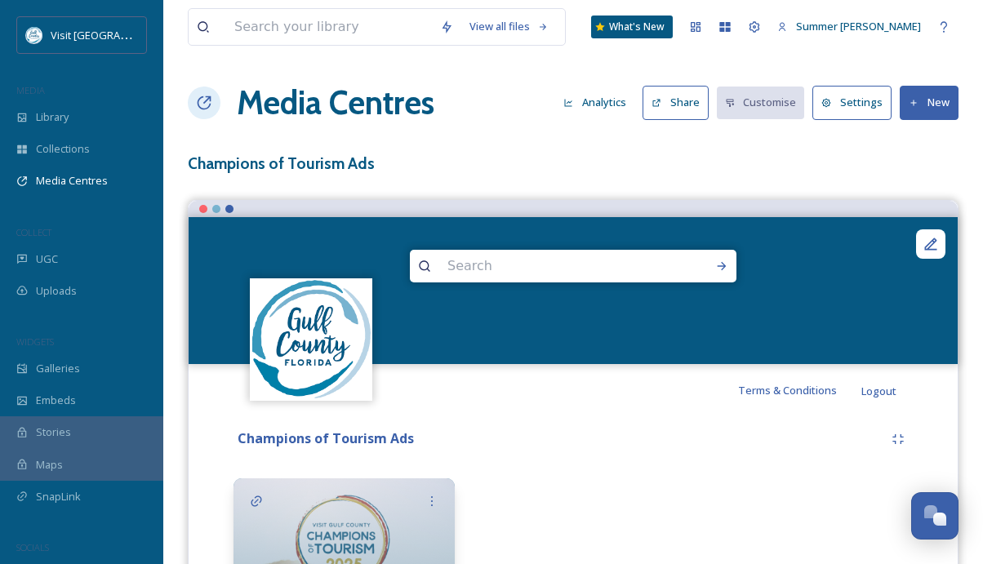
click at [611, 440] on div "Champions of Tourism Ads" at bounding box center [558, 439] width 650 height 20
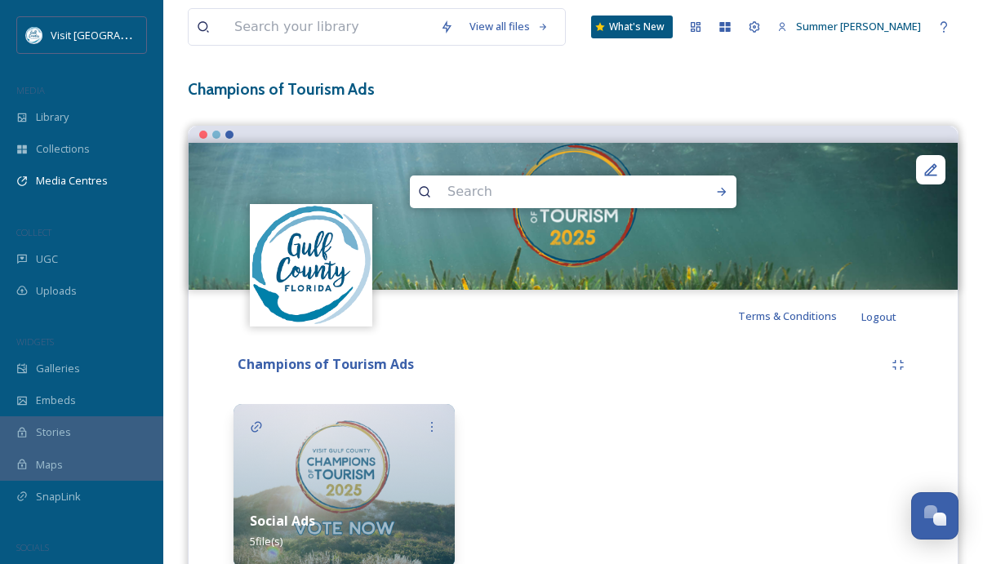
scroll to position [72, 0]
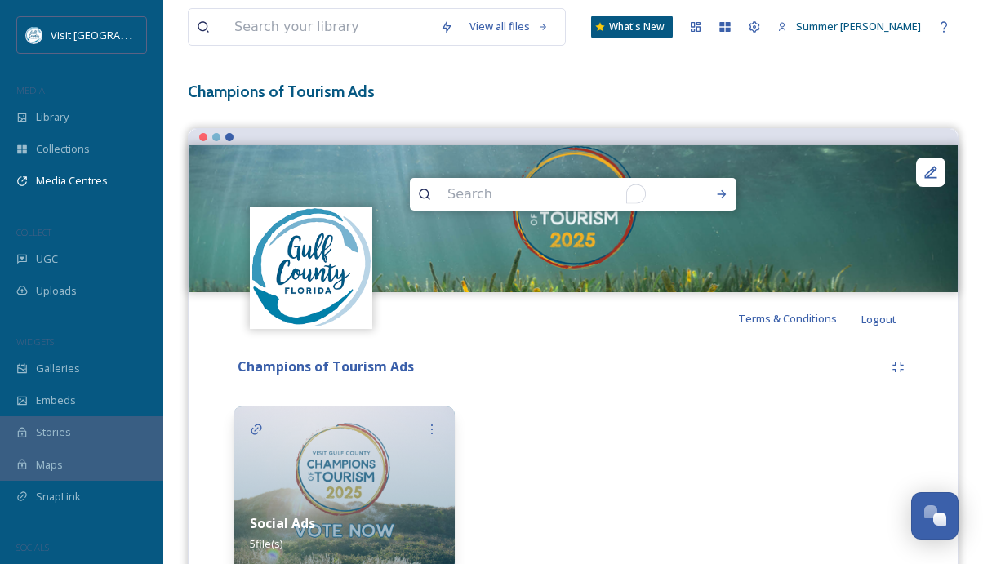
click at [585, 192] on input "To enrich screen reader interactions, please activate Accessibility in Grammarl…" at bounding box center [551, 194] width 224 height 36
click at [613, 397] on div "Champions of Tourism Ads Social Ads 5 file(s)" at bounding box center [573, 466] width 745 height 242
click at [931, 180] on div at bounding box center [930, 172] width 29 height 29
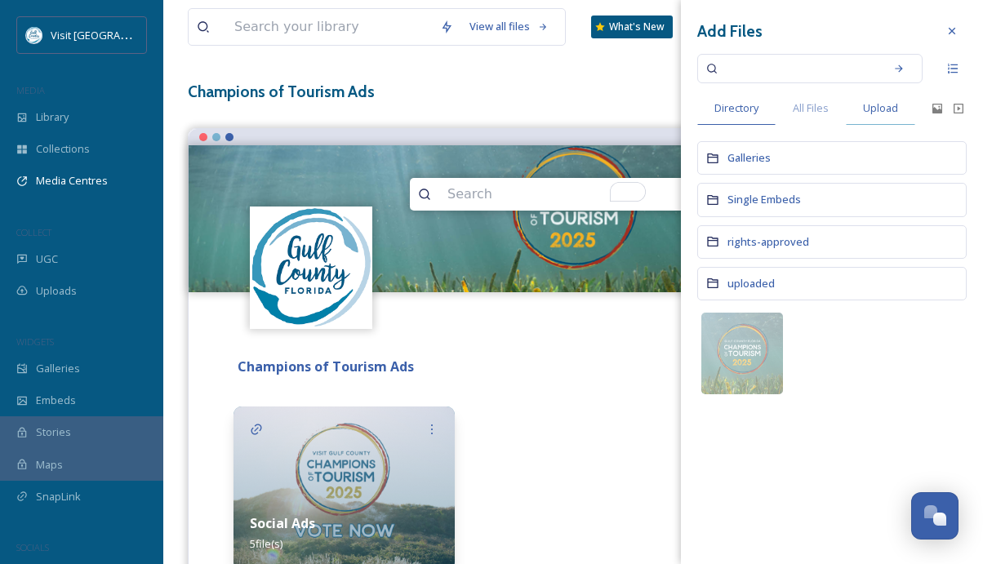
click at [886, 107] on span "Upload" at bounding box center [880, 108] width 35 height 16
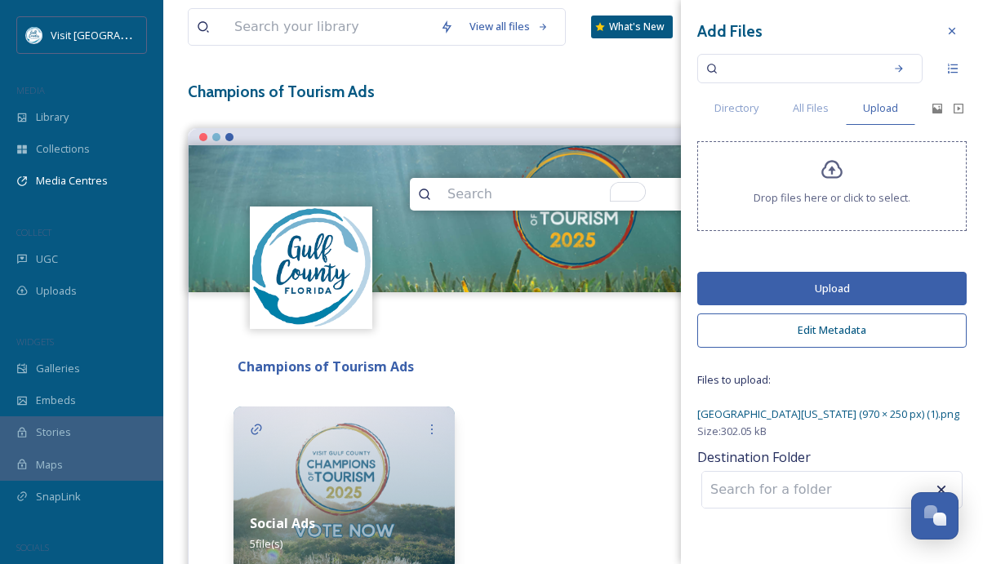
click at [802, 285] on button "Upload" at bounding box center [831, 288] width 269 height 33
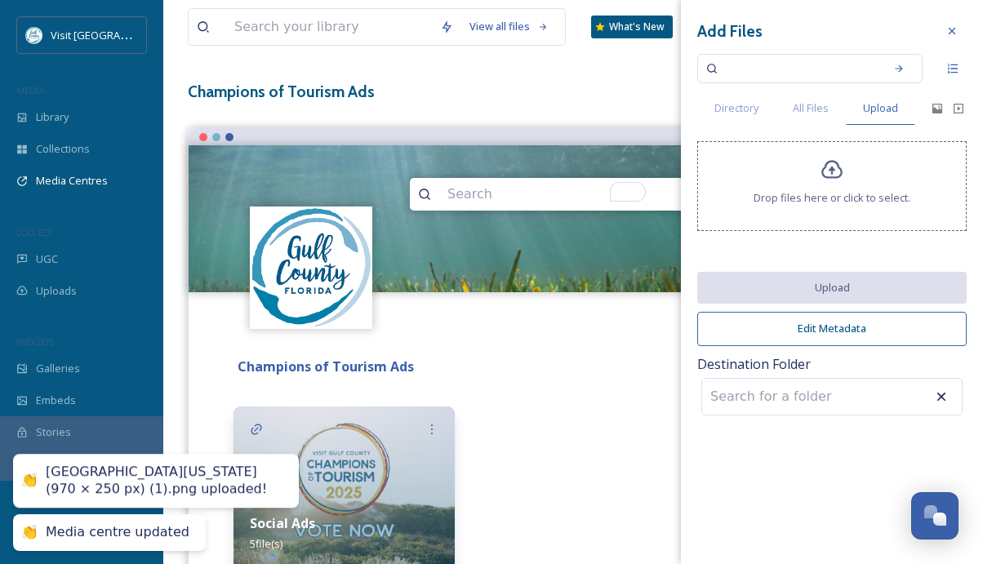
click at [421, 73] on div "View all files What's New Summer Johns Media Centres Analytics Share Customise …" at bounding box center [573, 282] width 820 height 708
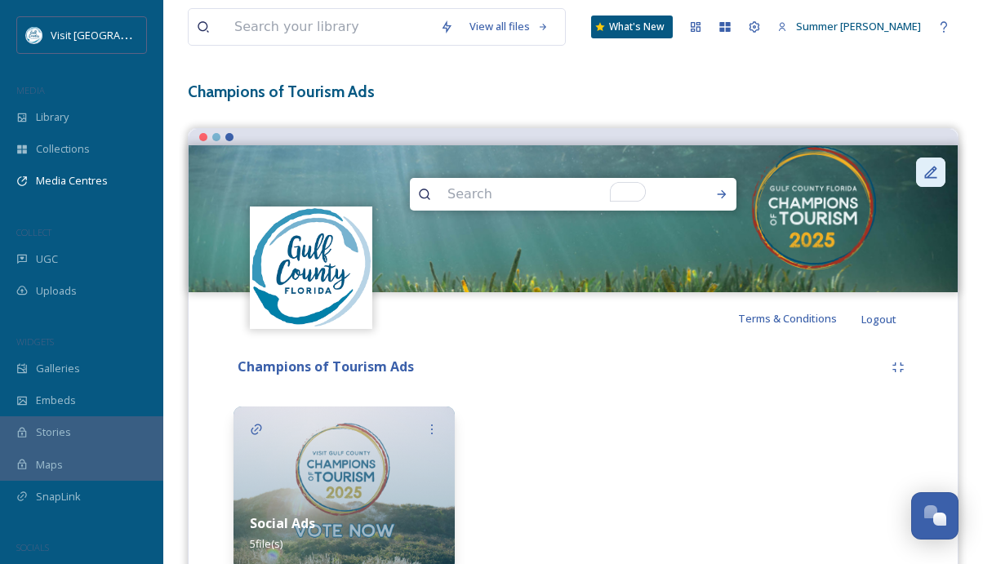
click at [928, 178] on icon at bounding box center [931, 172] width 16 height 16
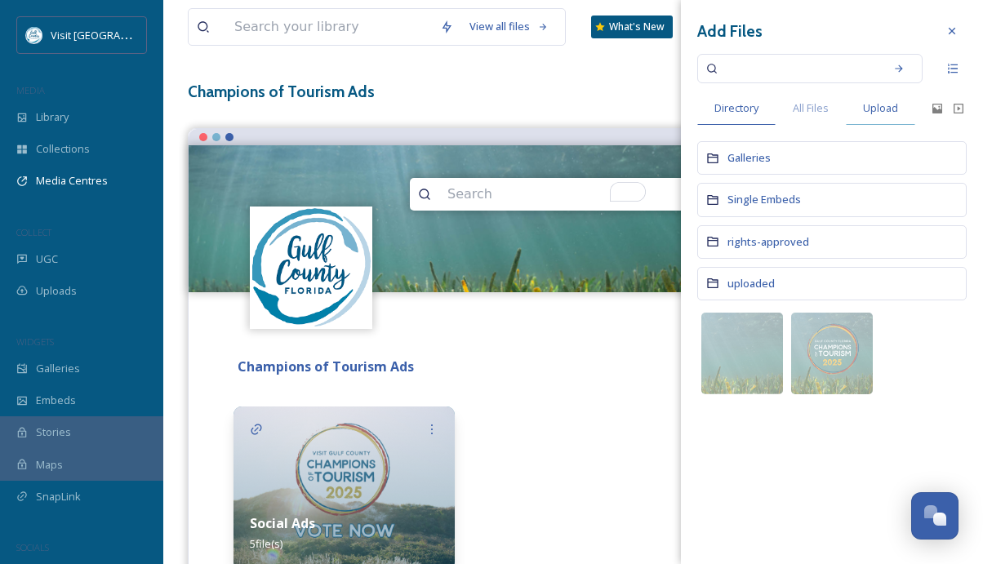
click at [890, 105] on span "Upload" at bounding box center [880, 108] width 35 height 16
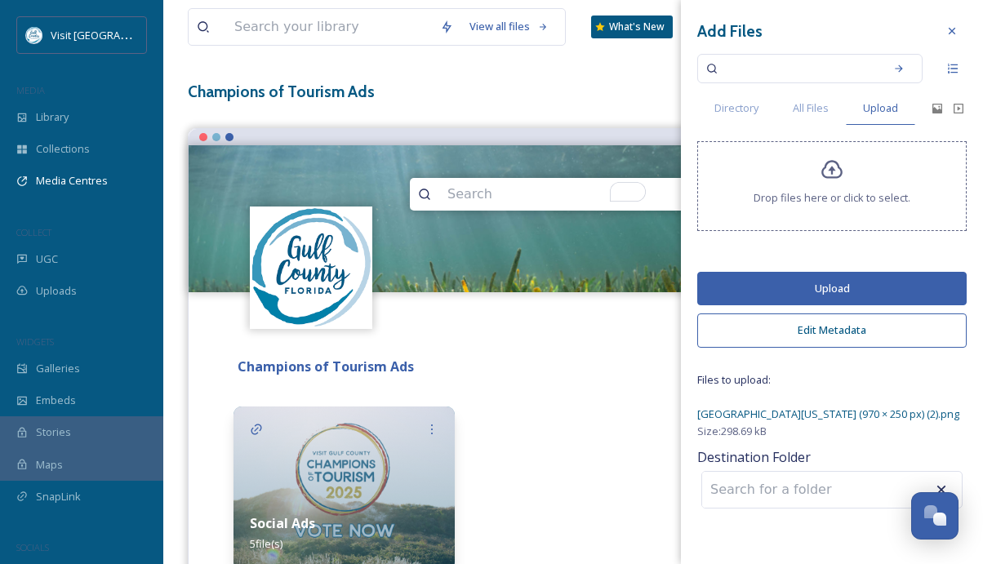
click at [818, 287] on button "Upload" at bounding box center [831, 288] width 269 height 33
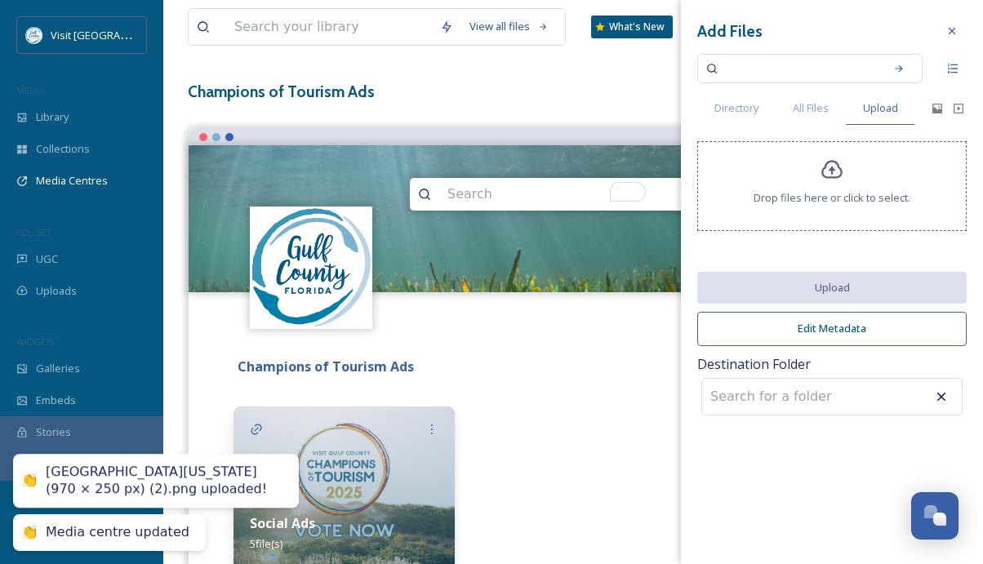
click at [601, 370] on div "Champions of Tourism Ads" at bounding box center [558, 367] width 650 height 20
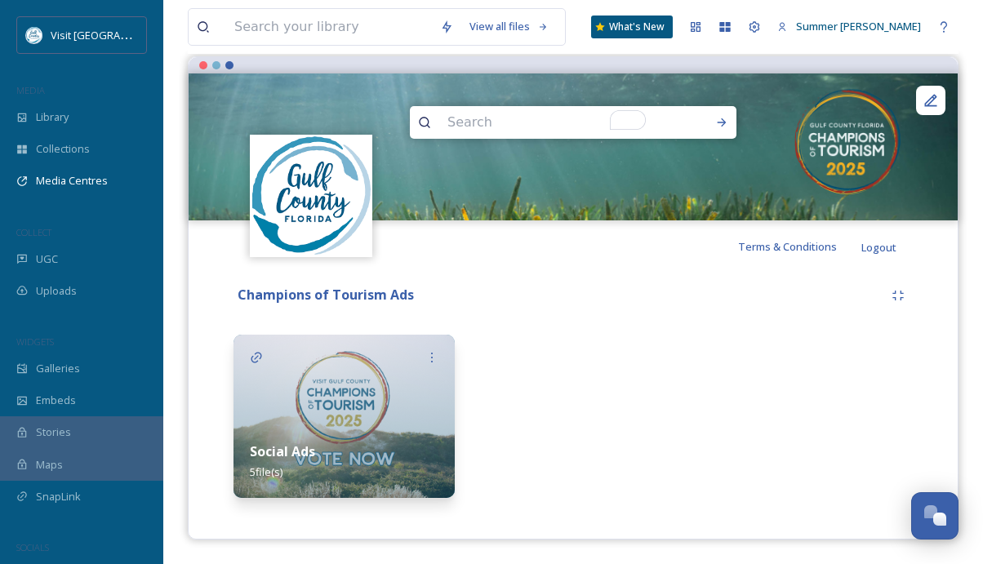
scroll to position [144, 0]
click at [309, 398] on img at bounding box center [343, 416] width 221 height 163
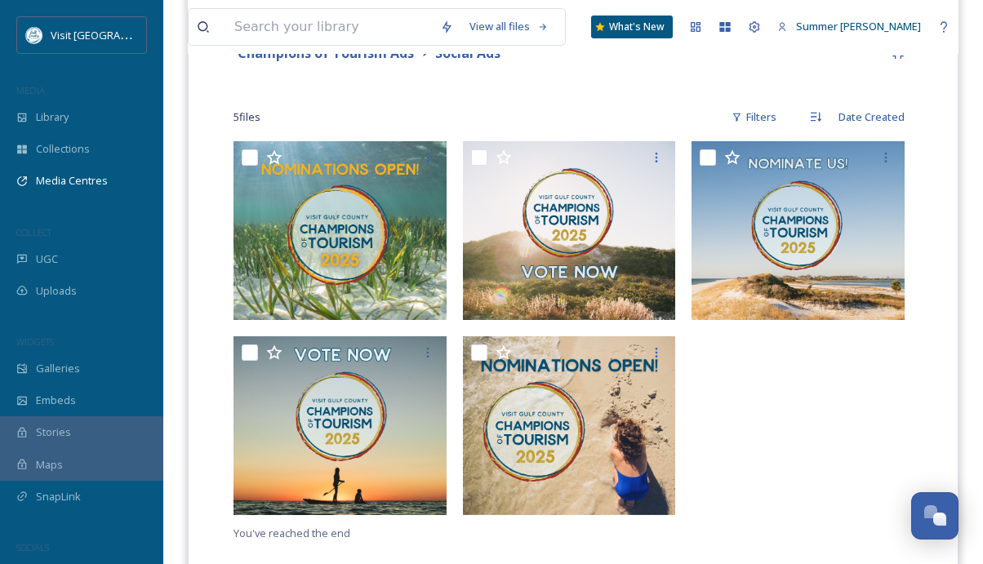
scroll to position [421, 0]
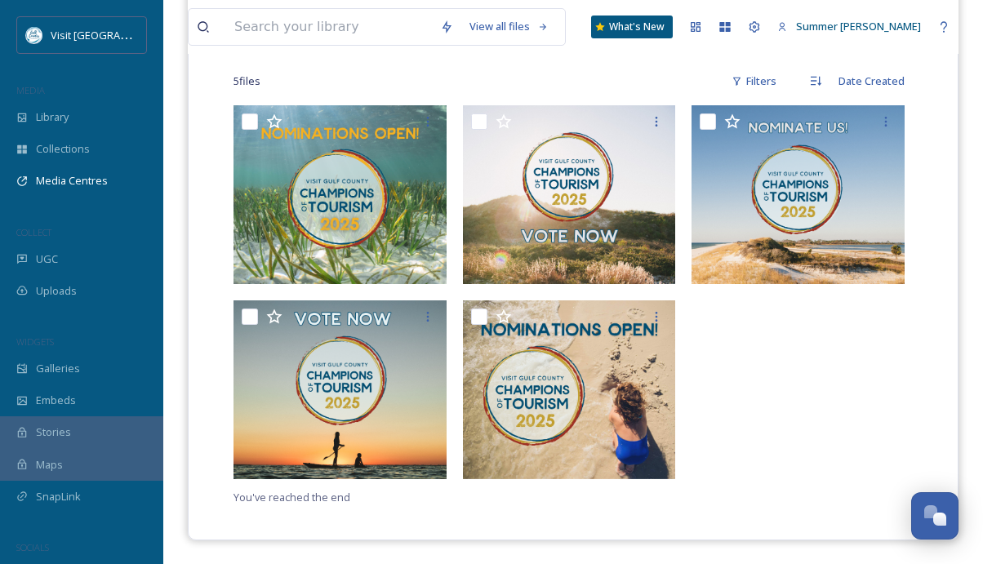
click at [840, 429] on div at bounding box center [801, 296] width 221 height 382
